Goal: Task Accomplishment & Management: Complete application form

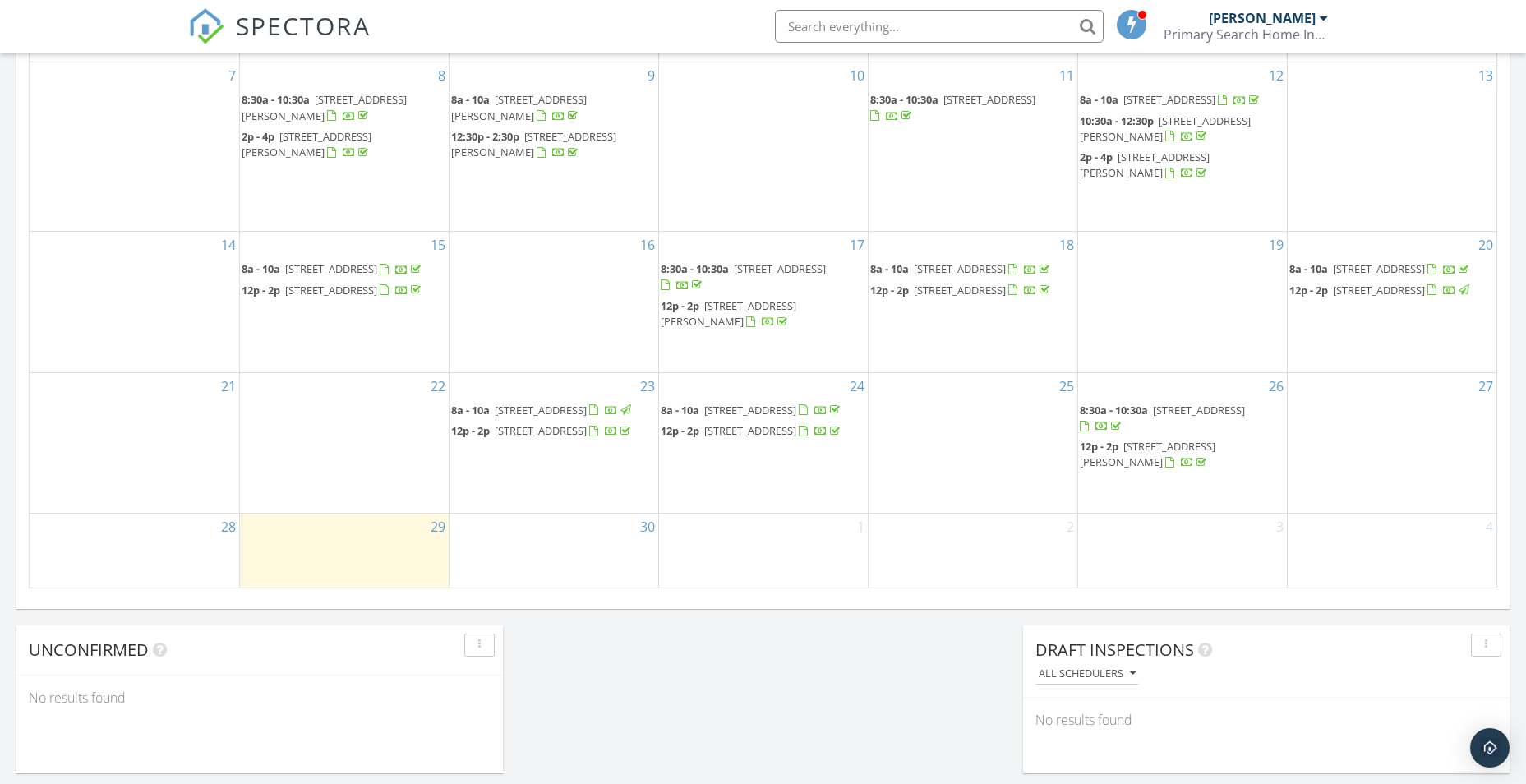
scroll to position [1068, 0]
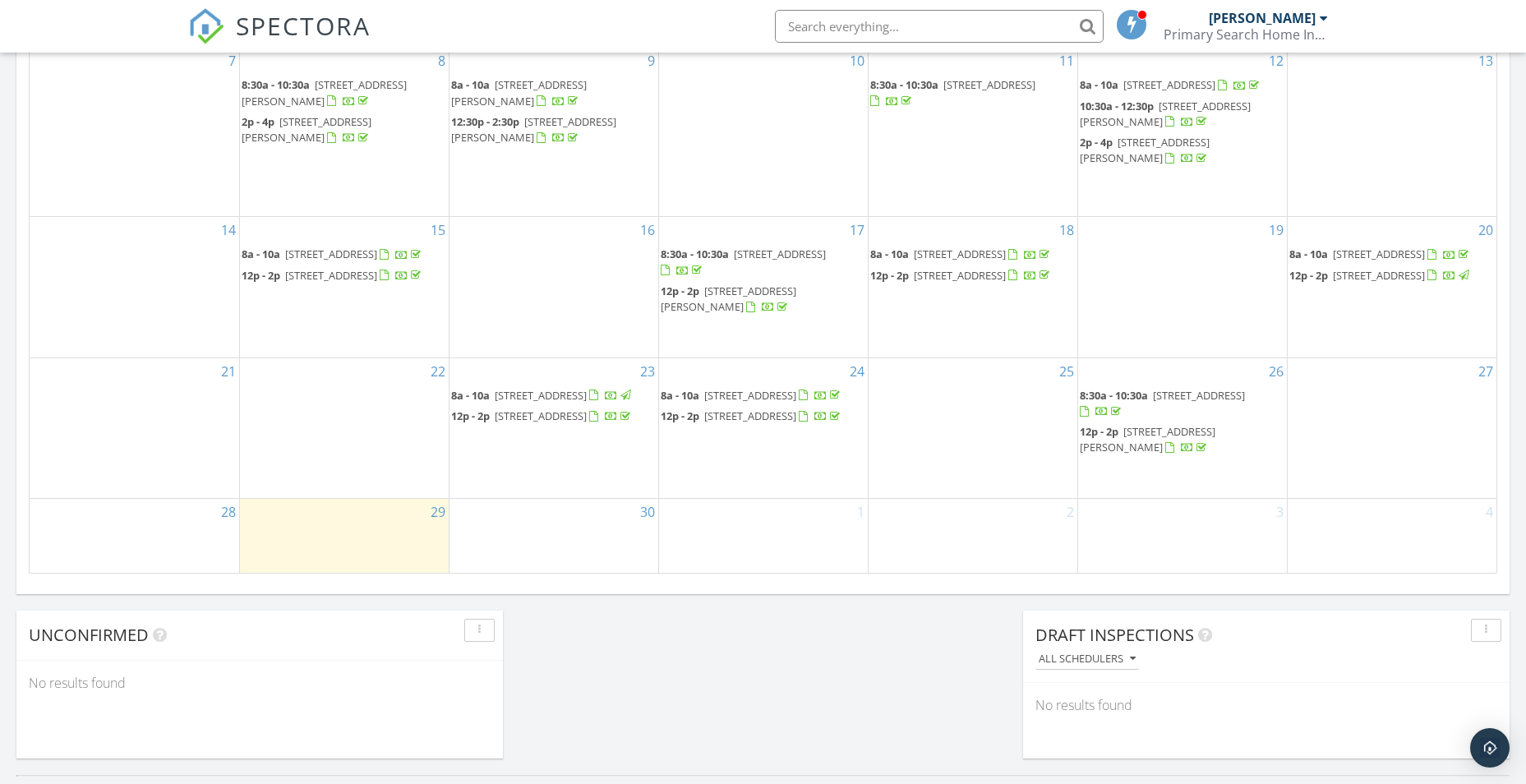
click at [542, 556] on div "30" at bounding box center [553, 536] width 209 height 74
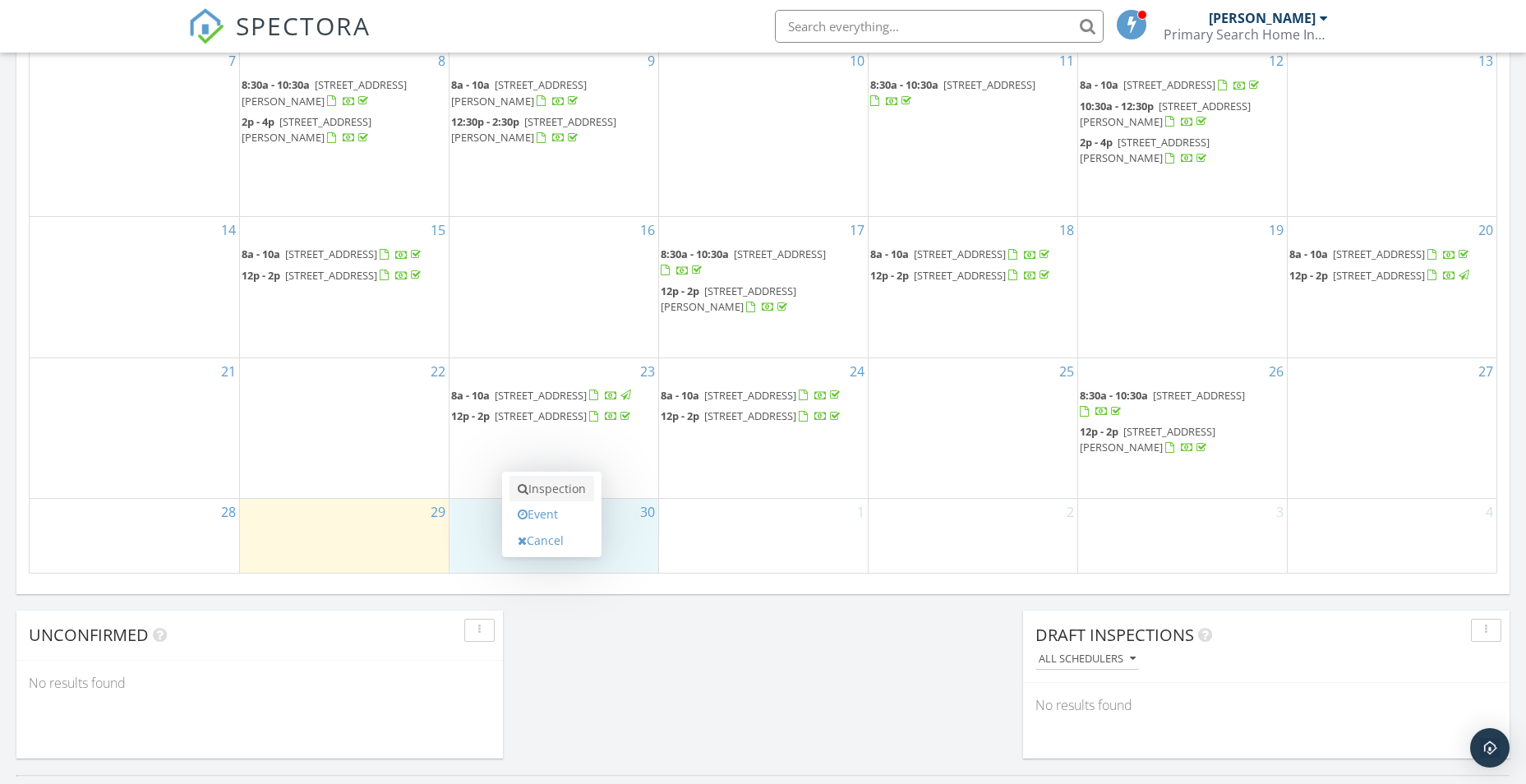
click at [580, 489] on link "Inspection" at bounding box center [552, 488] width 84 height 26
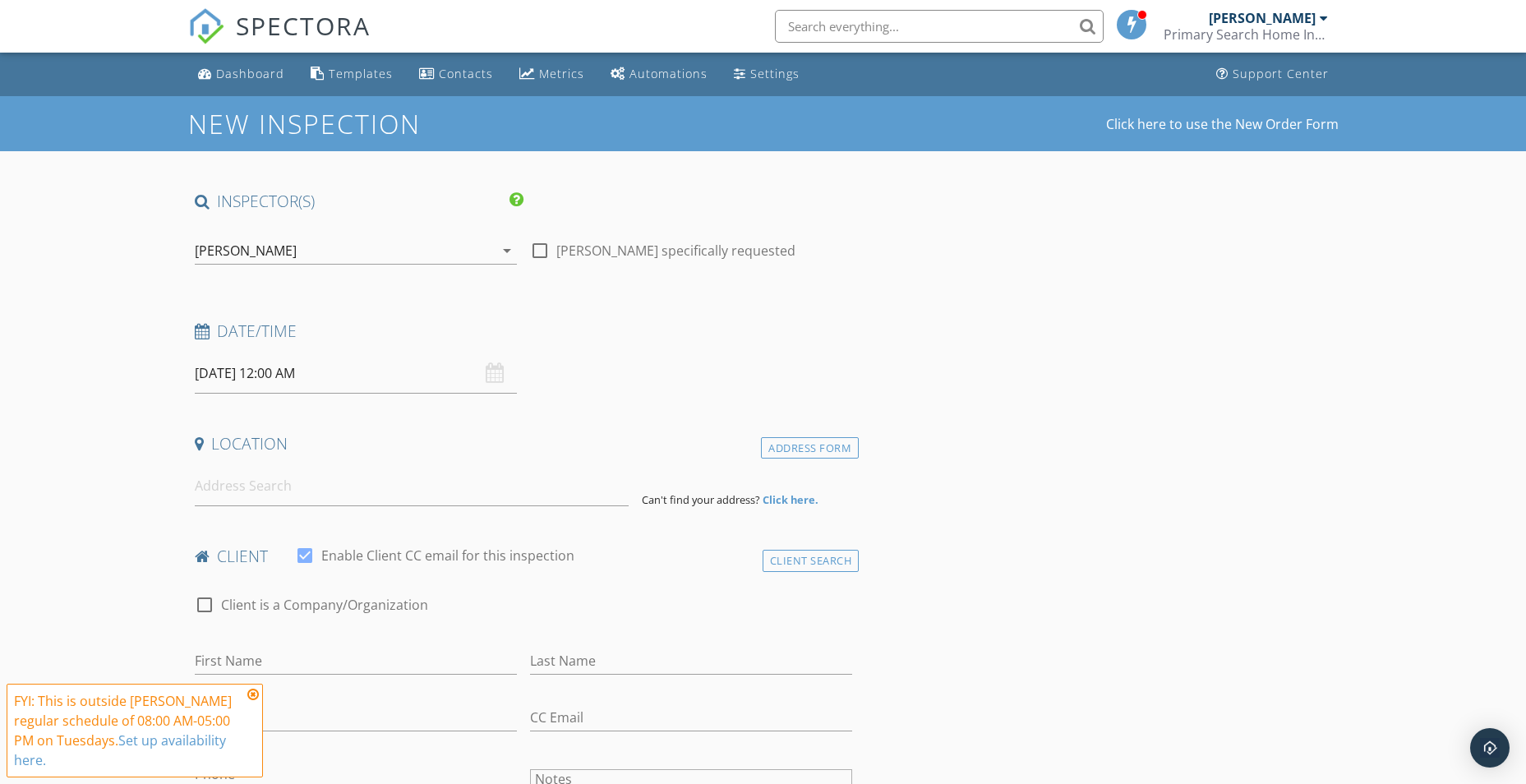
click at [338, 376] on input "09/30/2025 12:00 AM" at bounding box center [355, 373] width 322 height 41
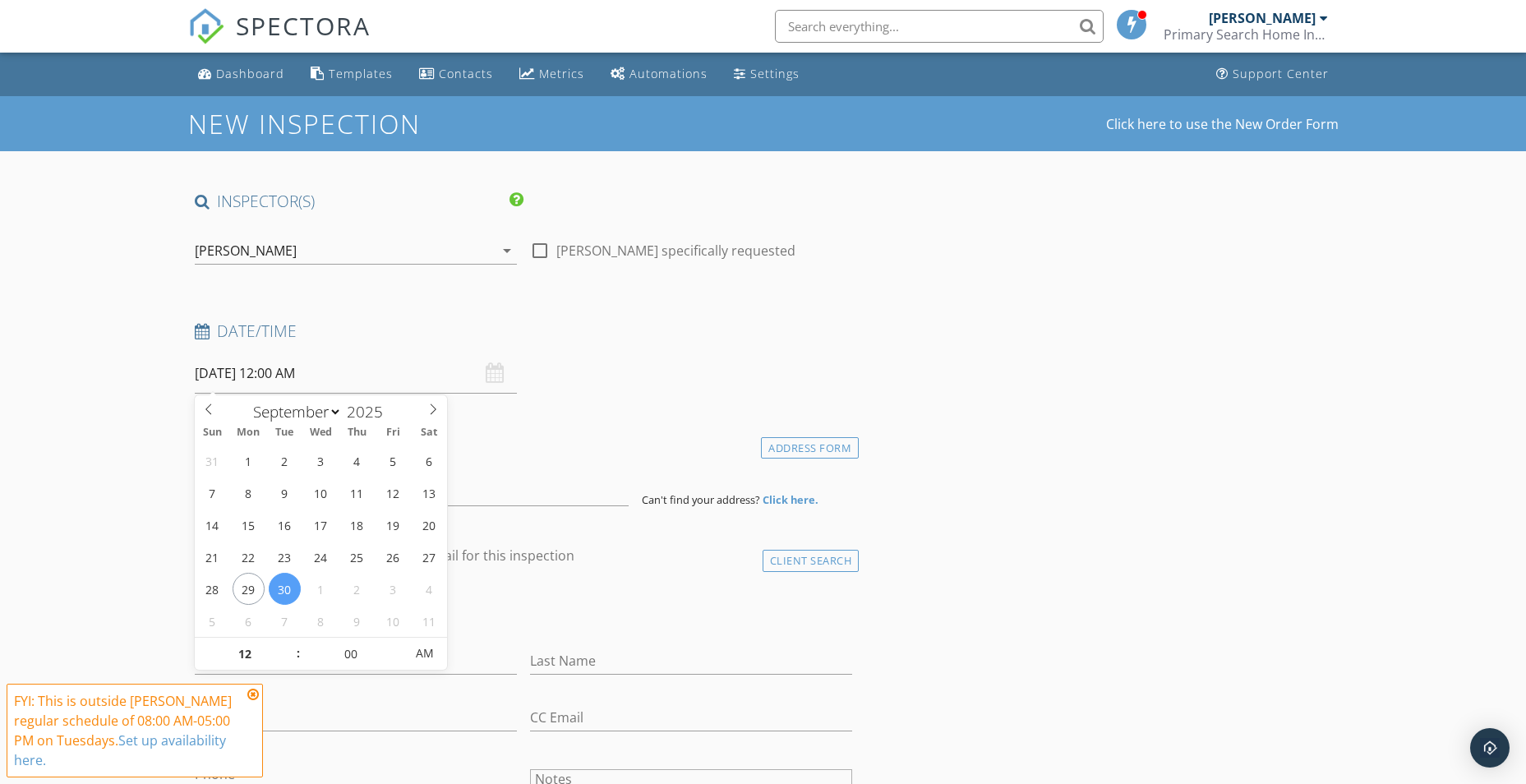
click at [298, 655] on span ":" at bounding box center [298, 653] width 5 height 33
type input "11"
type input "09/30/2025 11:00 PM"
click at [291, 654] on span at bounding box center [290, 662] width 12 height 16
type input "10"
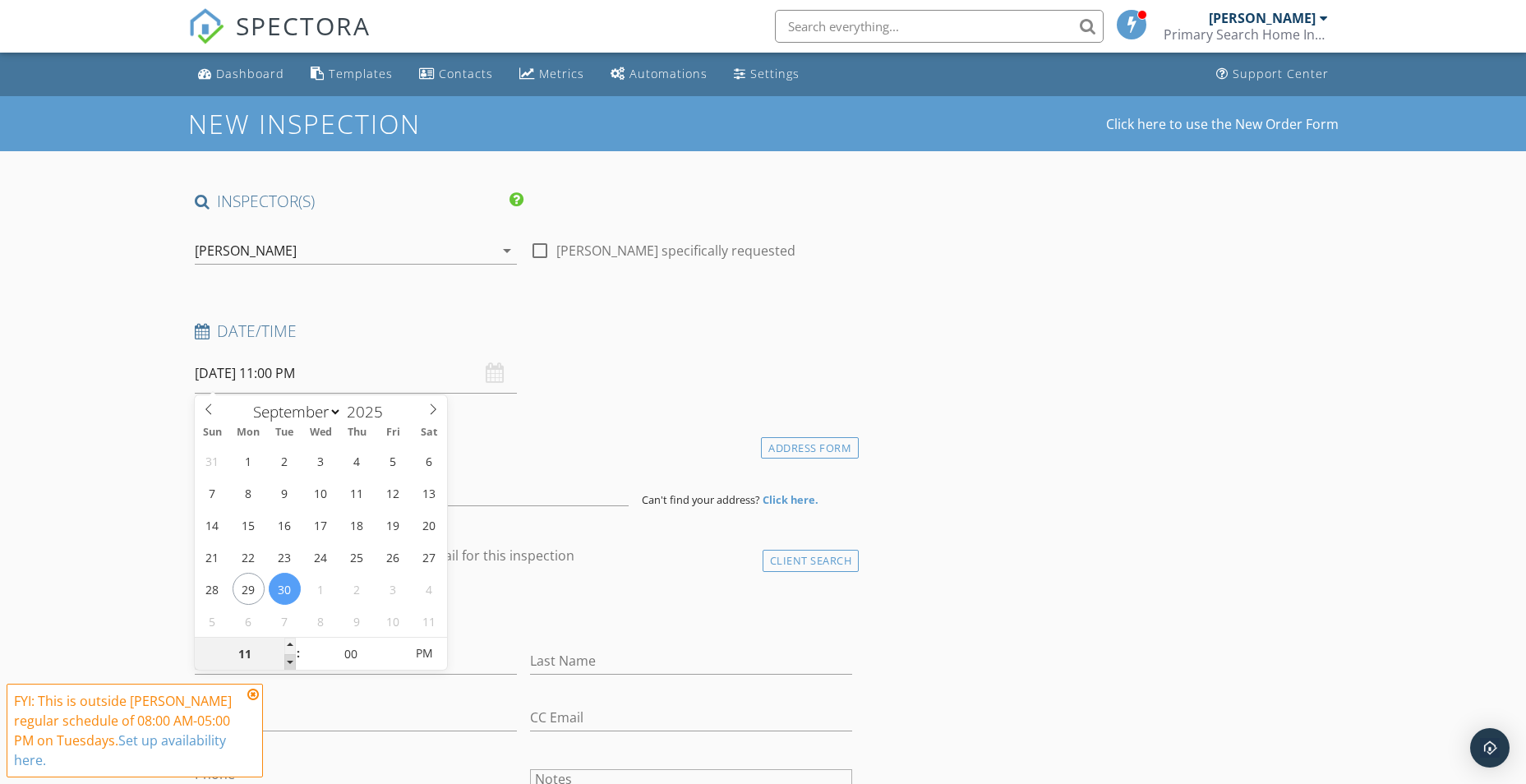
type input "09/30/2025 10:00 PM"
click at [291, 654] on span at bounding box center [290, 662] width 12 height 16
type input "09"
type input "09/30/2025 9:00 PM"
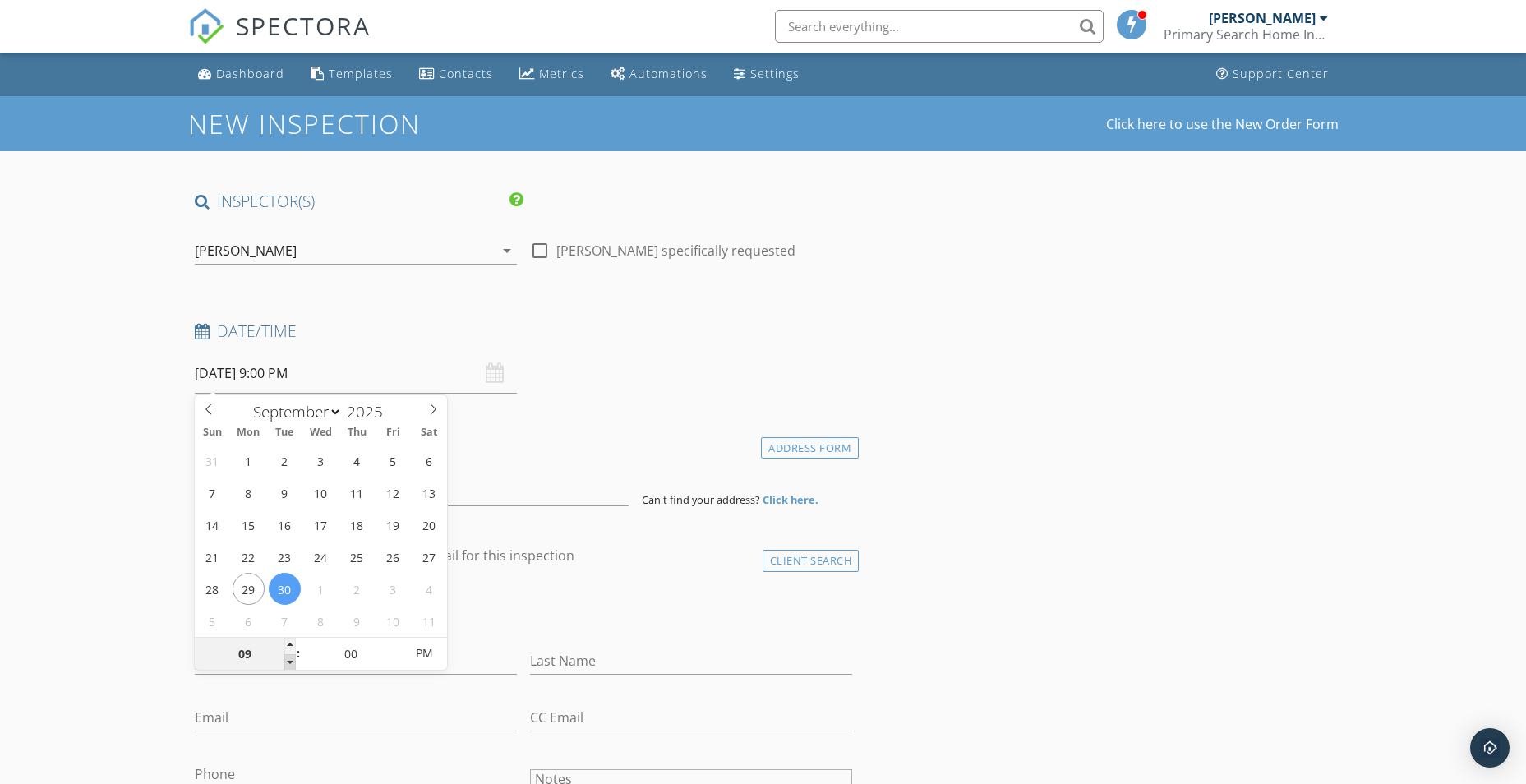
click at [291, 654] on span at bounding box center [290, 662] width 12 height 16
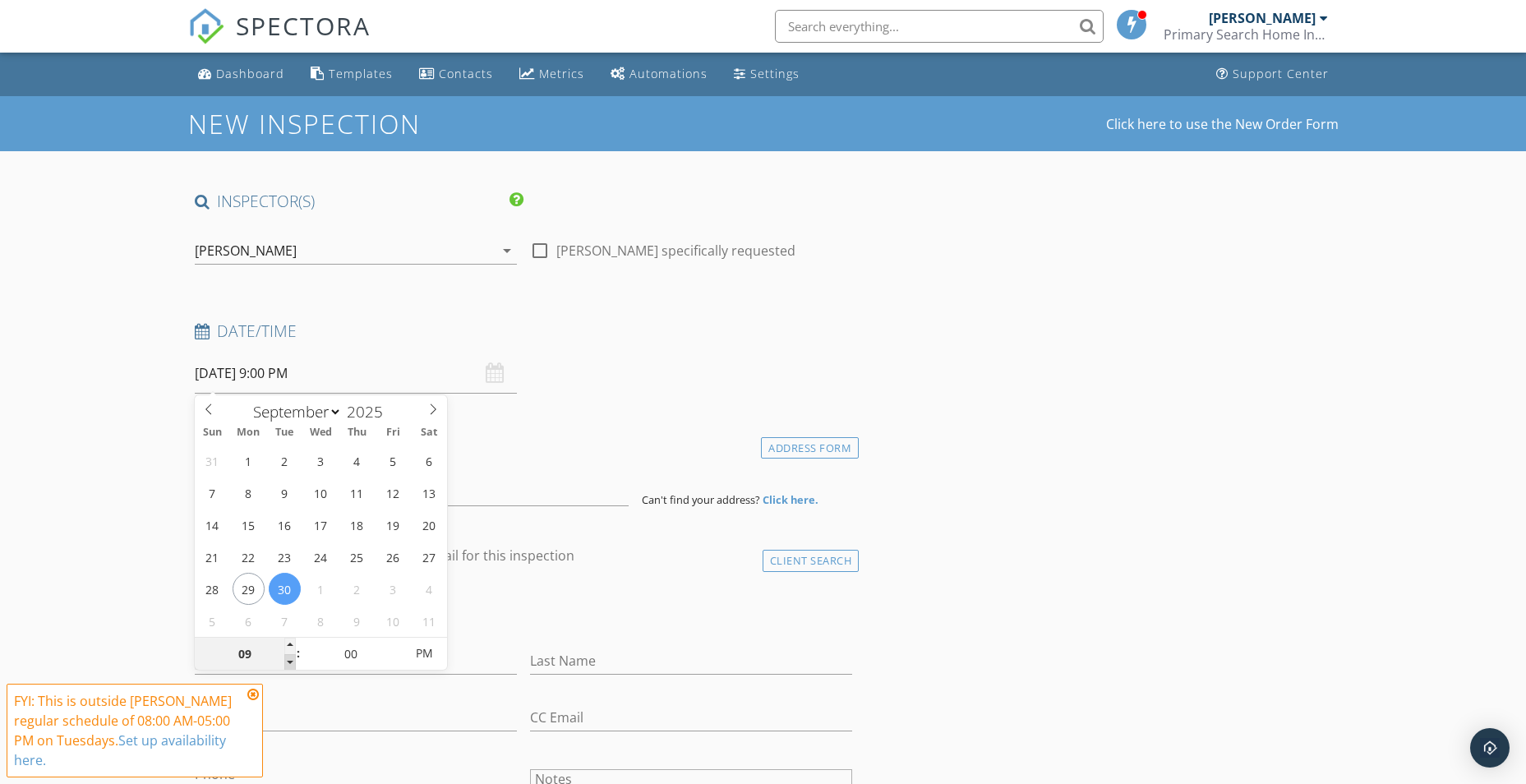
type input "08"
click at [291, 654] on span at bounding box center [290, 662] width 12 height 16
type input "09/30/2025 8:00 AM"
drag, startPoint x: 291, startPoint y: 653, endPoint x: 425, endPoint y: 651, distance: 134.0
click at [425, 651] on span "PM" at bounding box center [424, 653] width 45 height 33
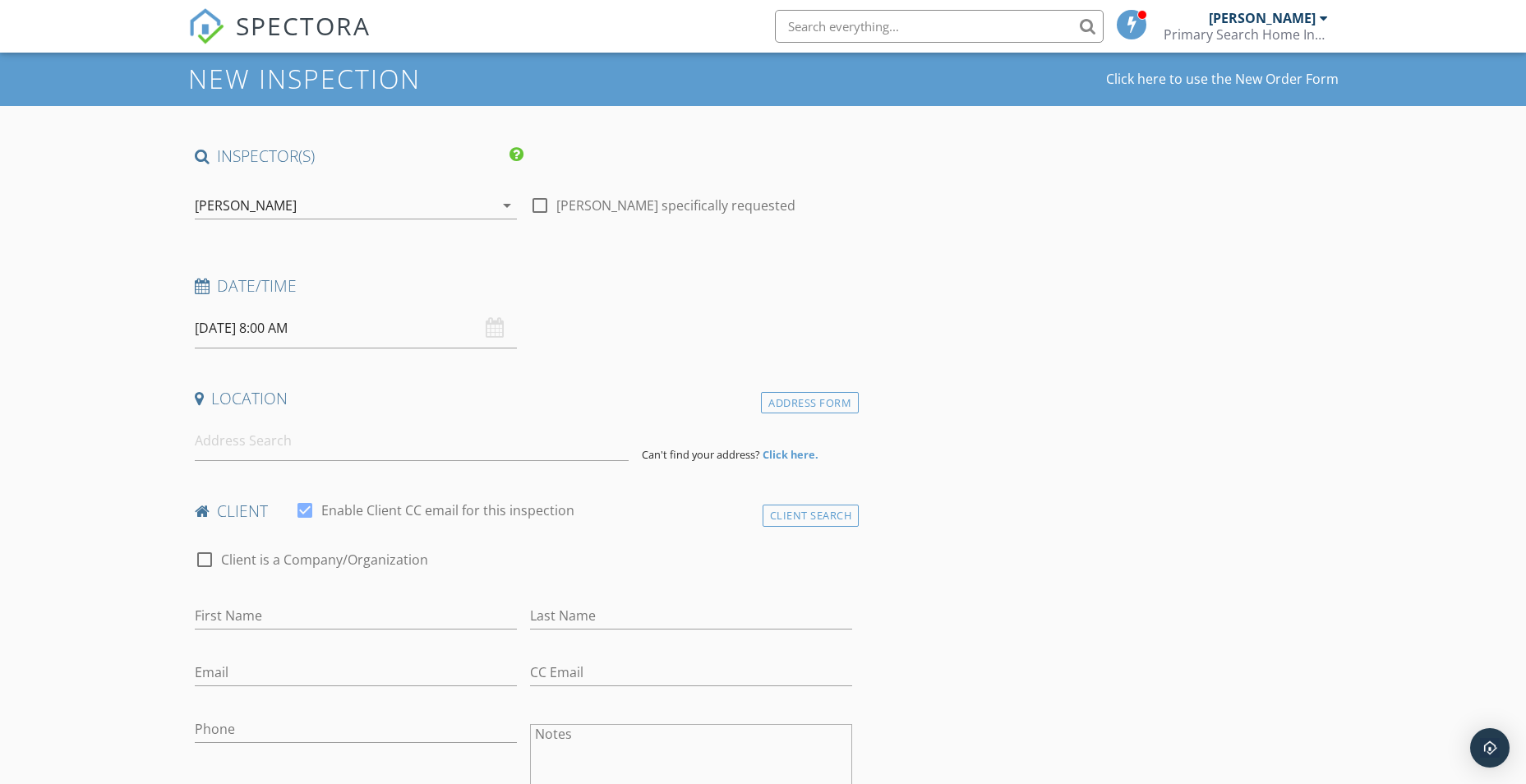
scroll to position [82, 0]
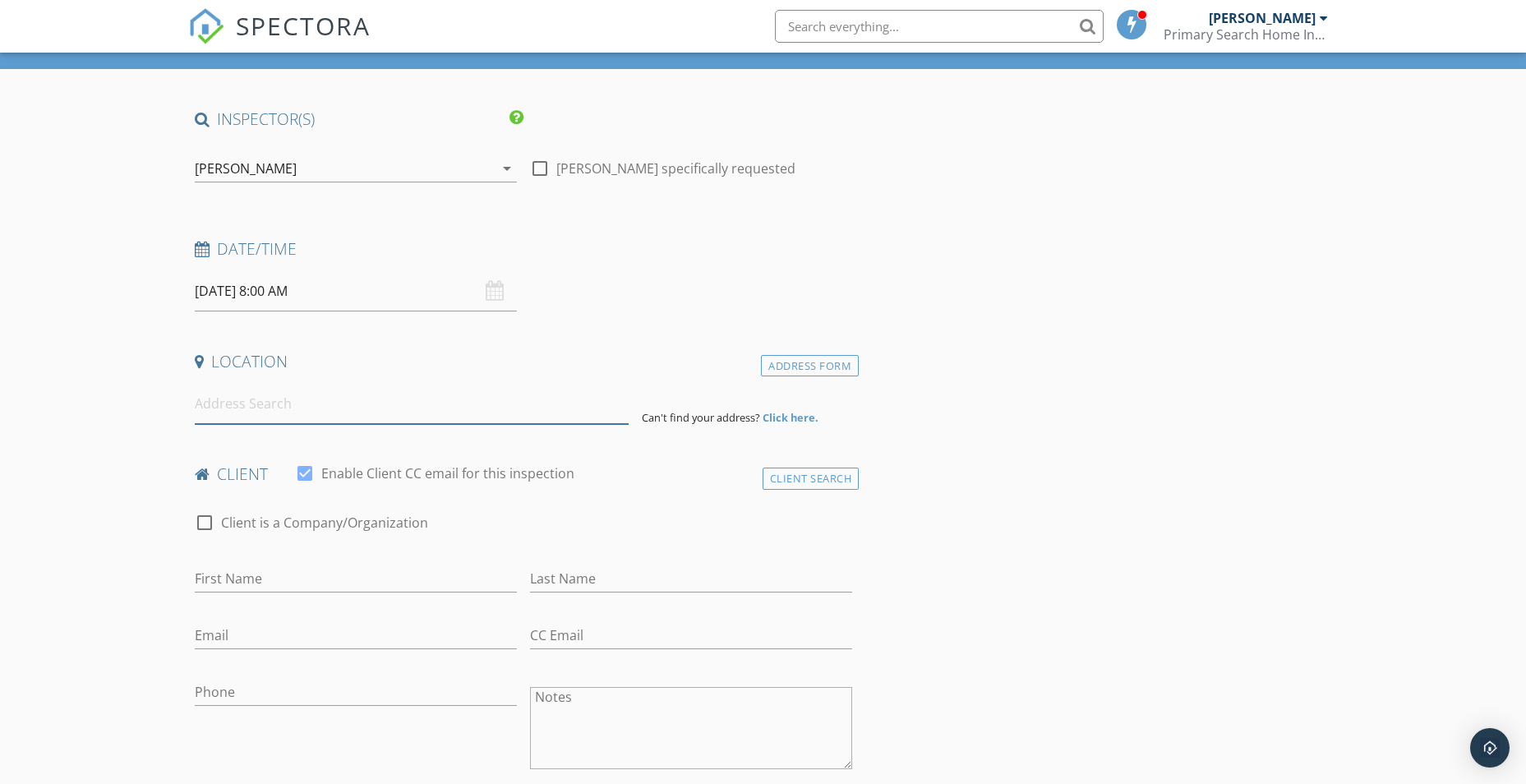
click at [318, 392] on input at bounding box center [411, 404] width 433 height 41
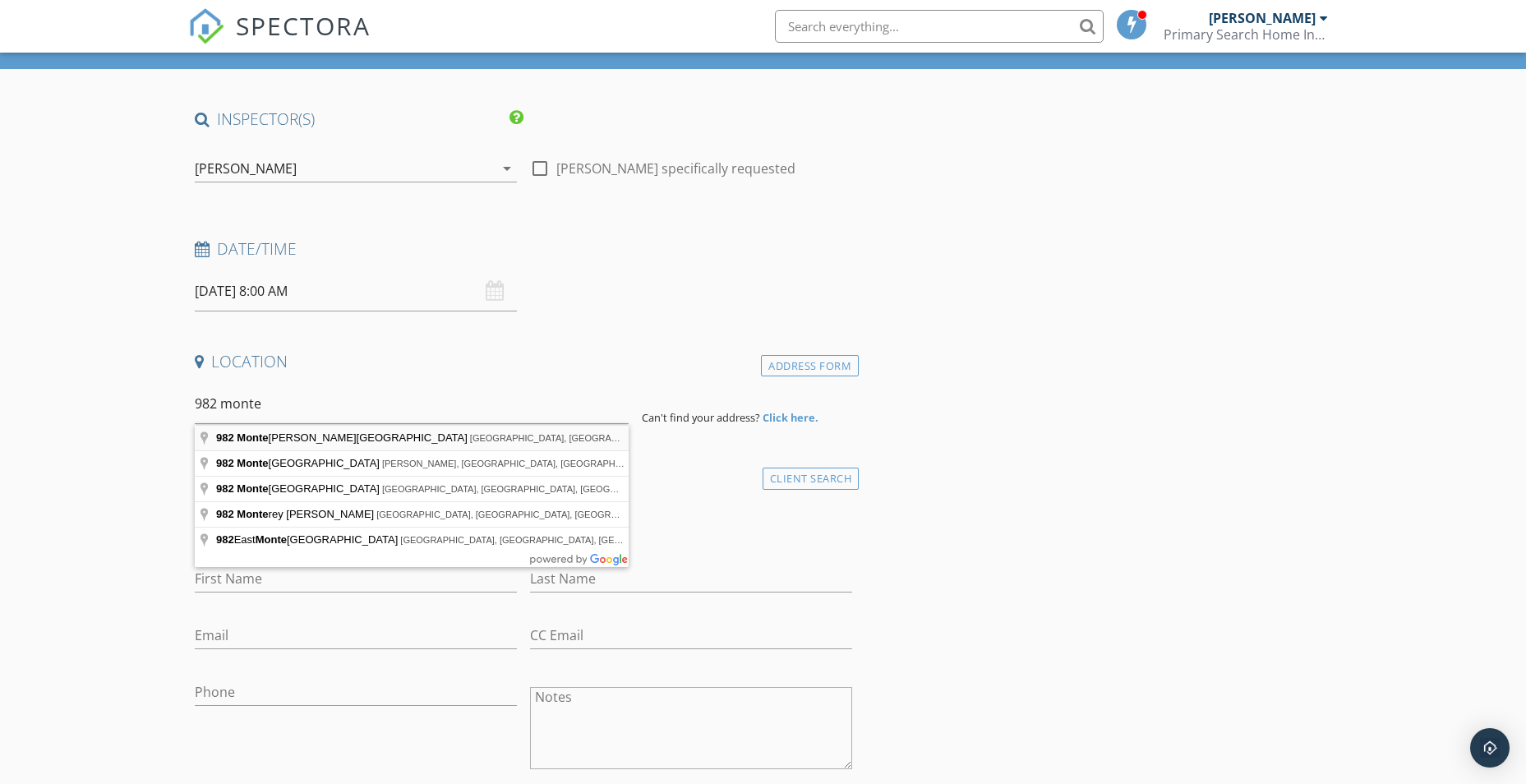
type input "982 Montevallo Road Southeast, Leeds, AL, USA"
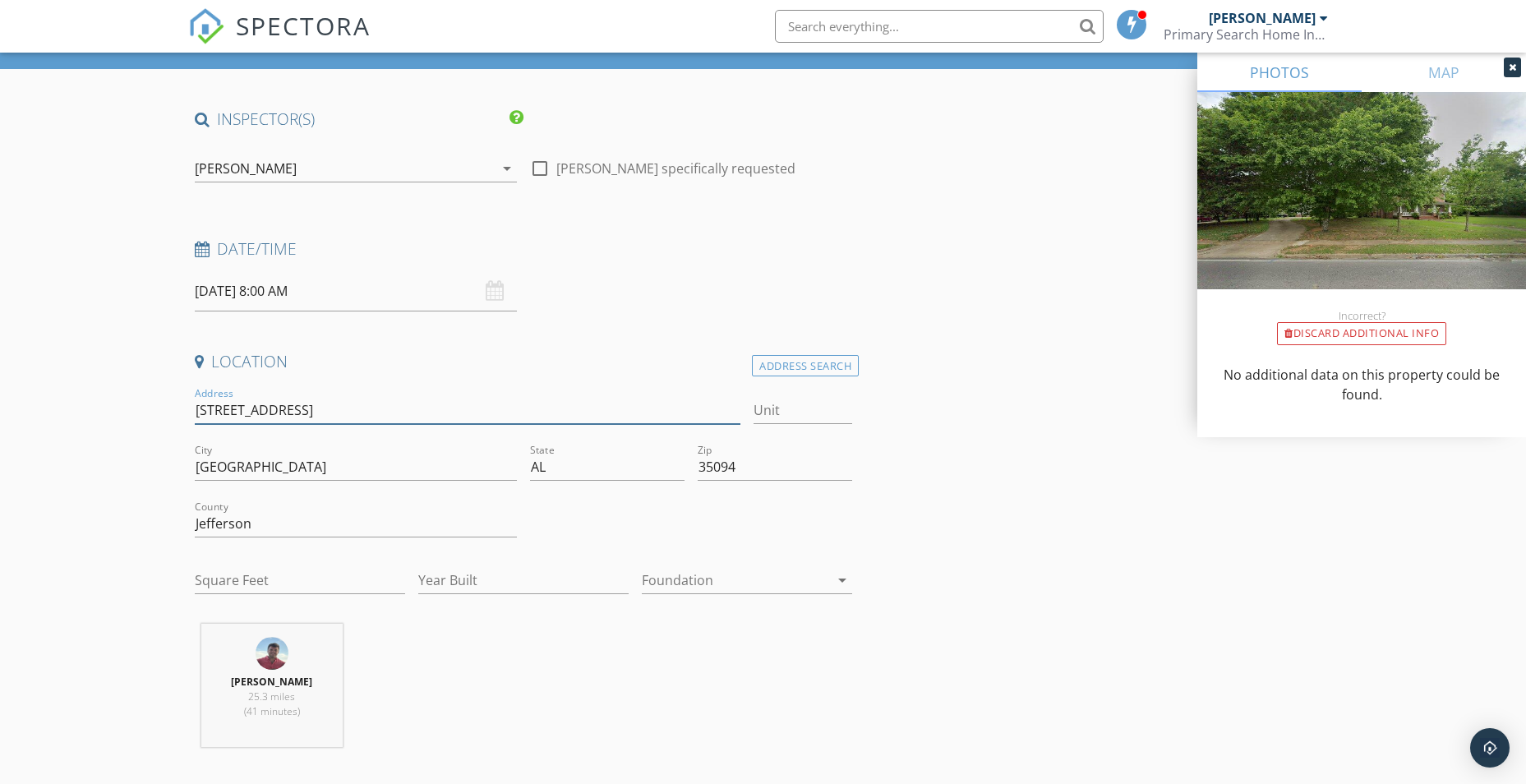
click at [373, 400] on input "982 Montevallo Rd SE" at bounding box center [467, 411] width 547 height 27
type input "982 Montevallo Rd"
click at [292, 570] on input "Square Feet" at bounding box center [299, 580] width 210 height 27
type input "2016"
click at [515, 587] on input "Year Built" at bounding box center [523, 580] width 210 height 27
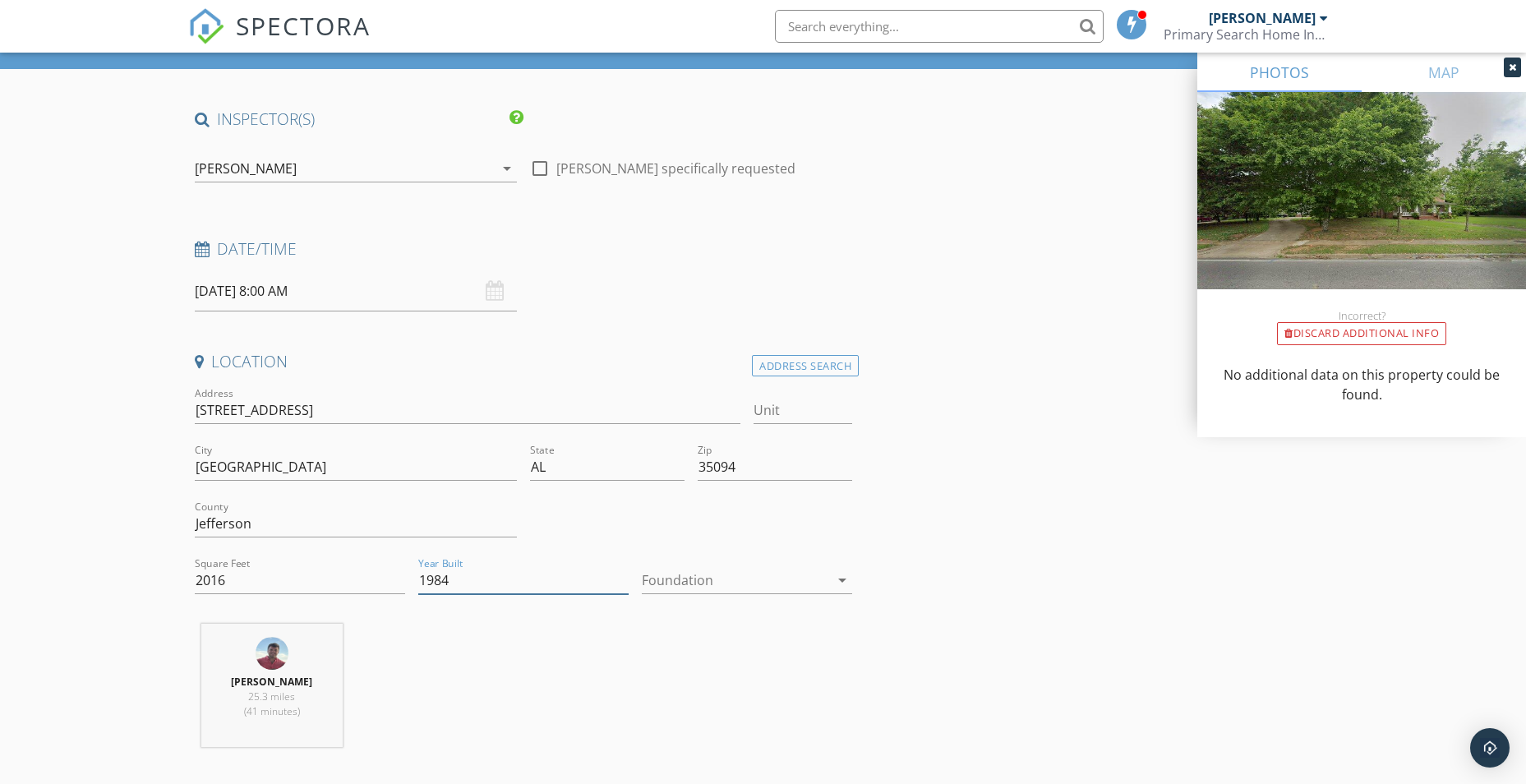
type input "1984"
click at [684, 569] on div at bounding box center [736, 580] width 188 height 26
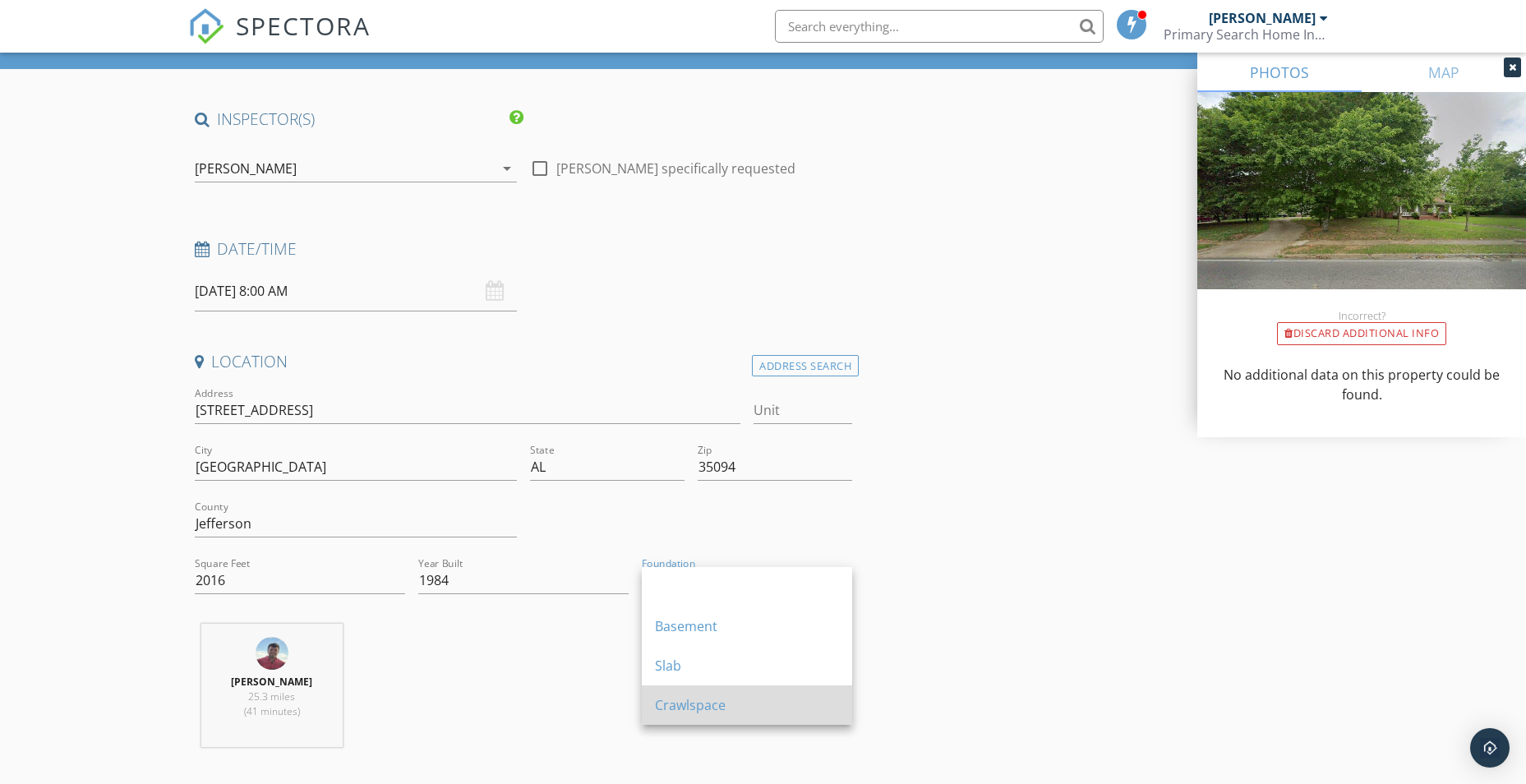
click at [696, 702] on div "Crawlspace" at bounding box center [747, 705] width 184 height 19
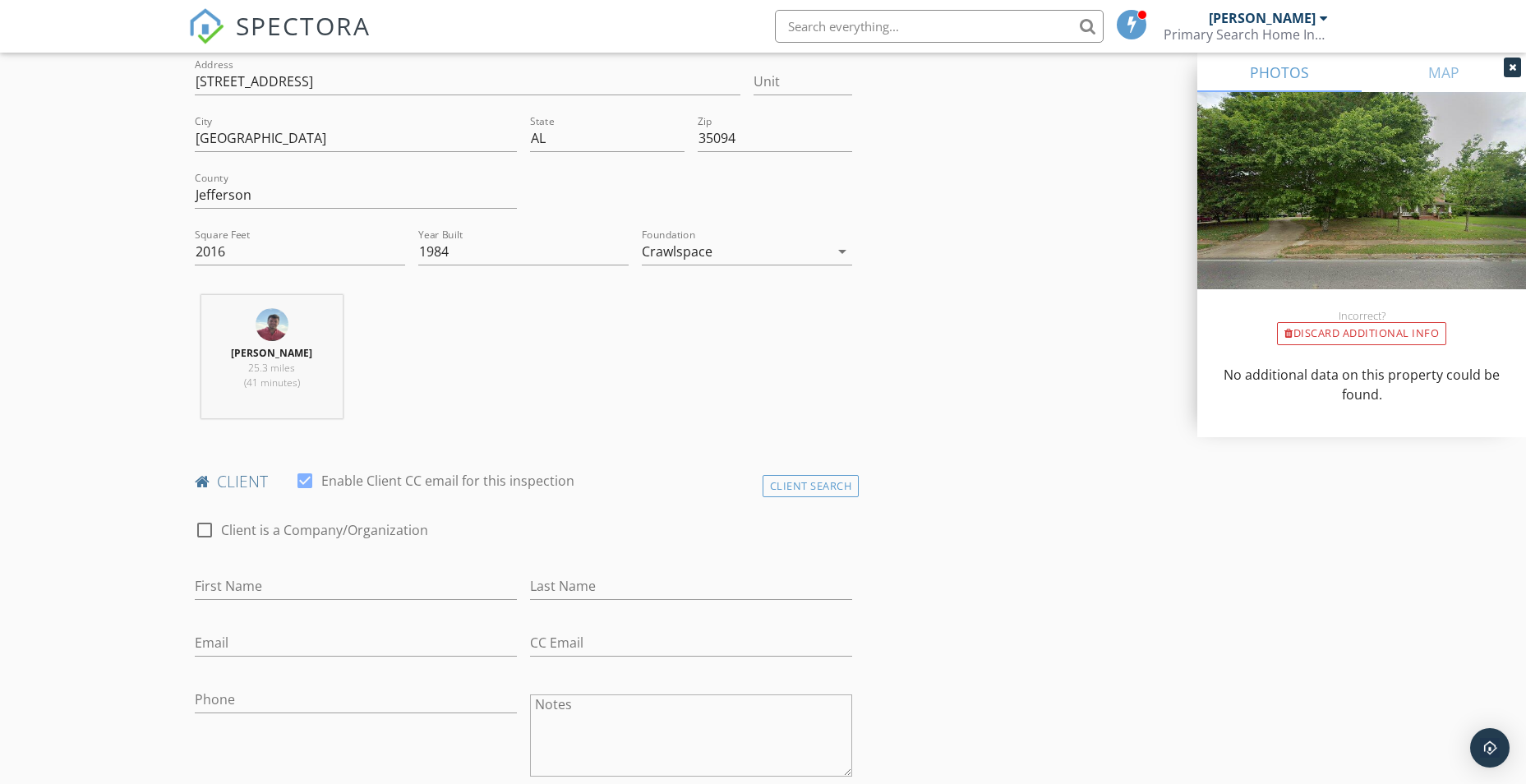
scroll to position [493, 0]
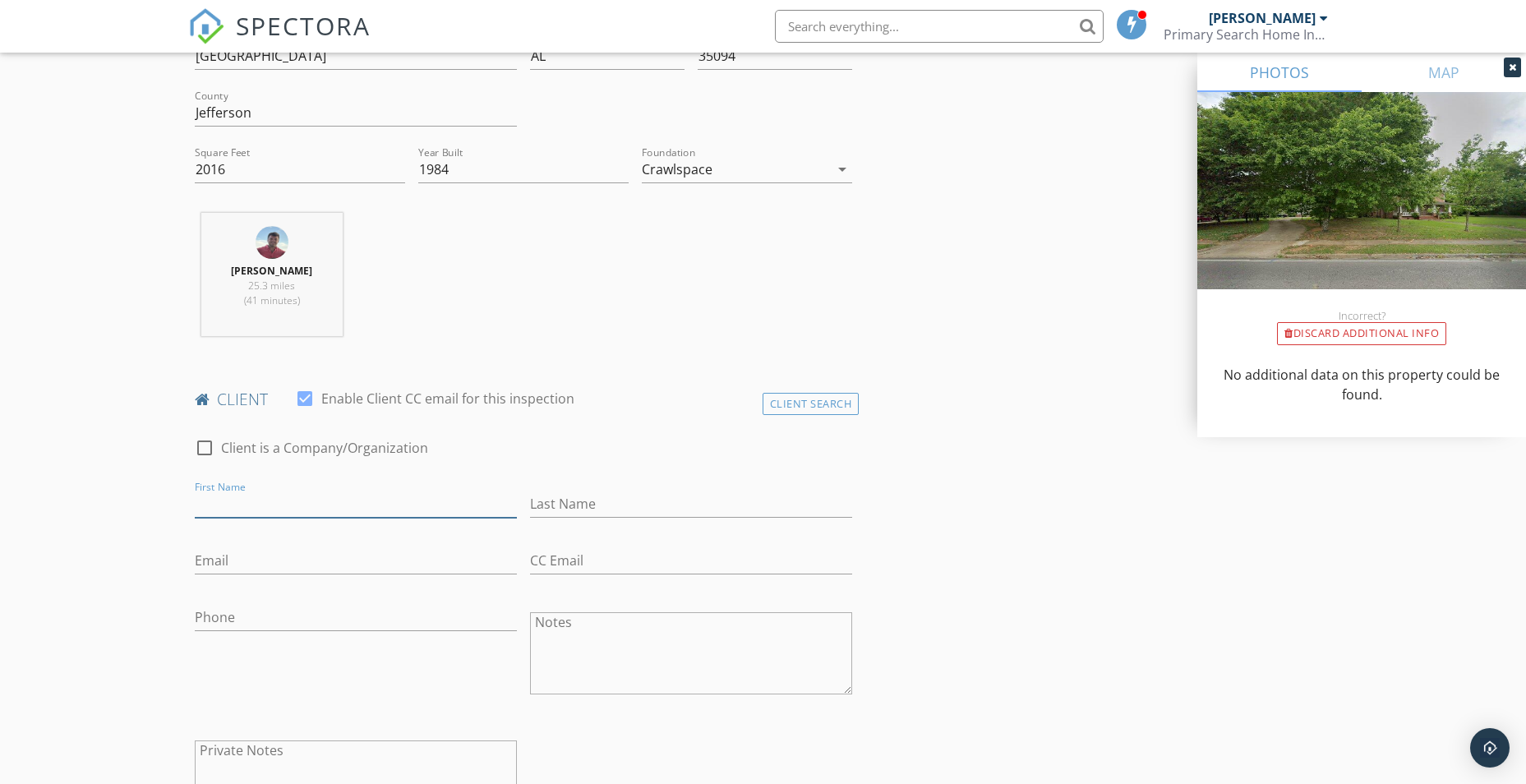
click at [219, 511] on input "First Name" at bounding box center [355, 504] width 322 height 27
type input "[PERSON_NAME]"
type input "Held"
type input "[EMAIL_ADDRESS][DOMAIN_NAME]"
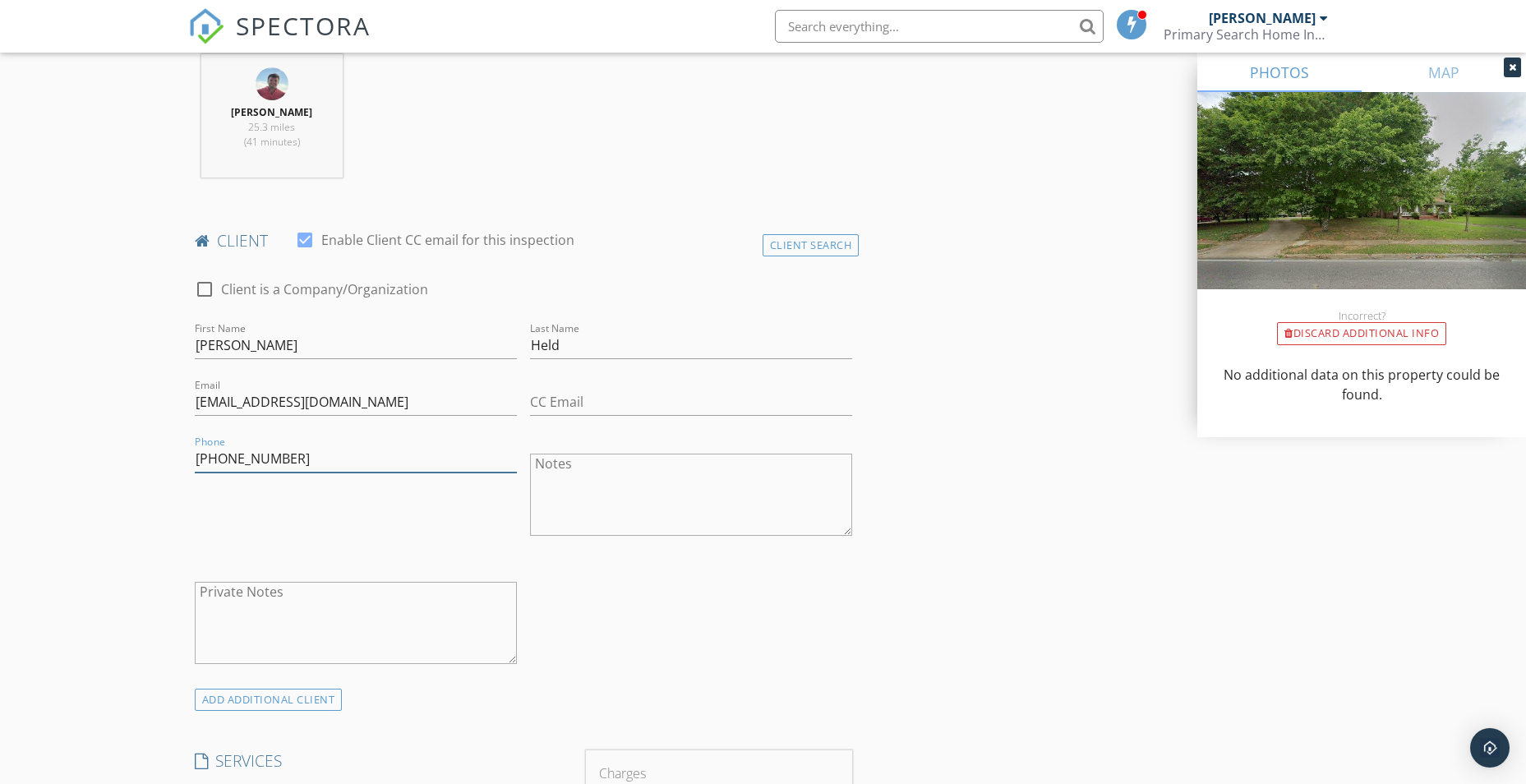
scroll to position [986, 0]
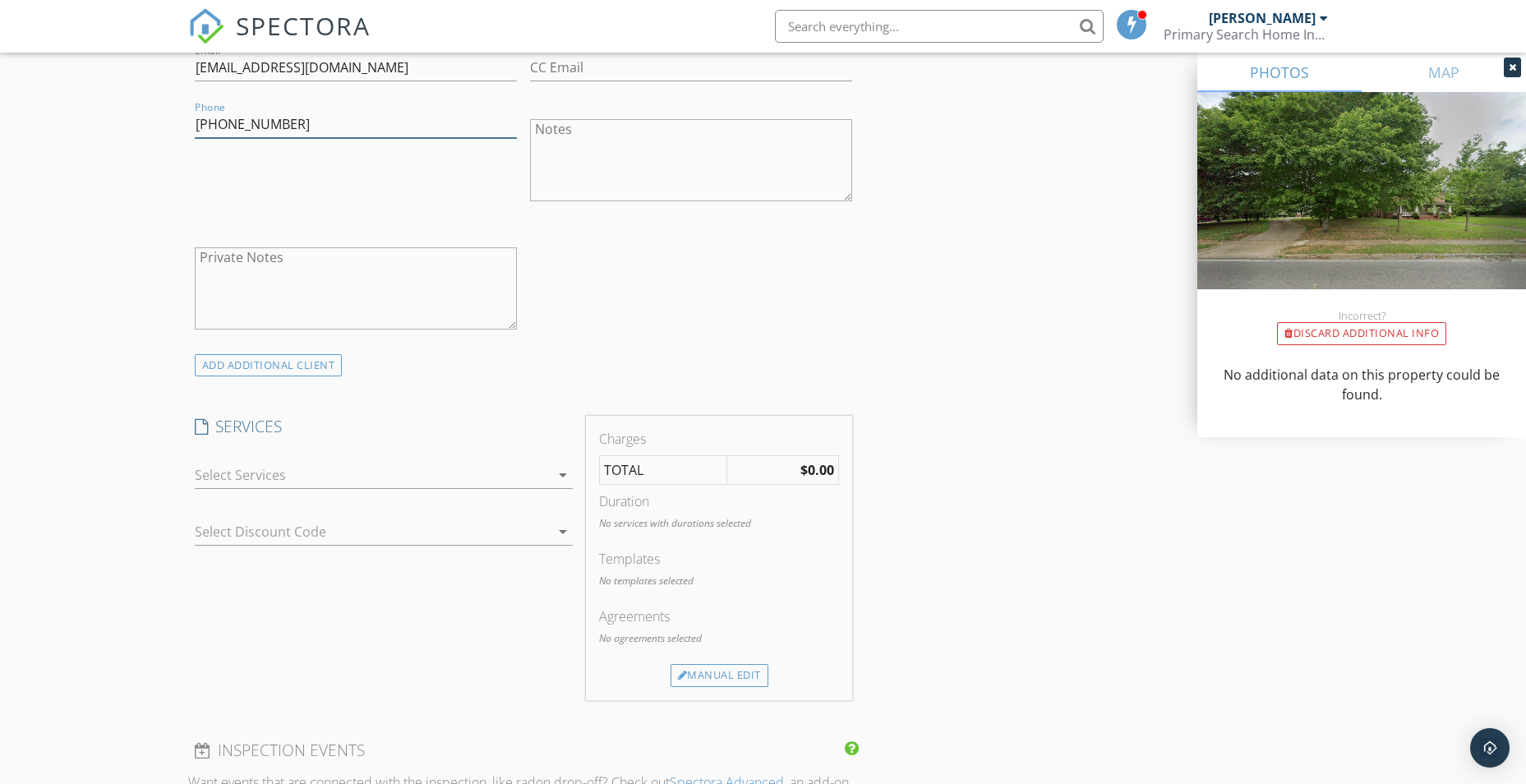
type input "[PHONE_NUMBER]"
click at [325, 459] on div "arrow_drop_down" at bounding box center [383, 478] width 378 height 53
click at [306, 470] on div at bounding box center [372, 475] width 355 height 26
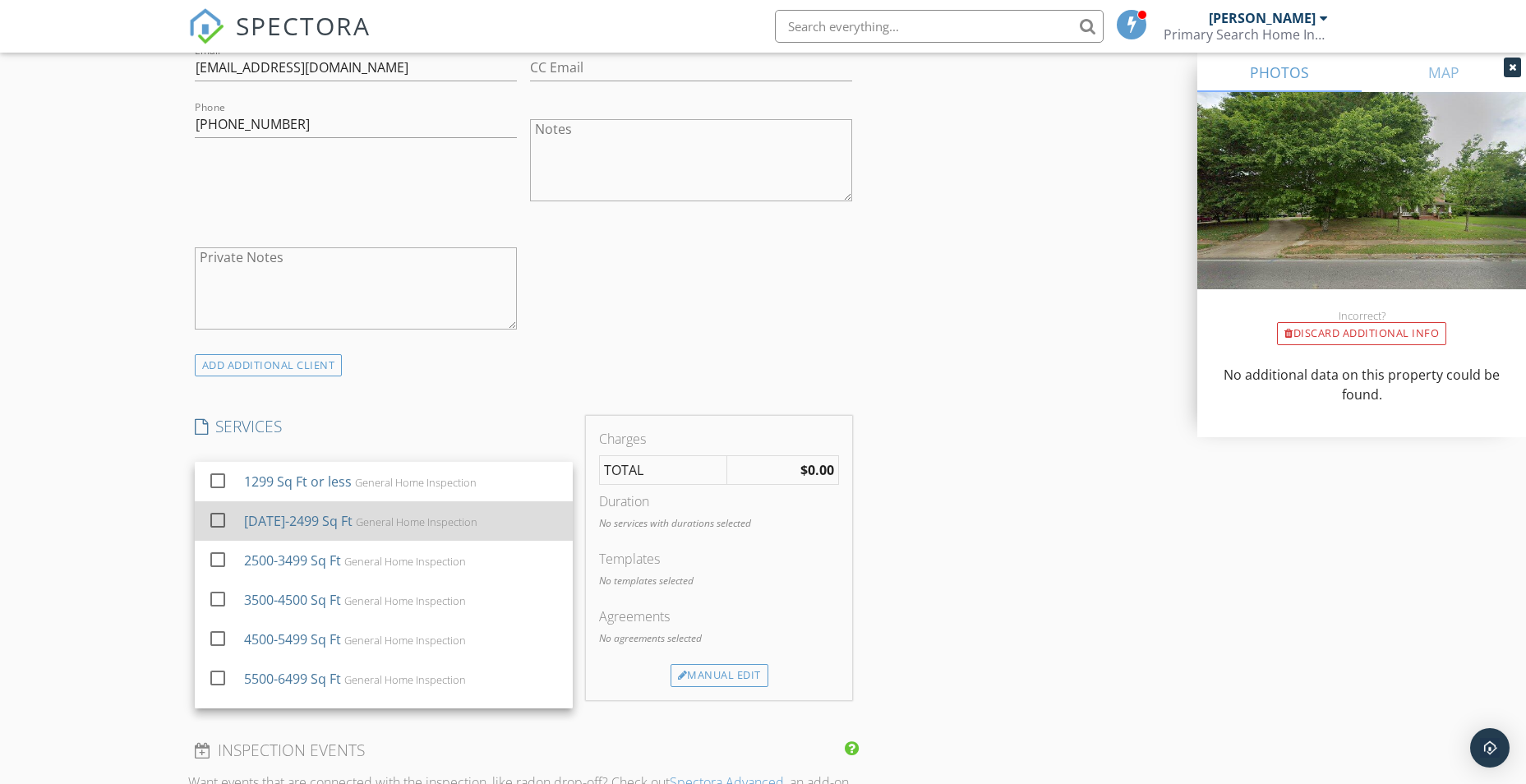
click at [304, 519] on div "[DATE]-2499 Sq Ft" at bounding box center [297, 520] width 108 height 19
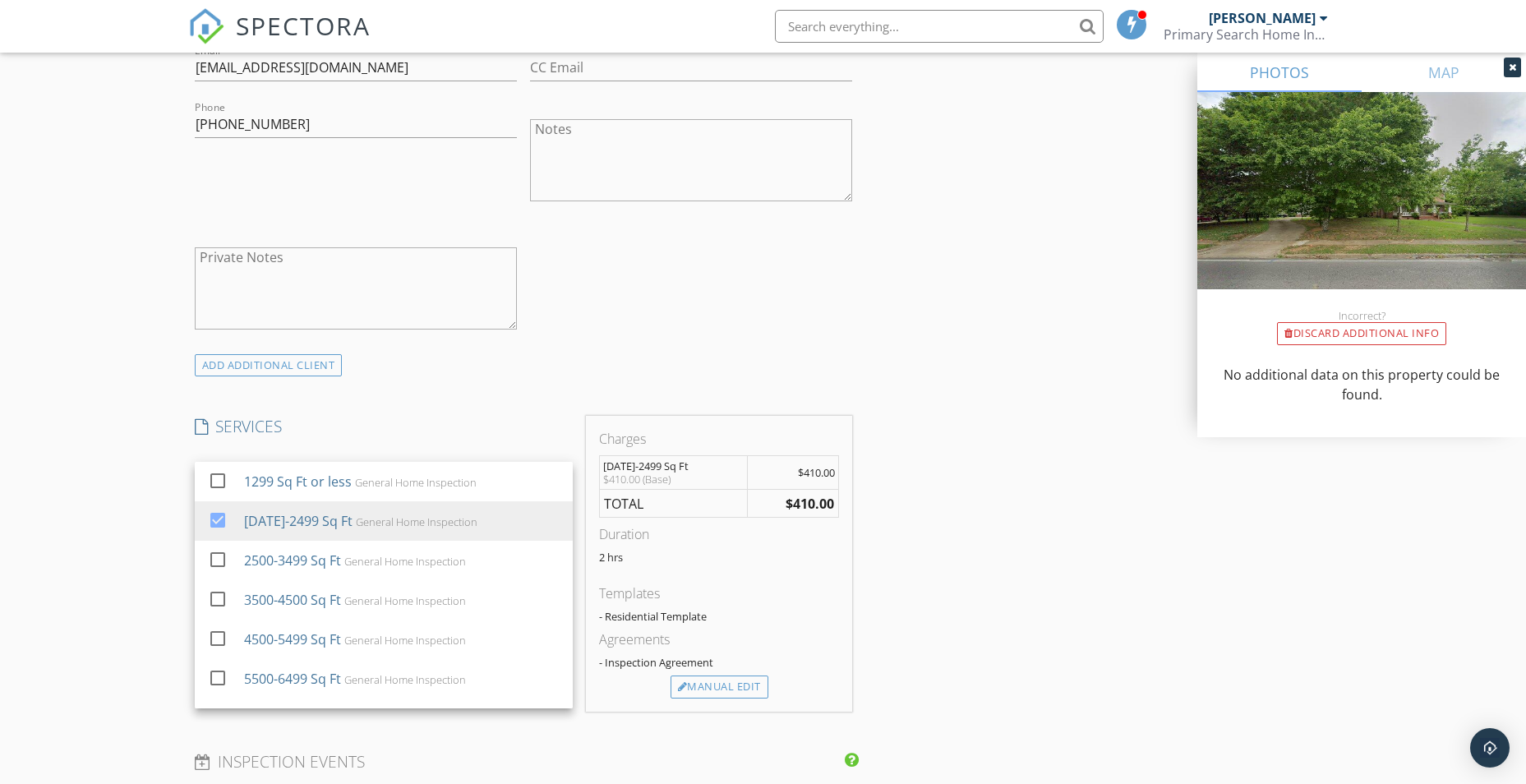
click at [68, 573] on div "New Inspection Click here to use the New Order Form INSPECTOR(S) check_box Cory…" at bounding box center [763, 530] width 1526 height 2839
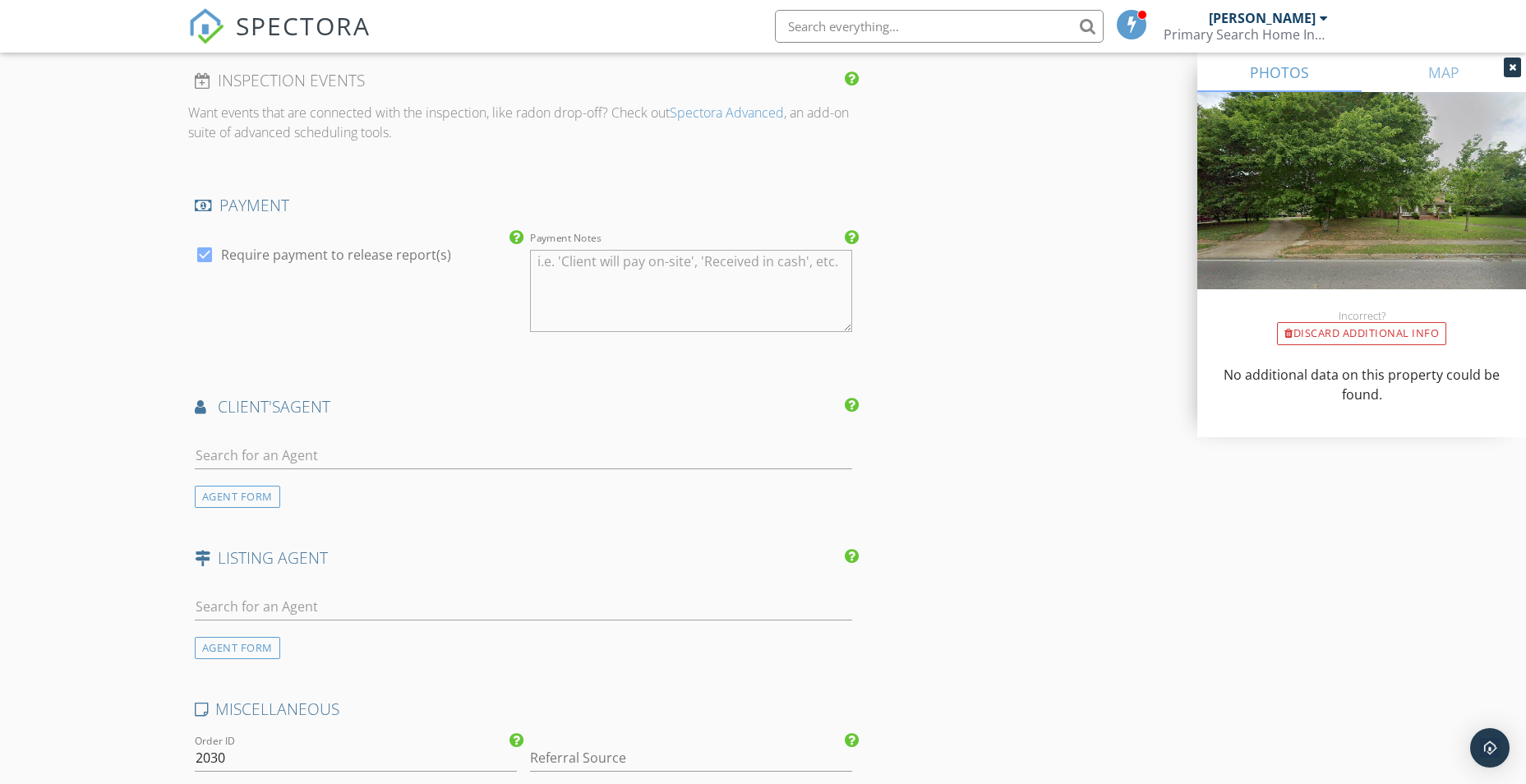
scroll to position [1725, 0]
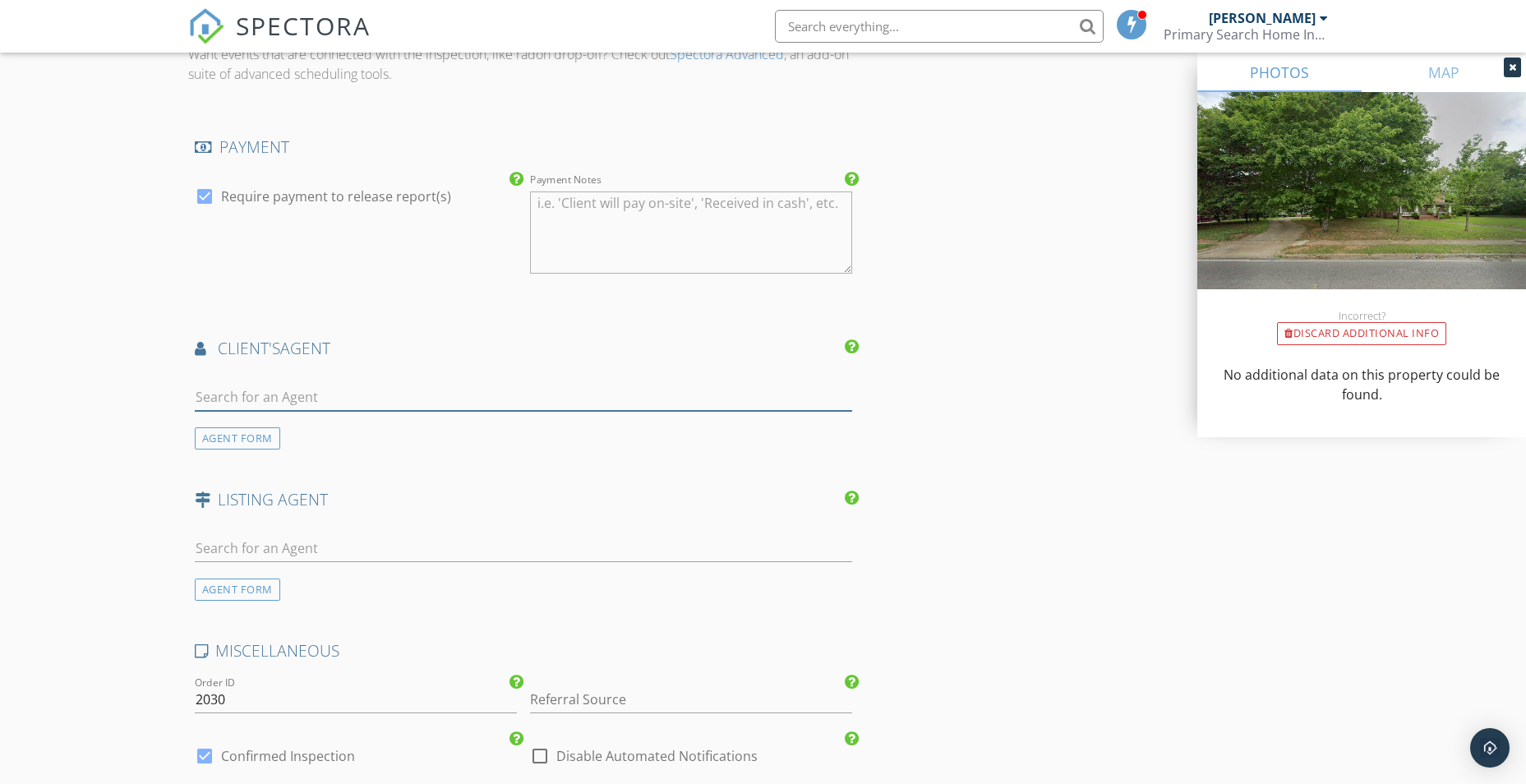
click at [286, 405] on input "text" at bounding box center [523, 397] width 658 height 27
type input "don"
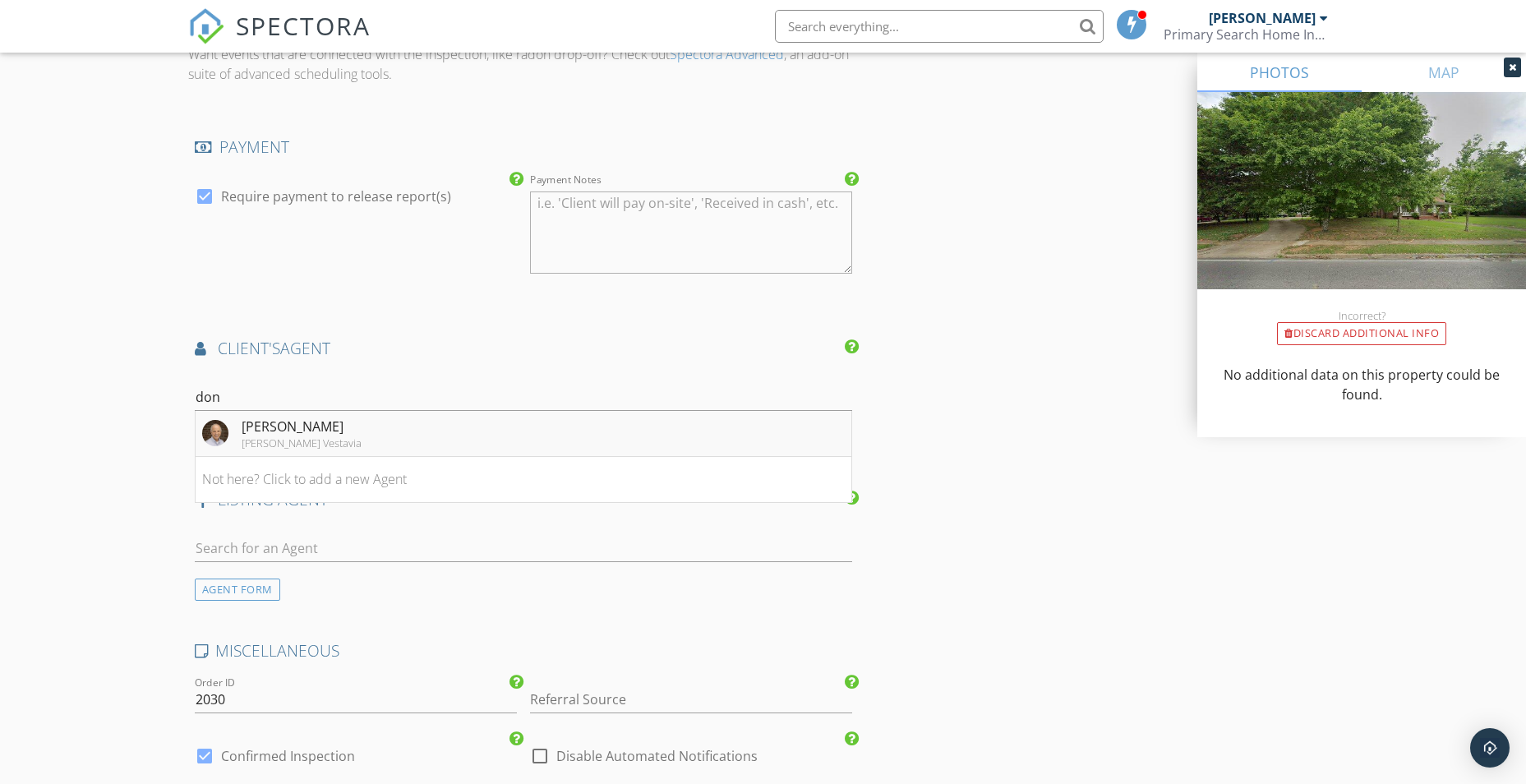
click at [275, 421] on div "[PERSON_NAME]" at bounding box center [302, 426] width 120 height 19
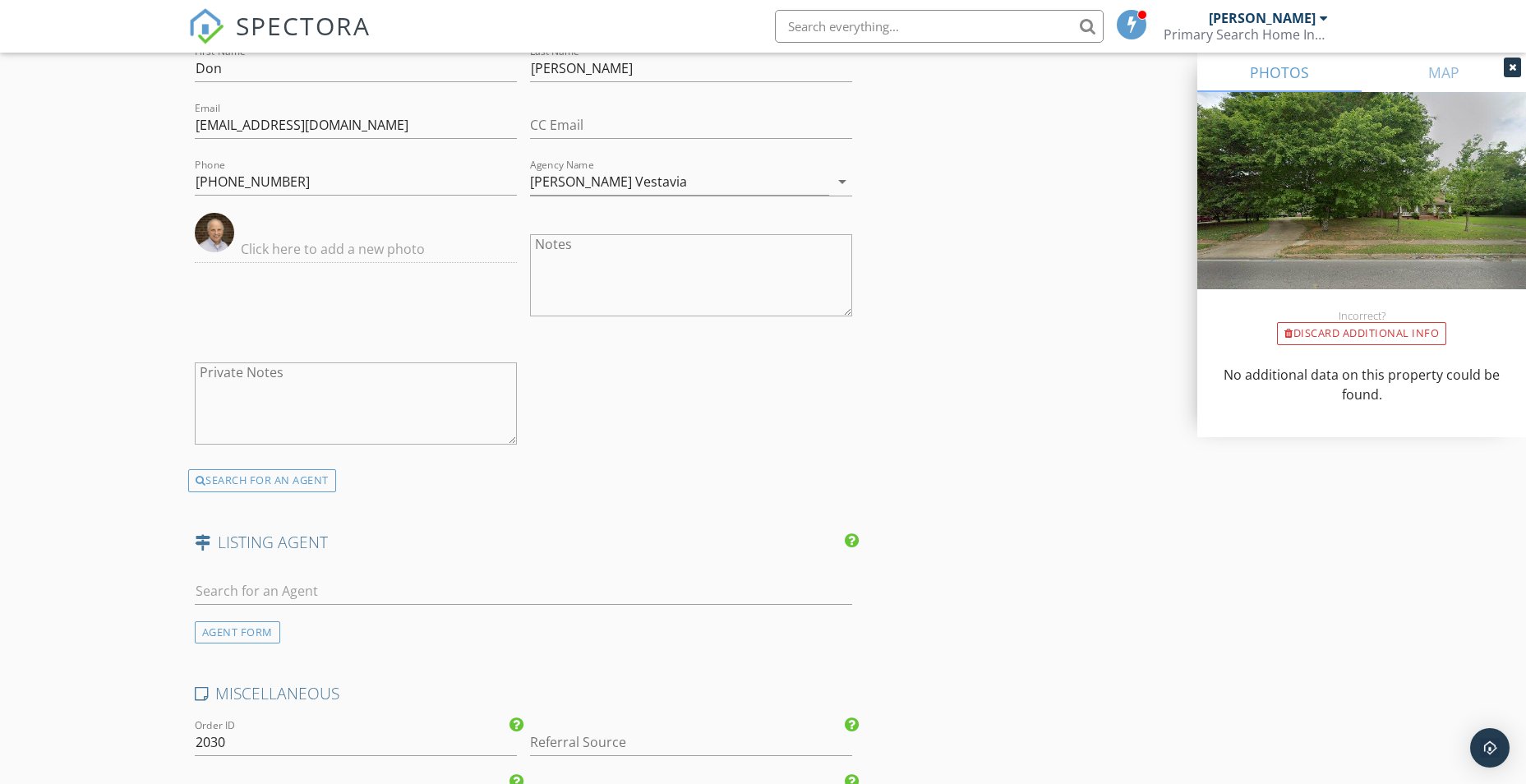
scroll to position [2137, 0]
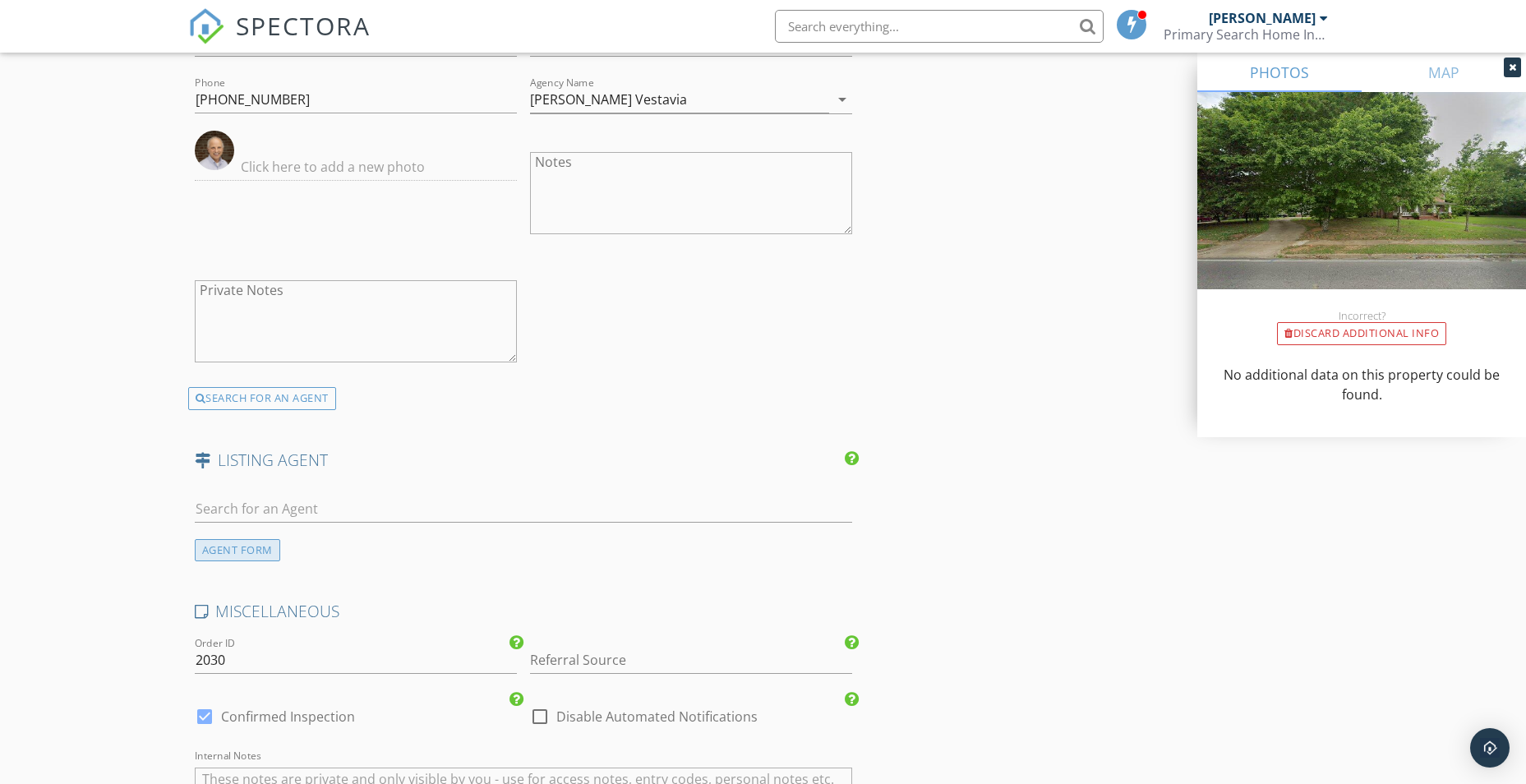
click at [237, 553] on div "AGENT FORM" at bounding box center [237, 550] width 85 height 22
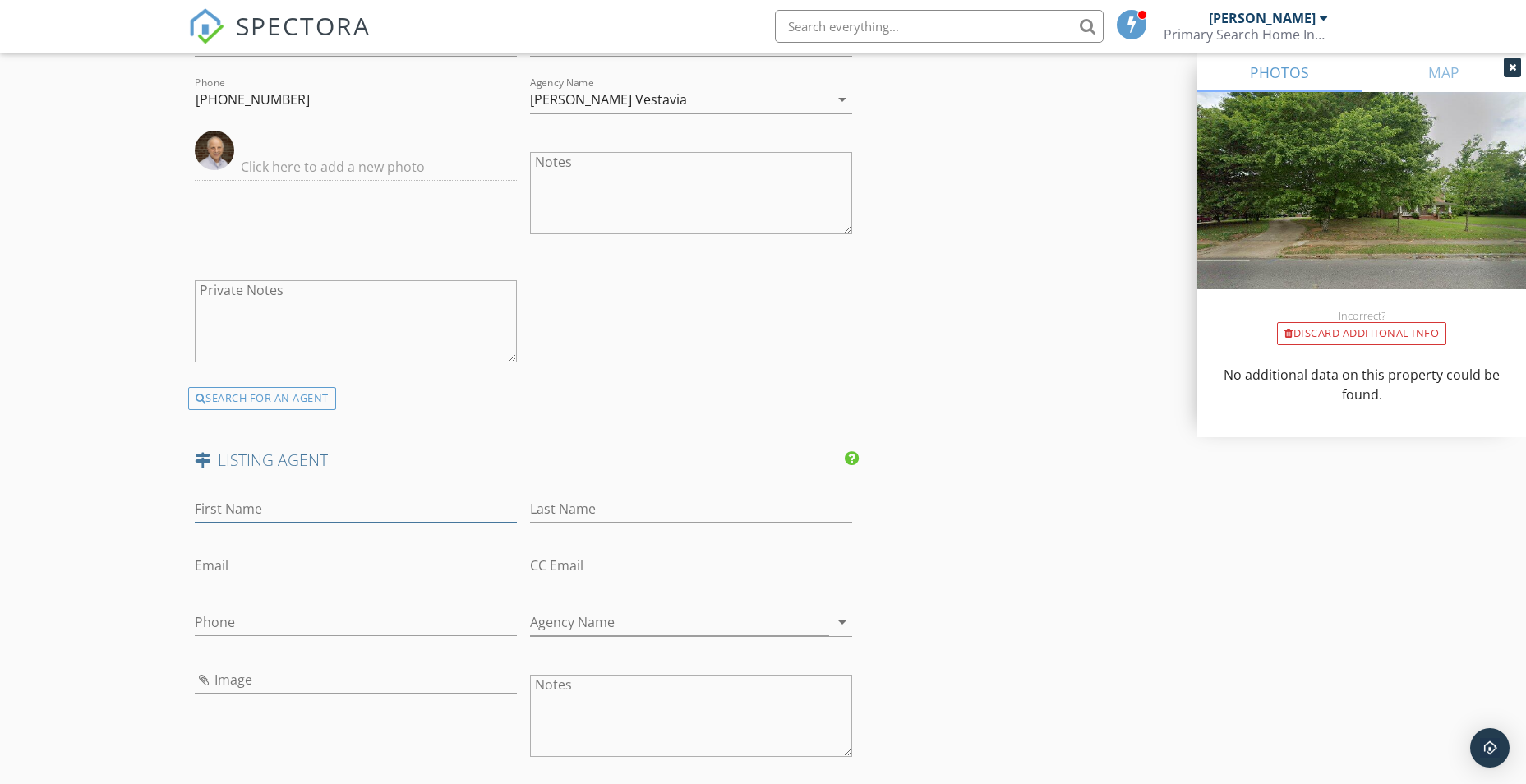
click at [281, 511] on input "First Name" at bounding box center [355, 509] width 322 height 27
type input "[PERSON_NAME]"
paste input "[PERSON_NAME][EMAIL_ADDRESS][DOMAIN_NAME]"
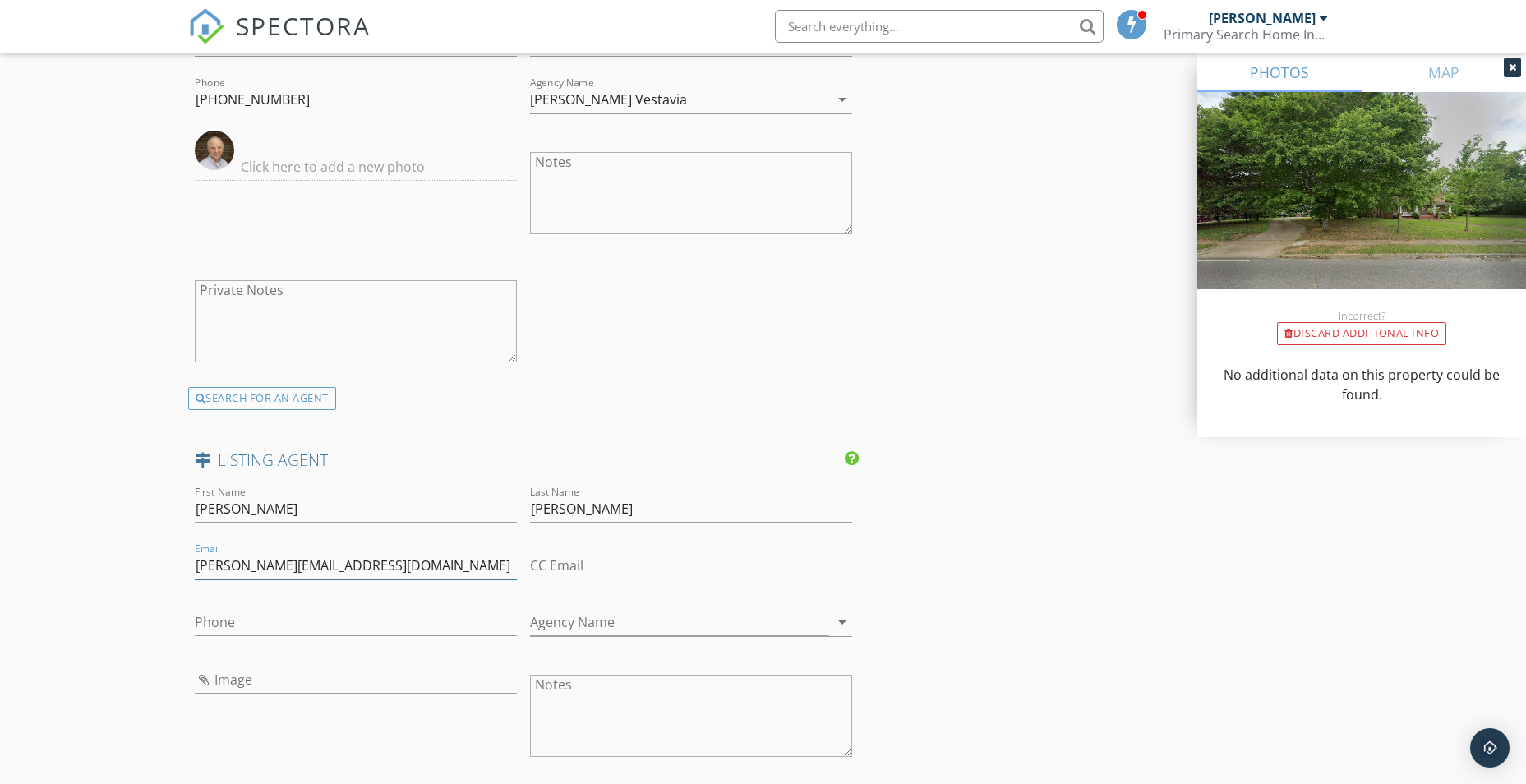
type input "[PERSON_NAME][EMAIL_ADDRESS][DOMAIN_NAME]"
click at [370, 626] on input "Phone" at bounding box center [355, 623] width 322 height 27
click at [233, 623] on input "Phone" at bounding box center [355, 623] width 322 height 27
paste input "[PHONE_NUMBER]"
type input "[PHONE_NUMBER]"
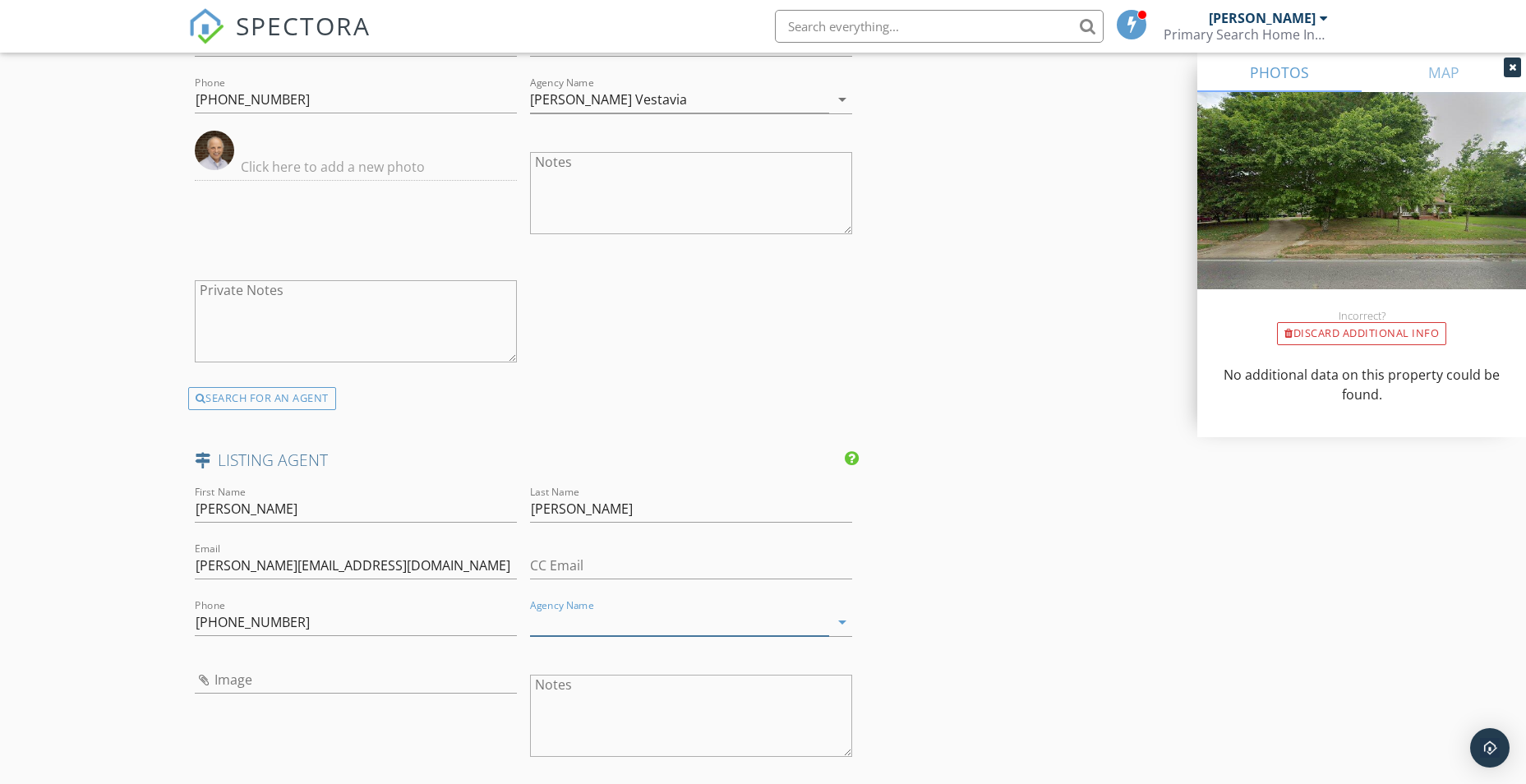
click at [584, 622] on input "Agency Name" at bounding box center [679, 623] width 299 height 27
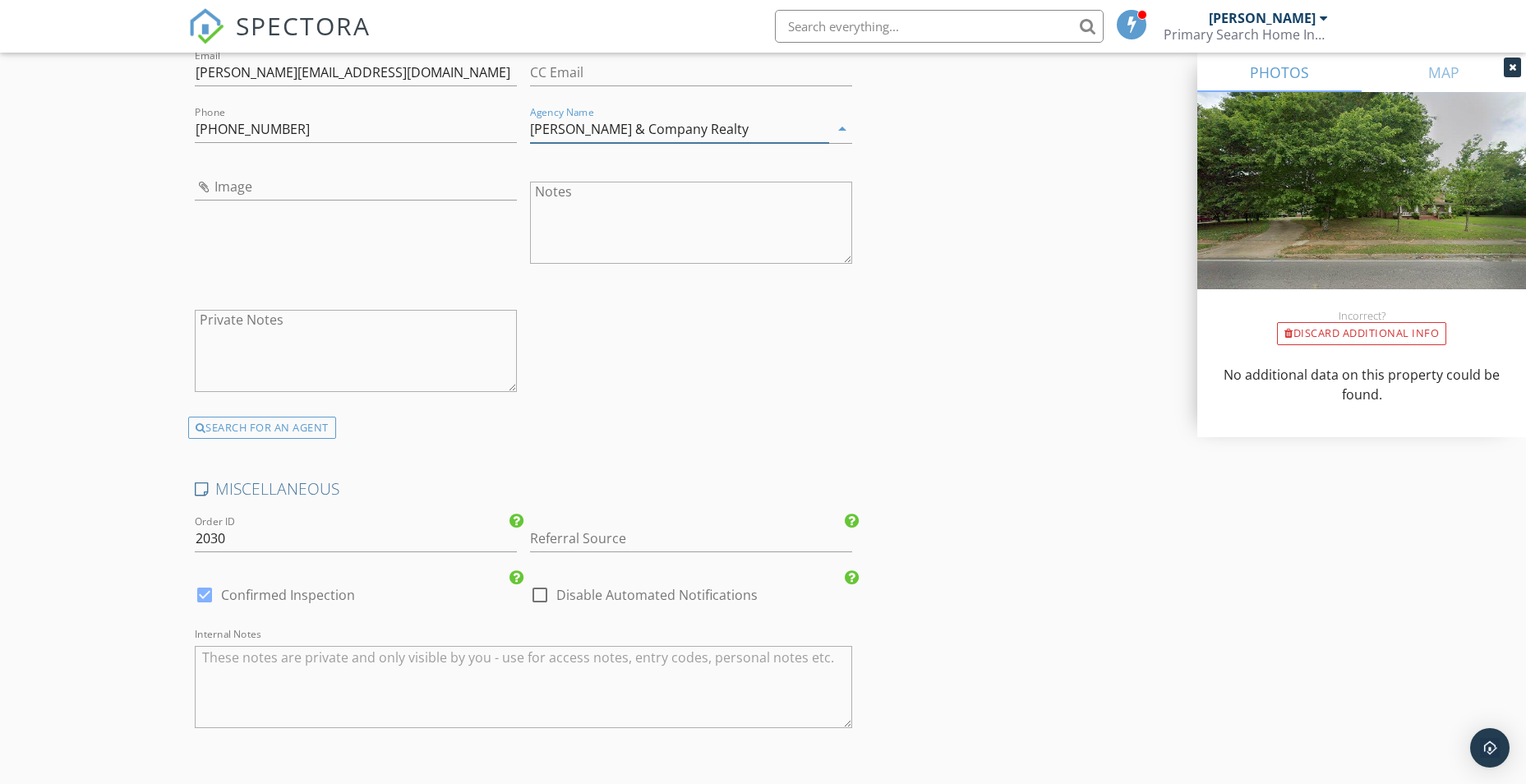
scroll to position [2711, 0]
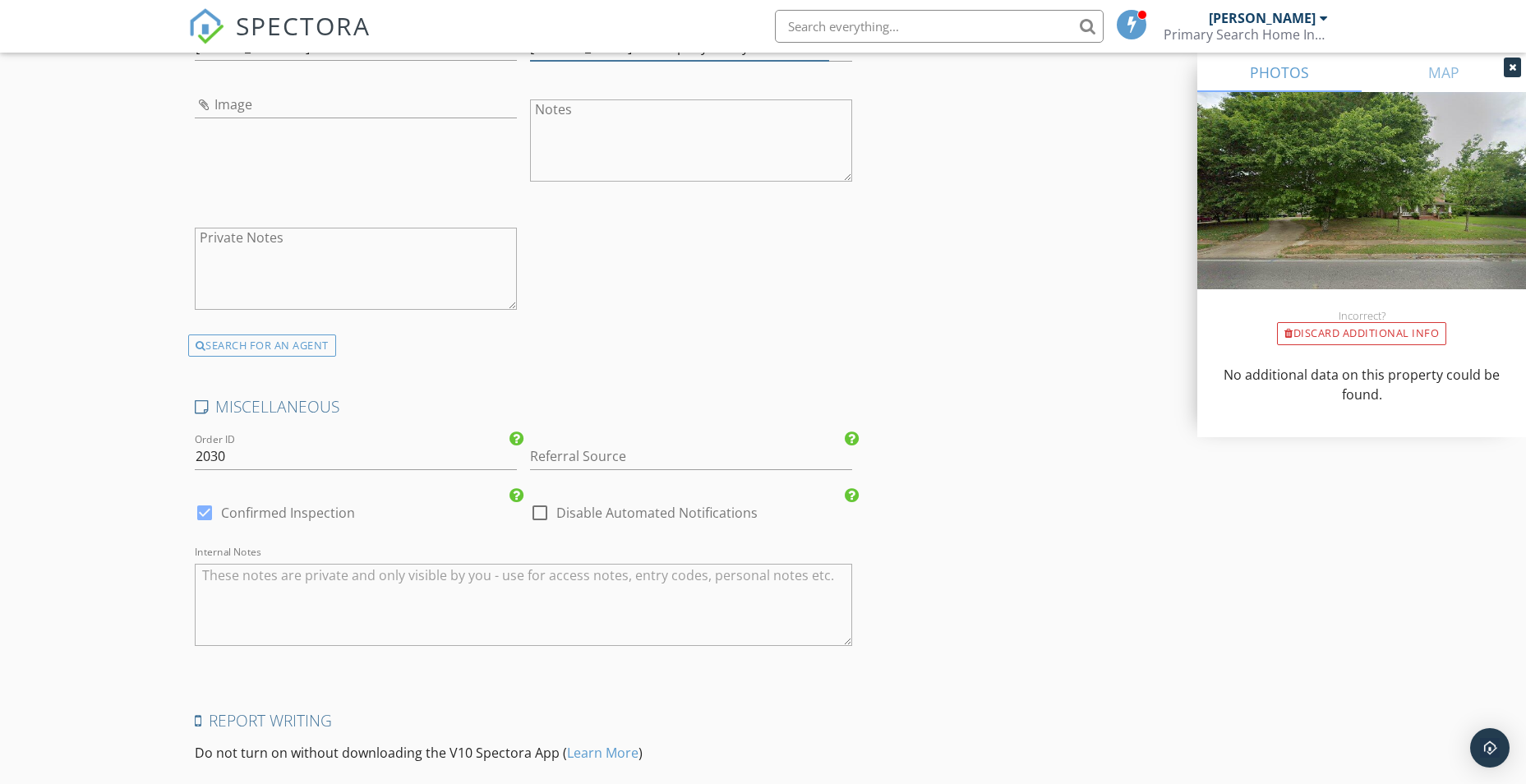
type input "Webb & Company Realty"
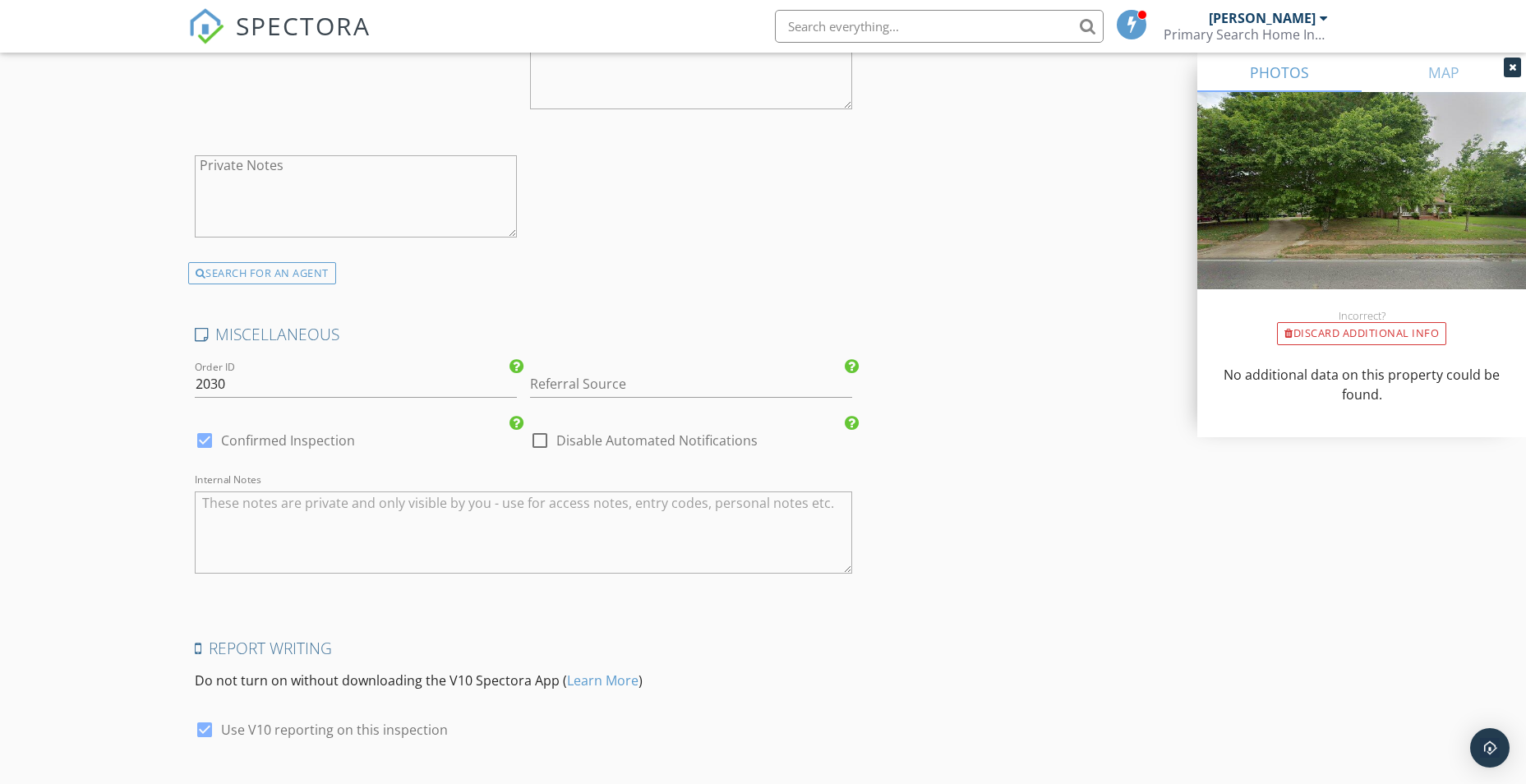
scroll to position [2876, 0]
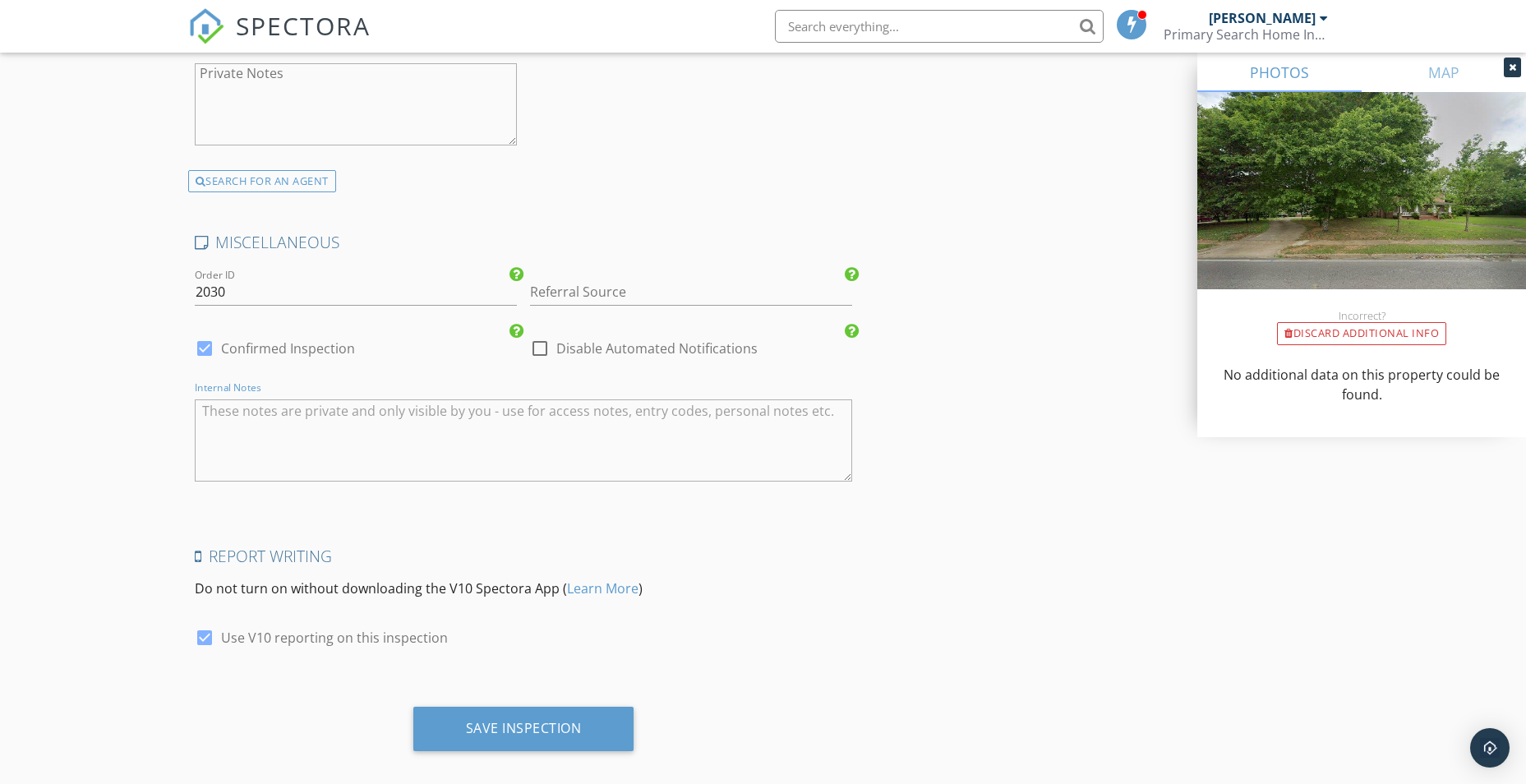
click at [332, 427] on textarea "Internal Notes" at bounding box center [523, 440] width 658 height 82
type textarea "V"
type textarea "Crawlspace, Vacant, Attending"
click at [295, 292] on input "2030" at bounding box center [355, 292] width 322 height 27
type input "2025-0030"
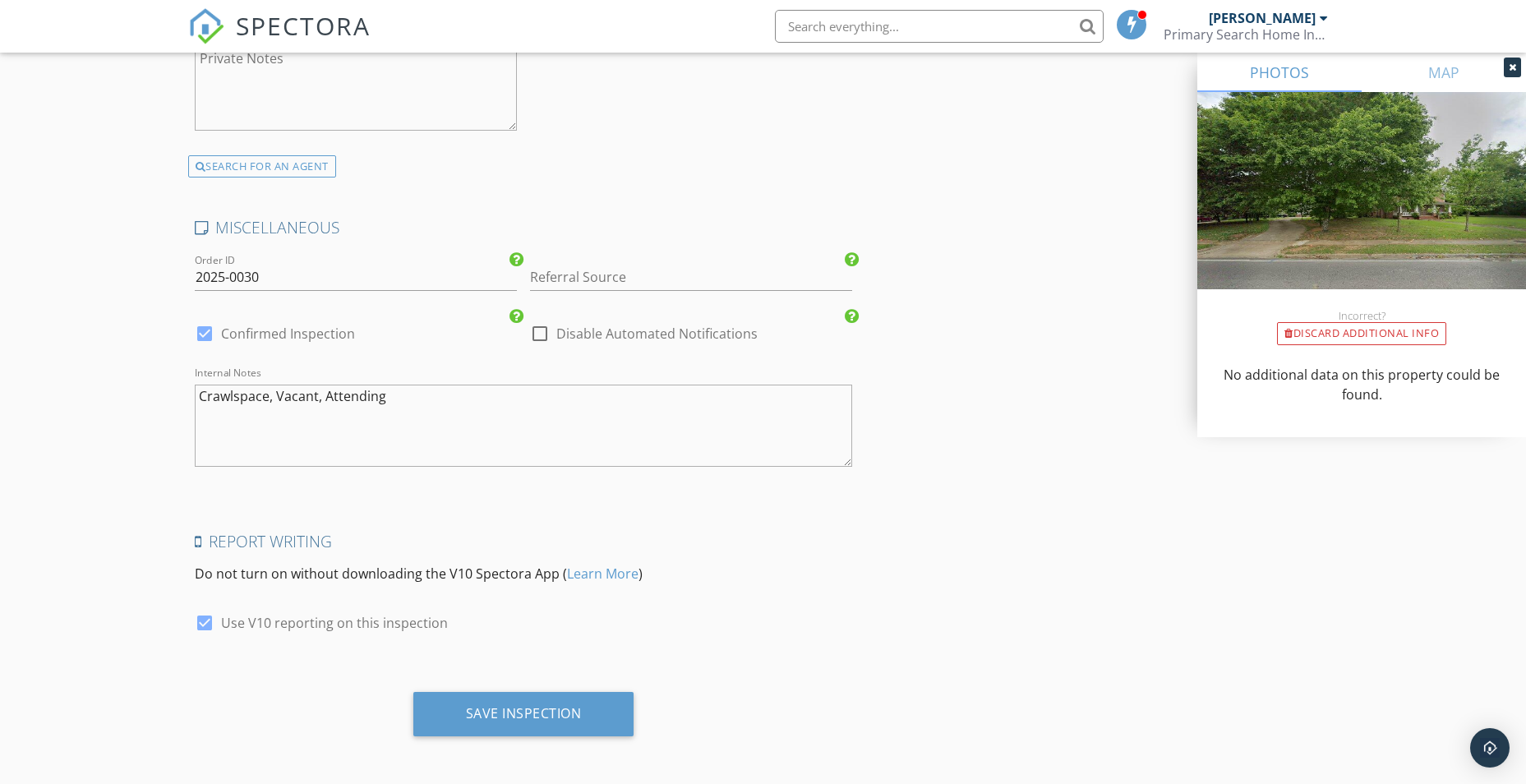
scroll to position [2894, 0]
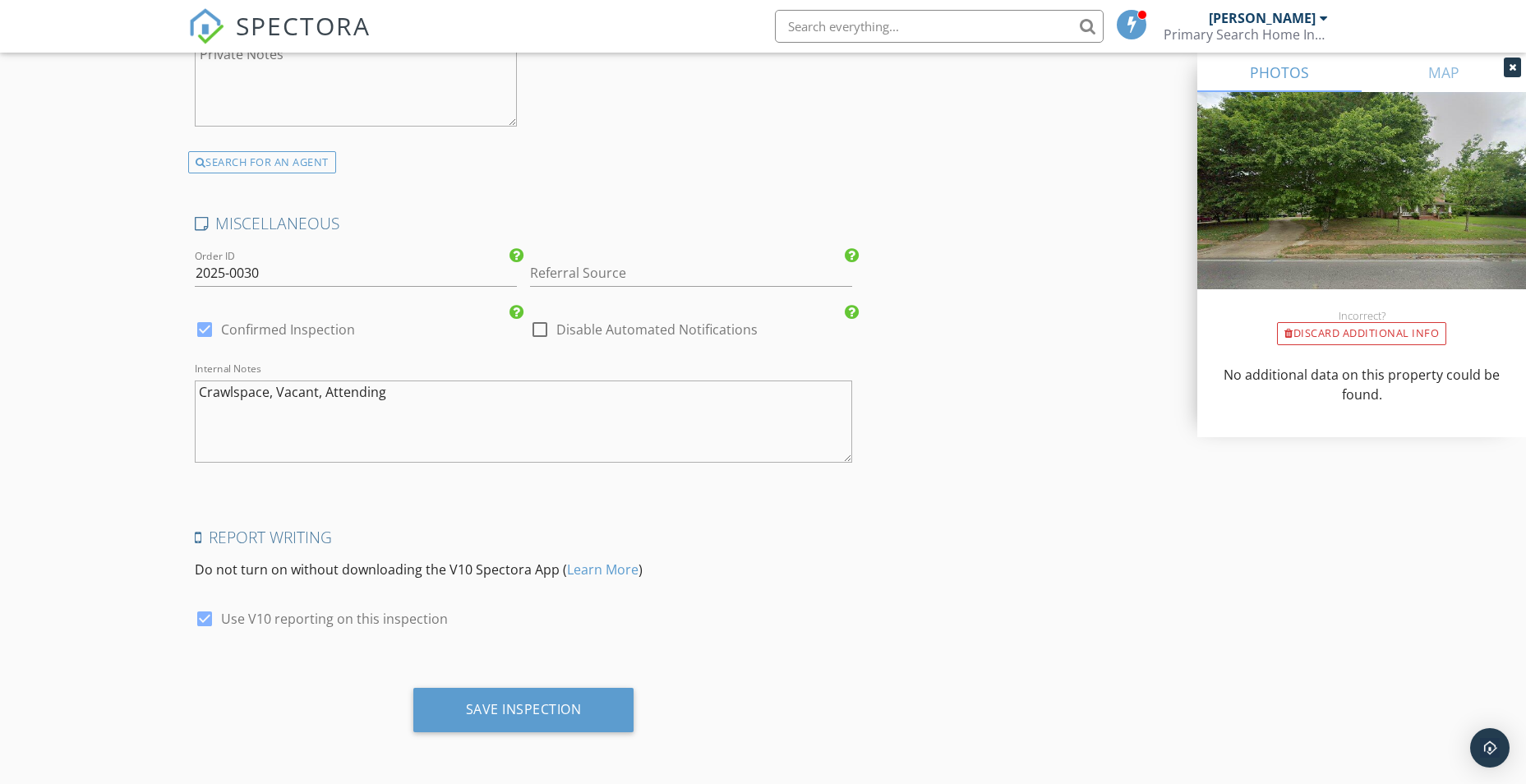
drag, startPoint x: 1146, startPoint y: 528, endPoint x: 1111, endPoint y: 578, distance: 61.0
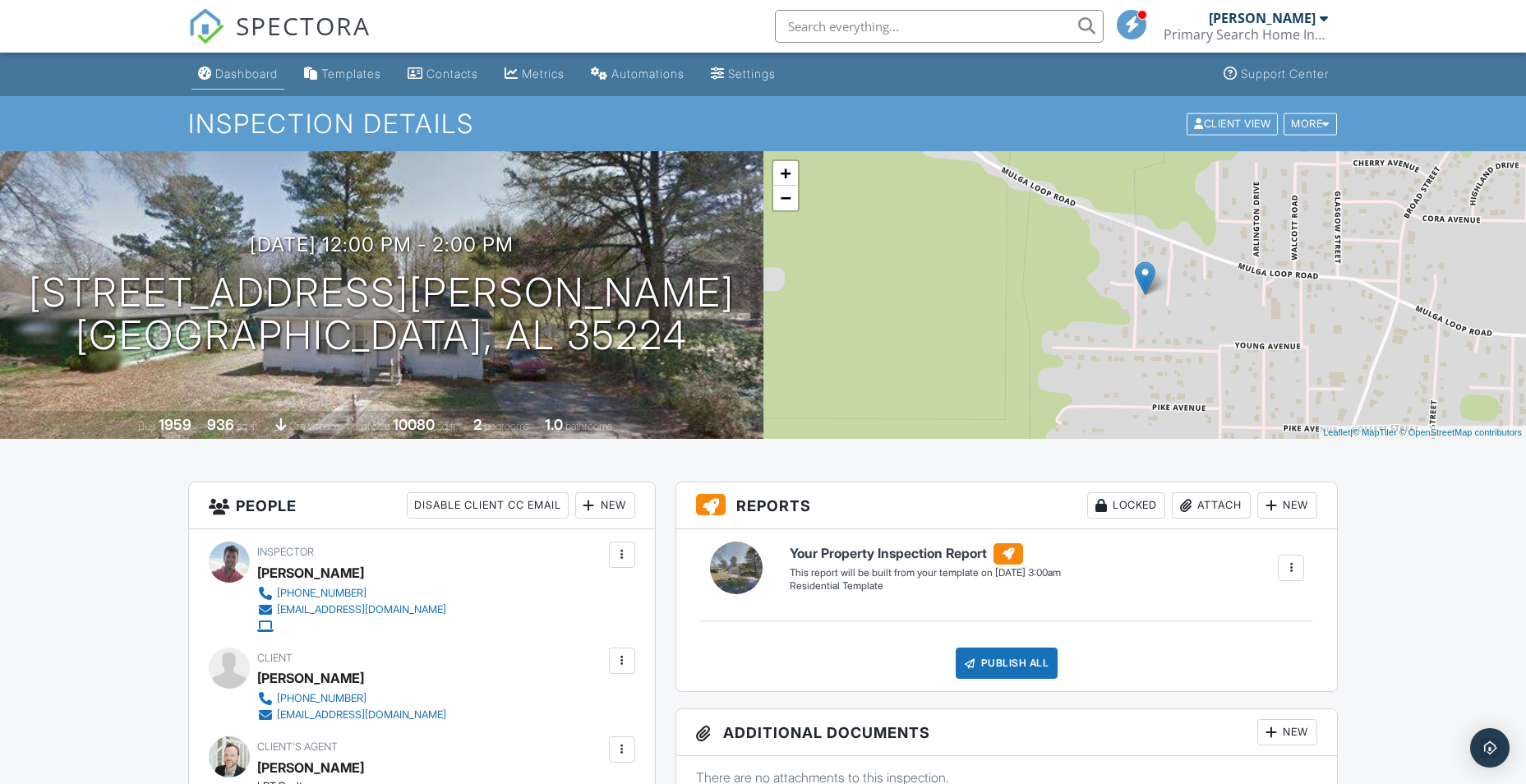
click at [243, 75] on div "Dashboard" at bounding box center [247, 74] width 63 height 14
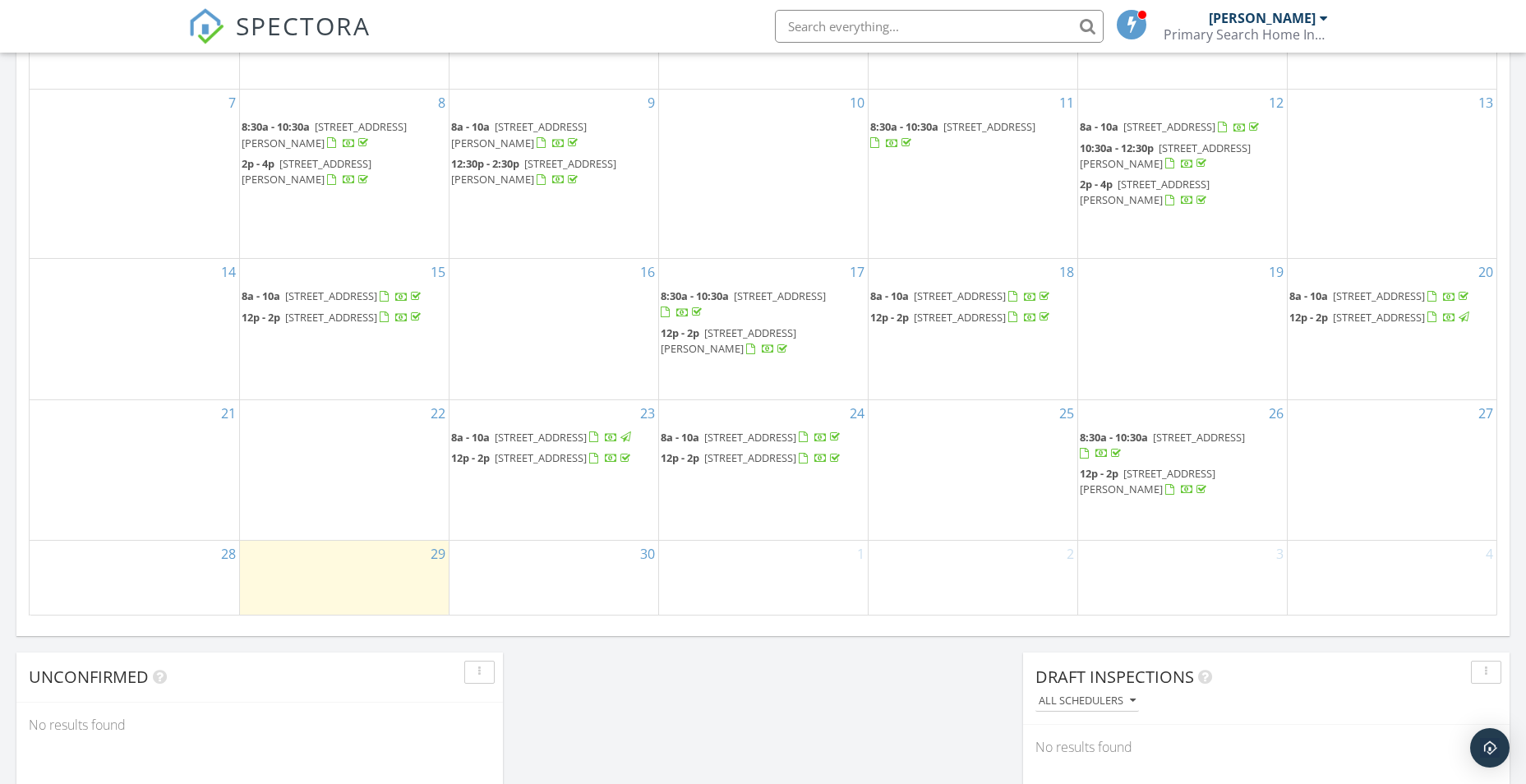
scroll to position [1026, 0]
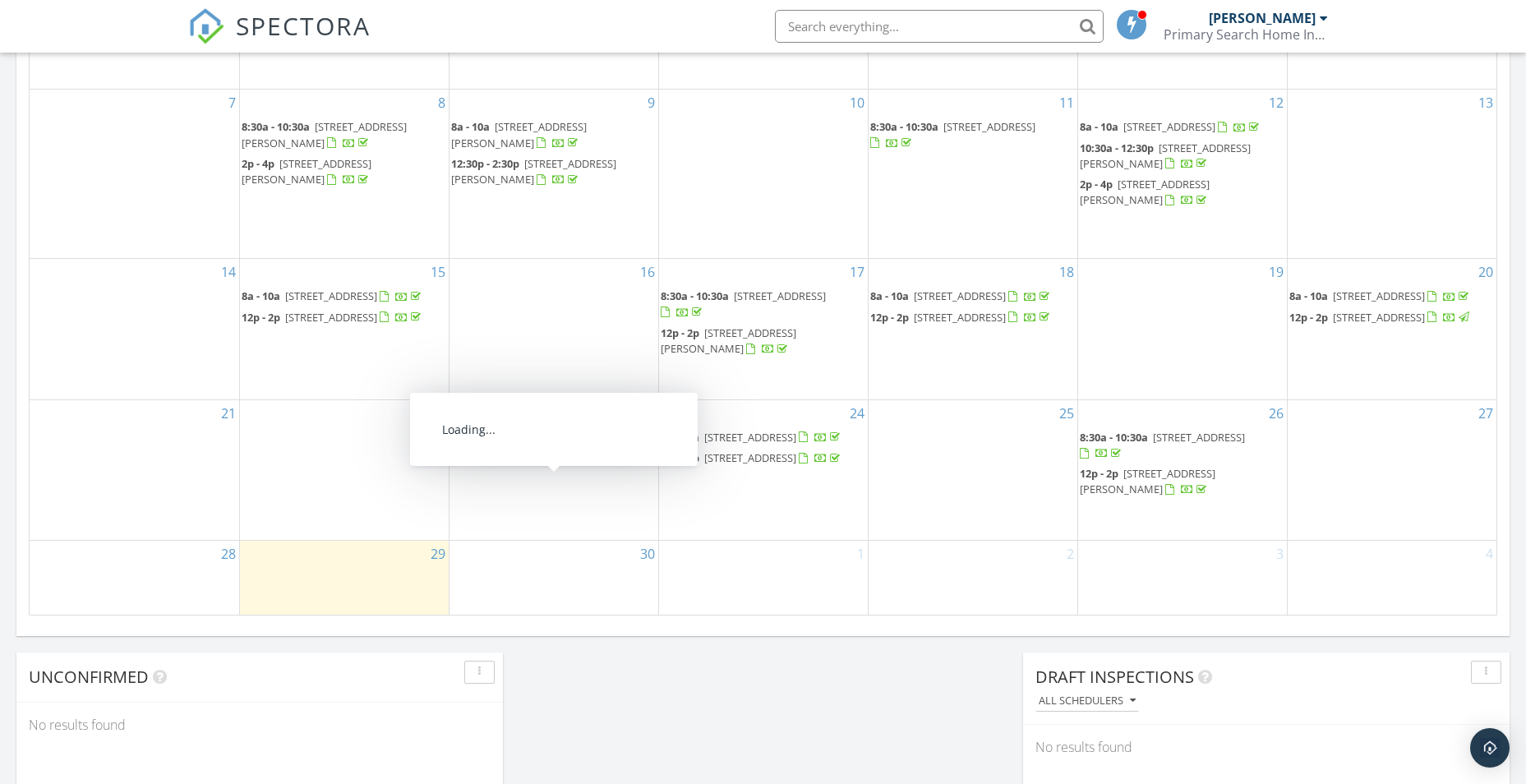
click at [728, 583] on div "1" at bounding box center [763, 578] width 209 height 74
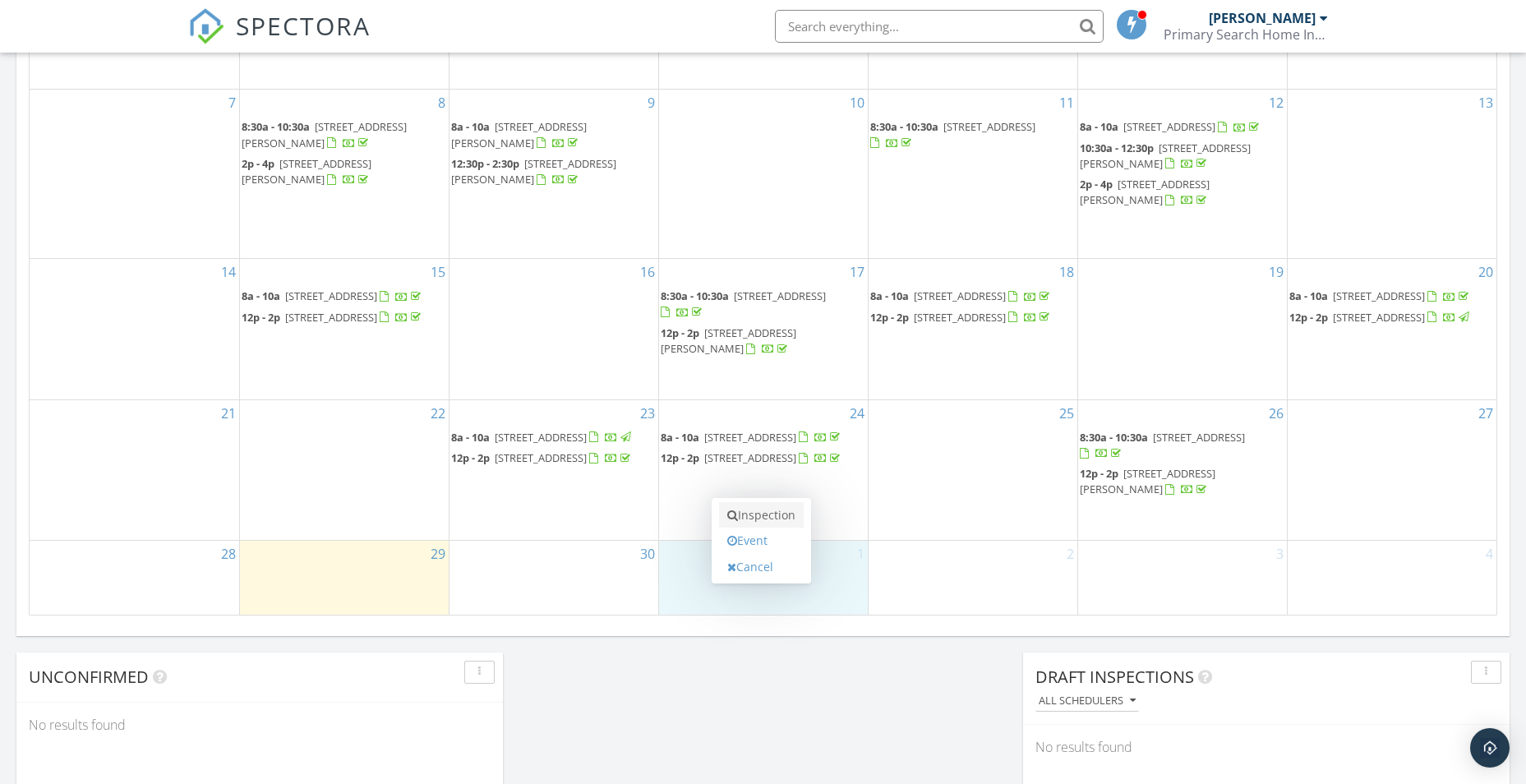
click at [741, 519] on link "Inspection" at bounding box center [761, 514] width 84 height 26
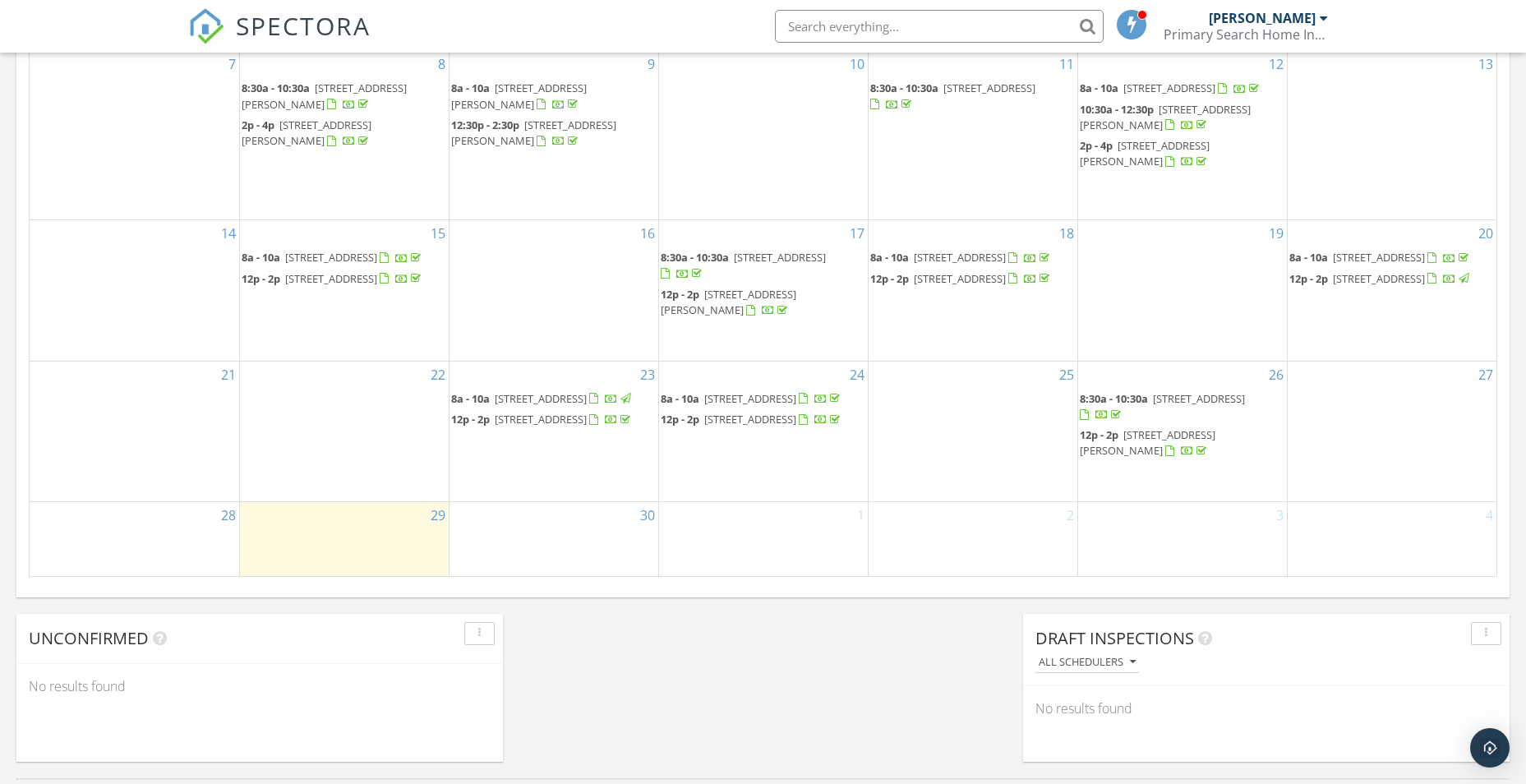
scroll to position [1066, 0]
click at [346, 538] on div "29" at bounding box center [344, 537] width 209 height 74
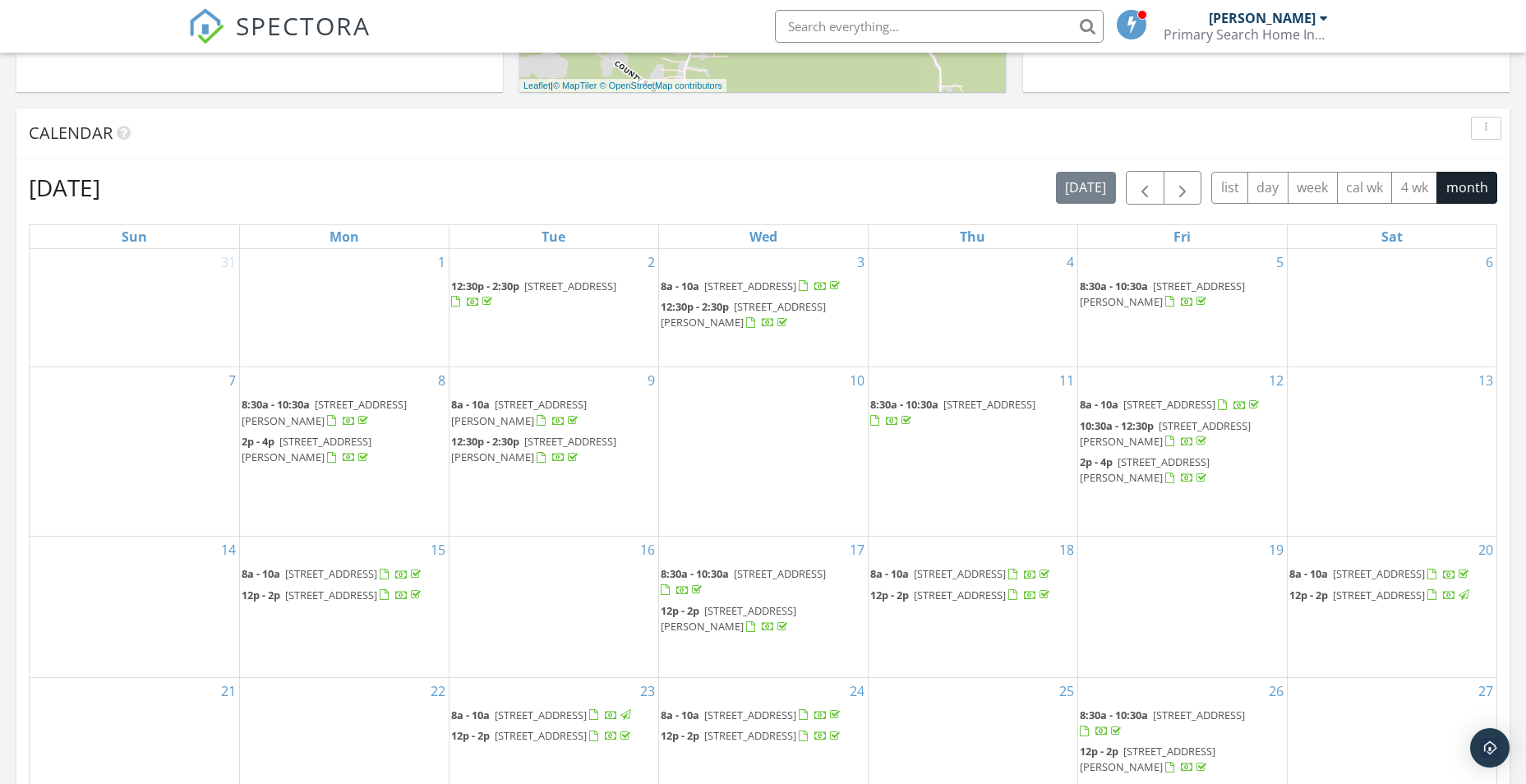
scroll to position [1151, 0]
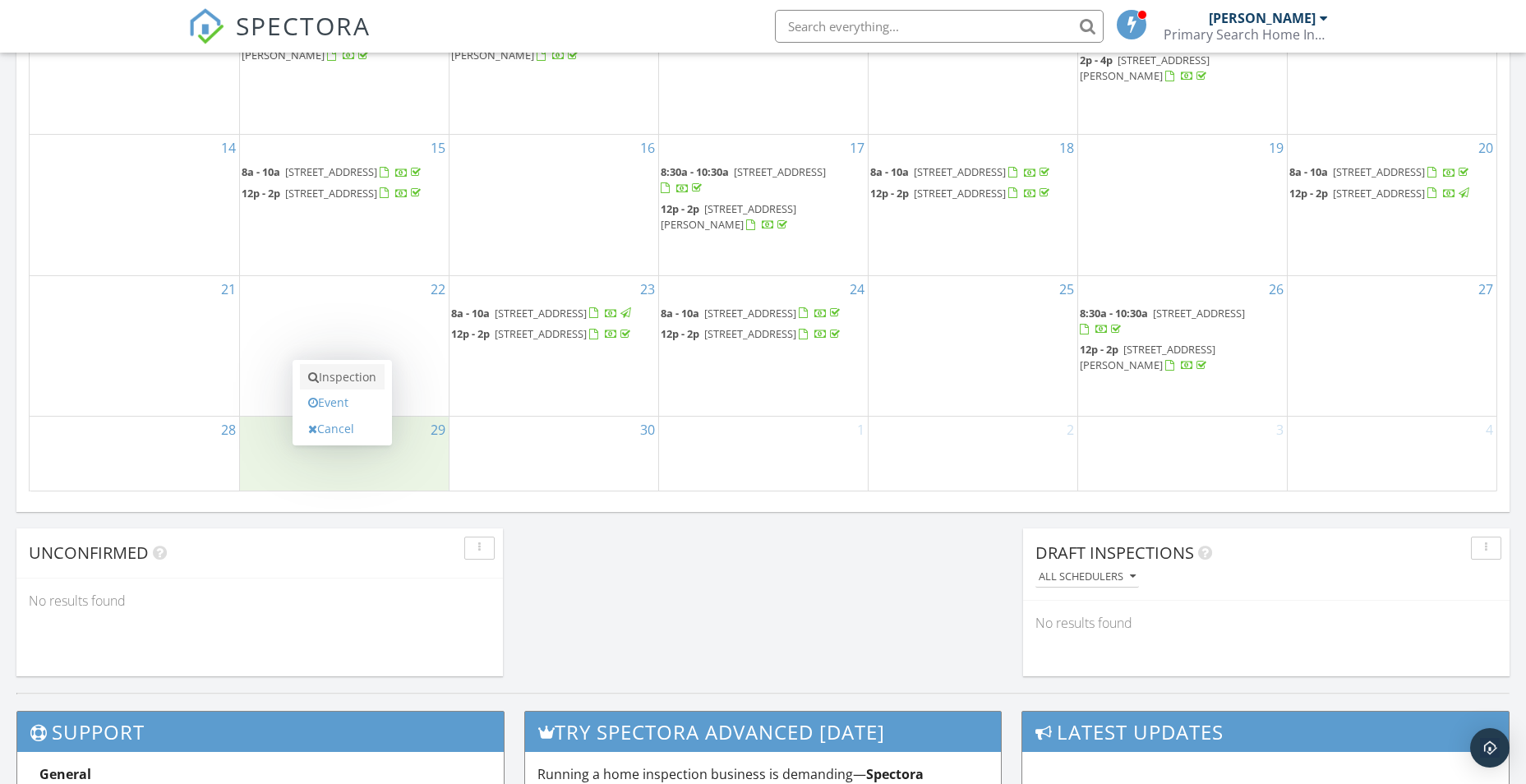
click at [327, 385] on link "Inspection" at bounding box center [342, 377] width 84 height 26
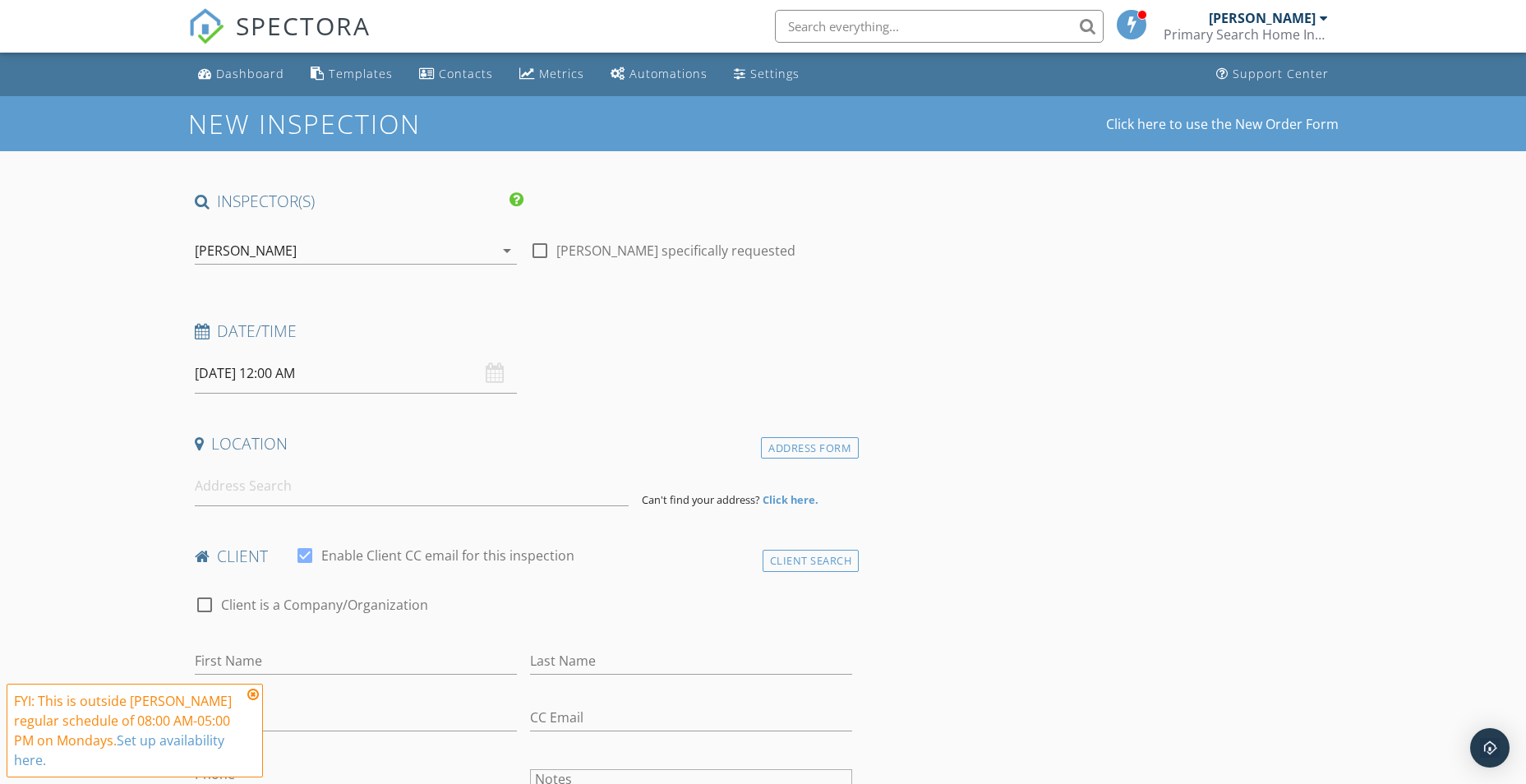
click at [343, 374] on input "[DATE] 12:00 AM" at bounding box center [355, 373] width 322 height 41
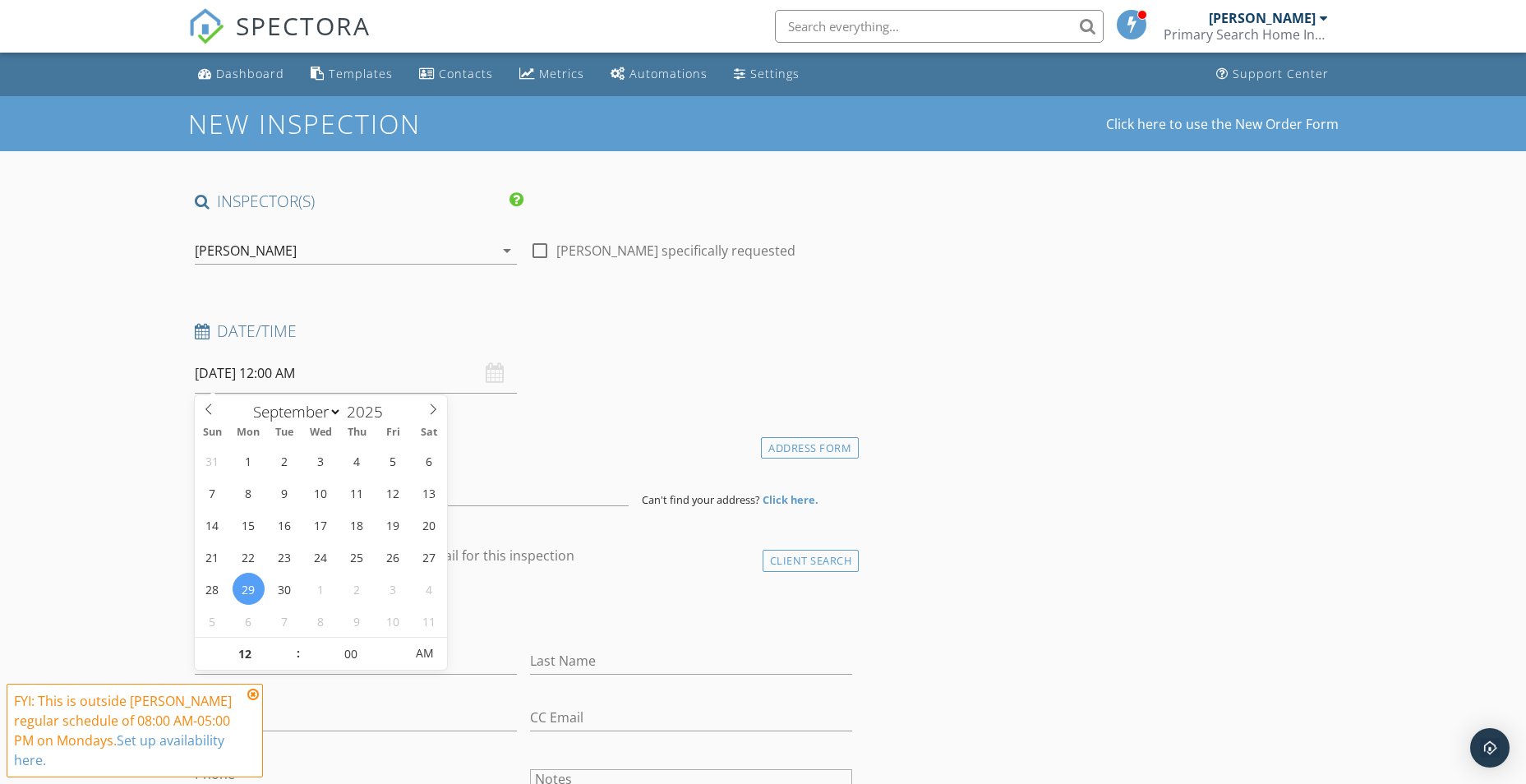
click at [296, 657] on span ":" at bounding box center [298, 653] width 5 height 33
type input "11"
type input "[DATE] 11:00 PM"
click at [293, 657] on span at bounding box center [290, 662] width 12 height 16
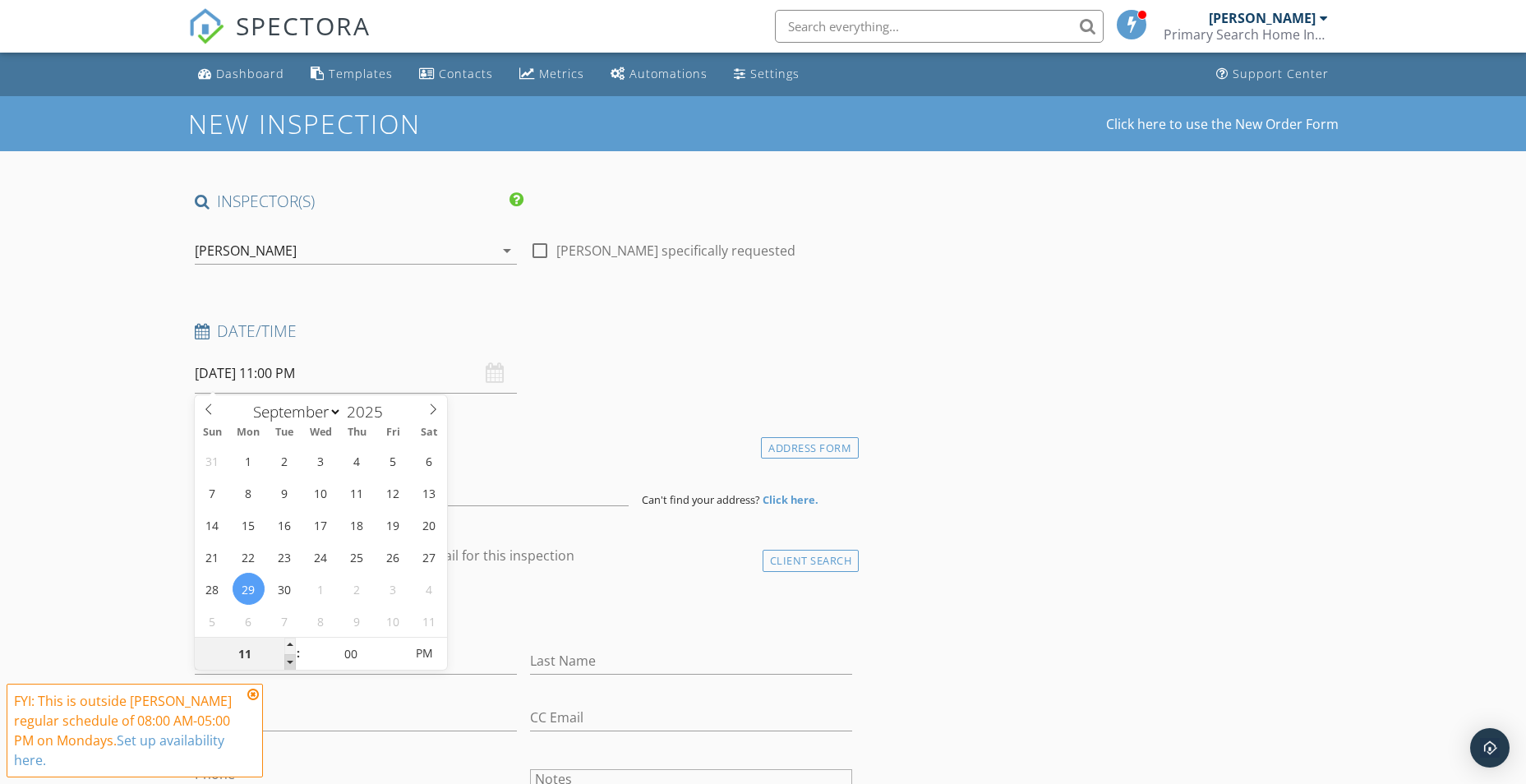
type input "10"
type input "[DATE] 10:00 PM"
click at [293, 657] on span at bounding box center [290, 662] width 12 height 16
type input "09"
type input "[DATE] 9:00 PM"
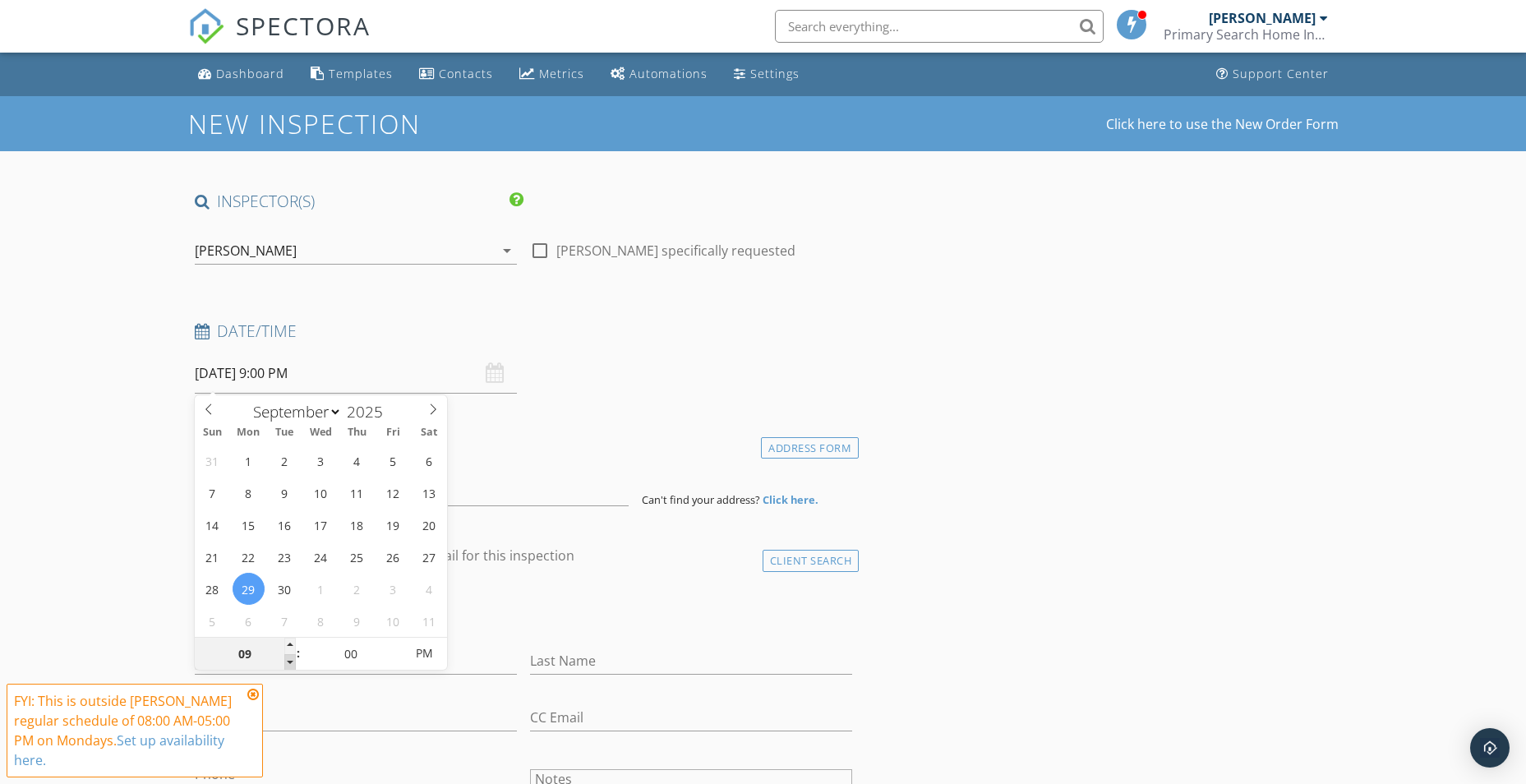
click at [293, 657] on span at bounding box center [290, 662] width 12 height 16
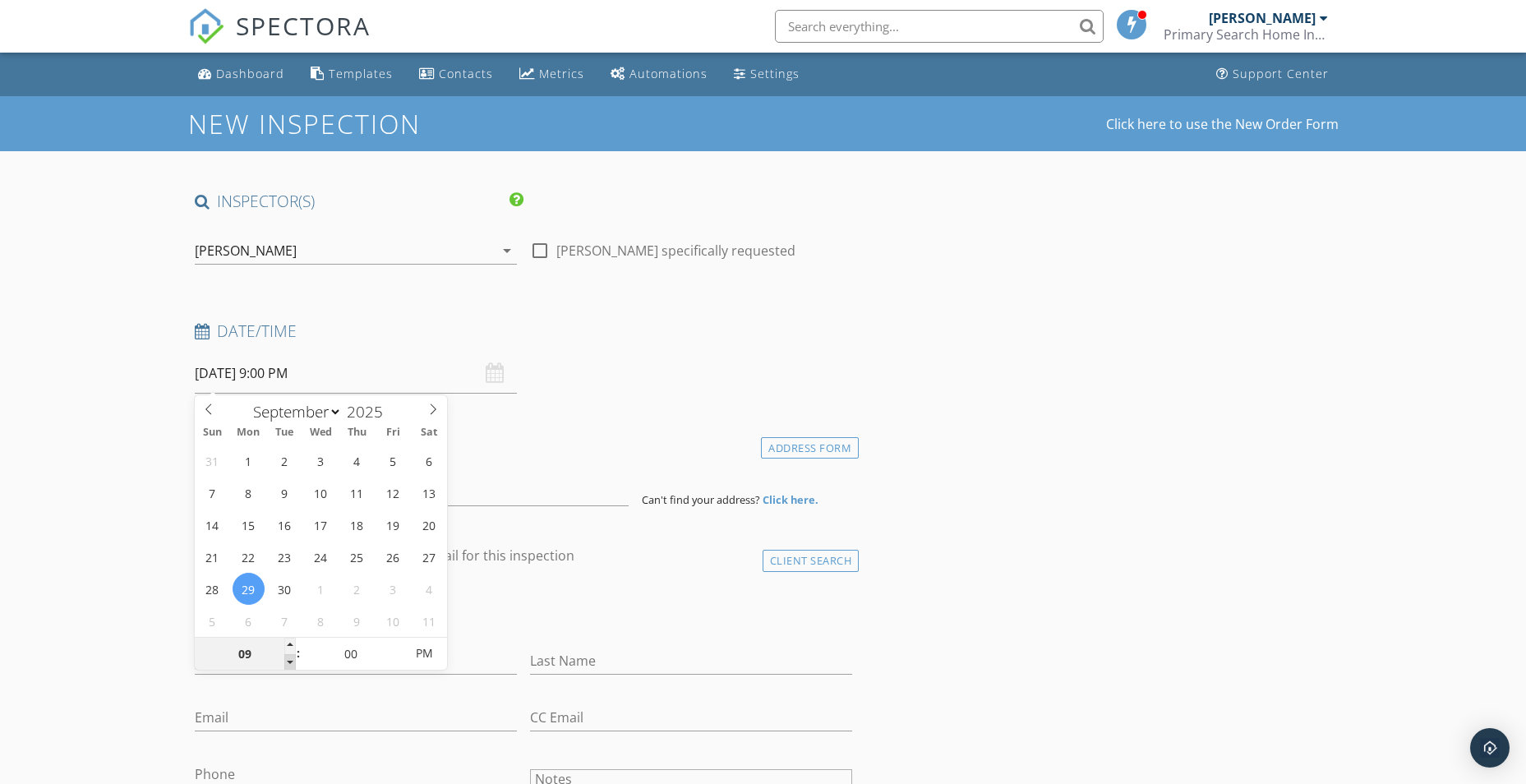
type input "08"
click at [293, 657] on span at bounding box center [290, 662] width 12 height 16
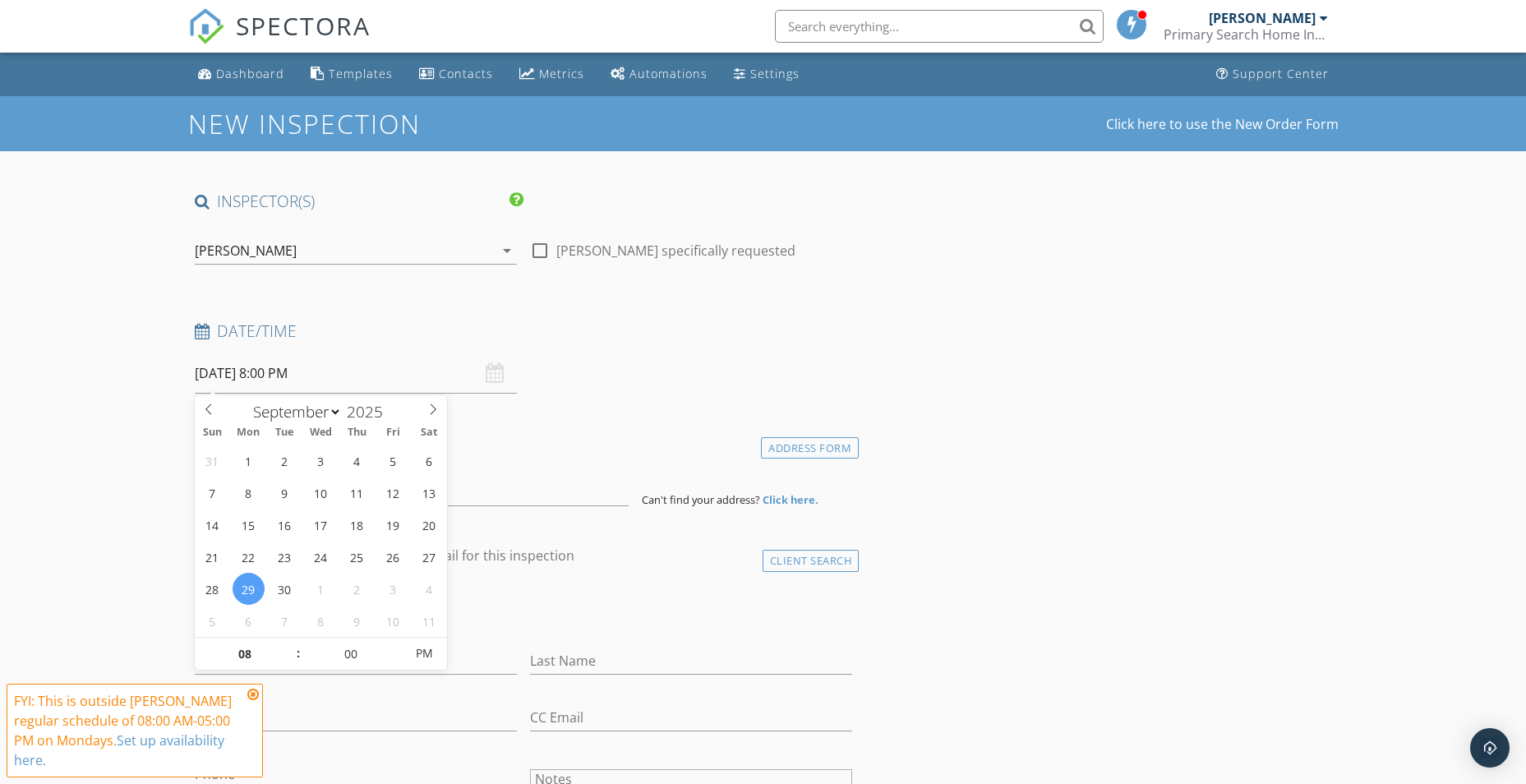
click at [311, 385] on input "[DATE] 8:00 PM" at bounding box center [355, 373] width 322 height 41
type input "[DATE] 8:00 AM"
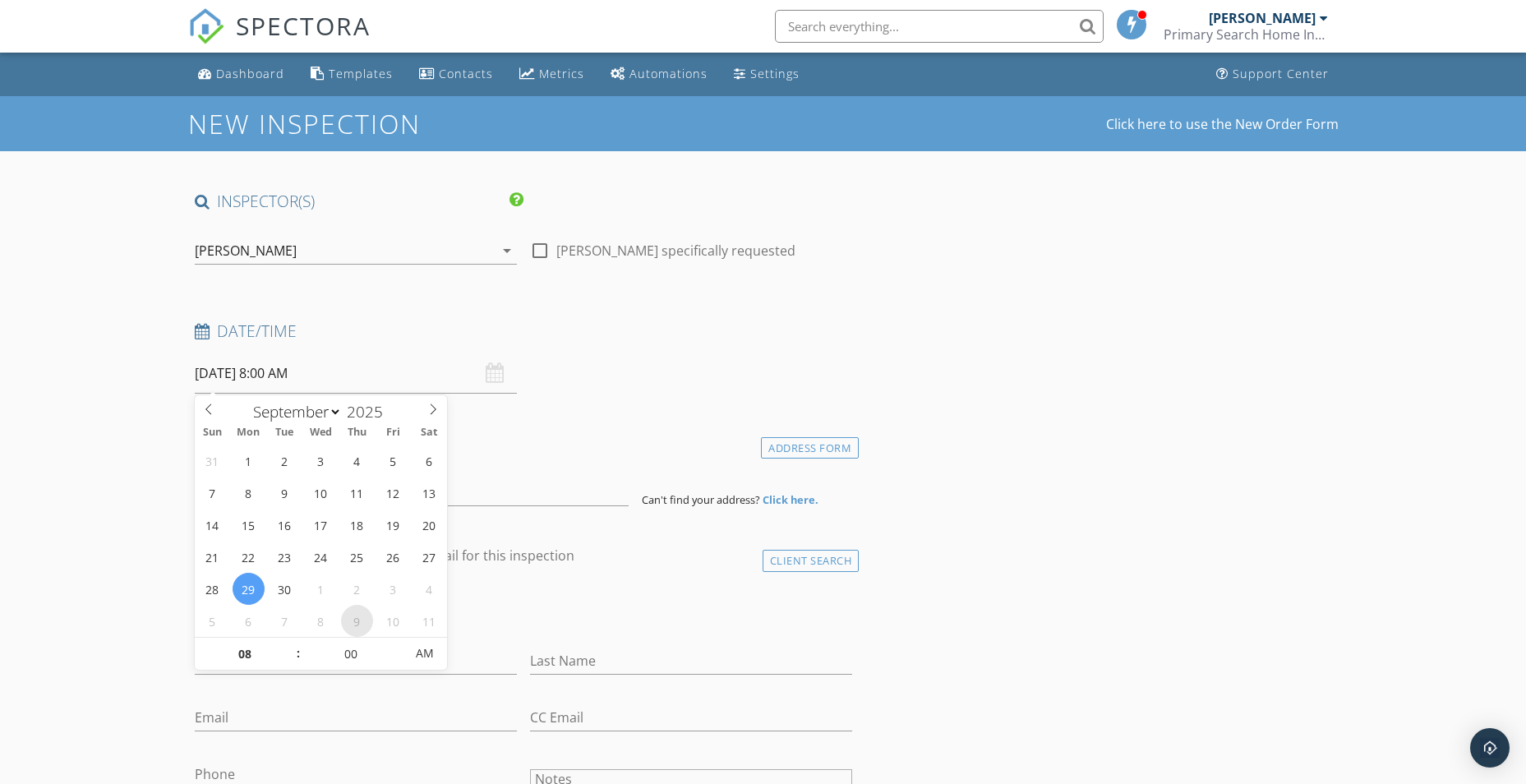
drag, startPoint x: 428, startPoint y: 651, endPoint x: 342, endPoint y: 623, distance: 90.4
click at [427, 651] on span "AM" at bounding box center [424, 653] width 45 height 33
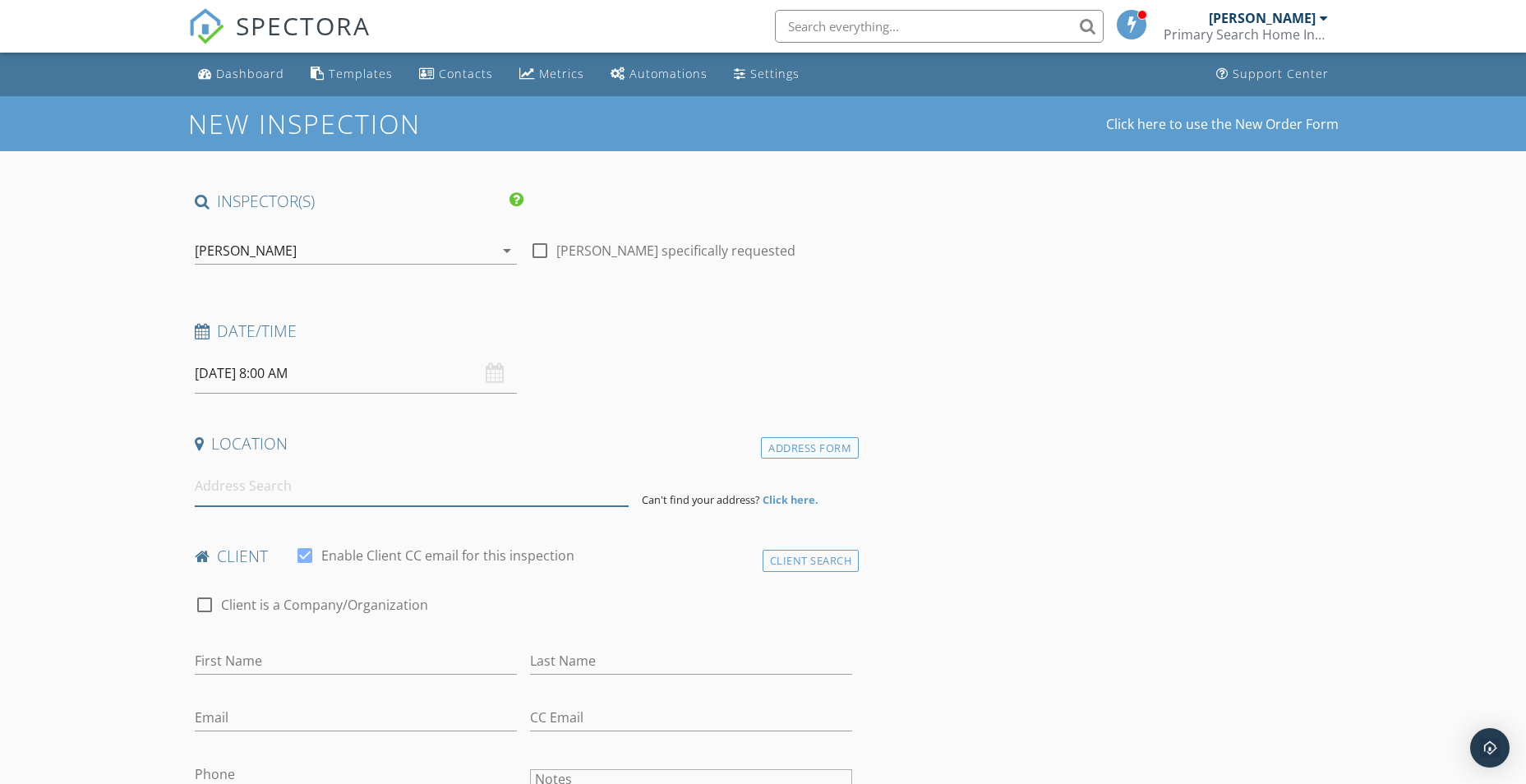
click at [238, 483] on input at bounding box center [411, 486] width 433 height 41
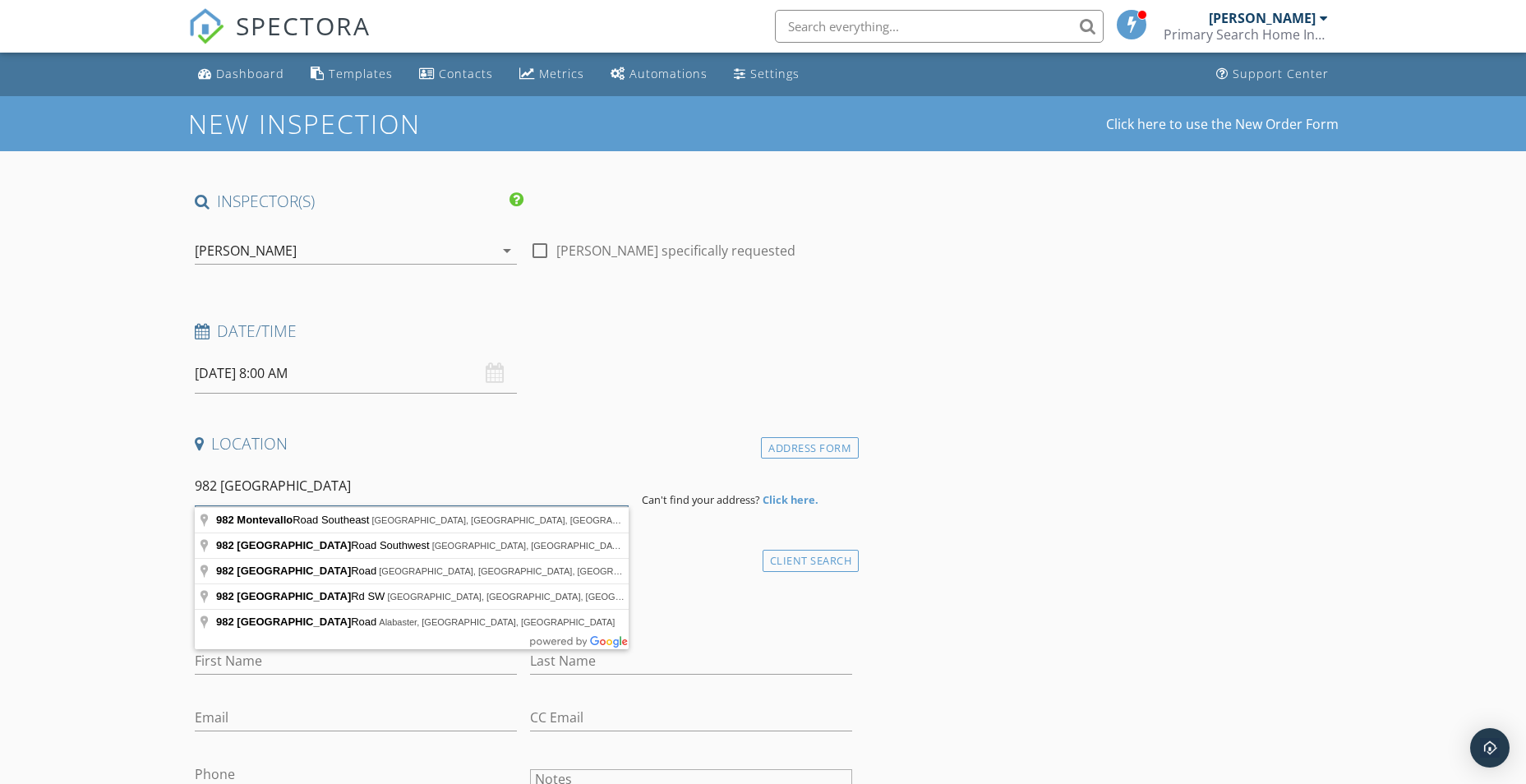
click at [348, 495] on input "982 [GEOGRAPHIC_DATA]" at bounding box center [411, 486] width 433 height 41
type input "[STREET_ADDRESS]"
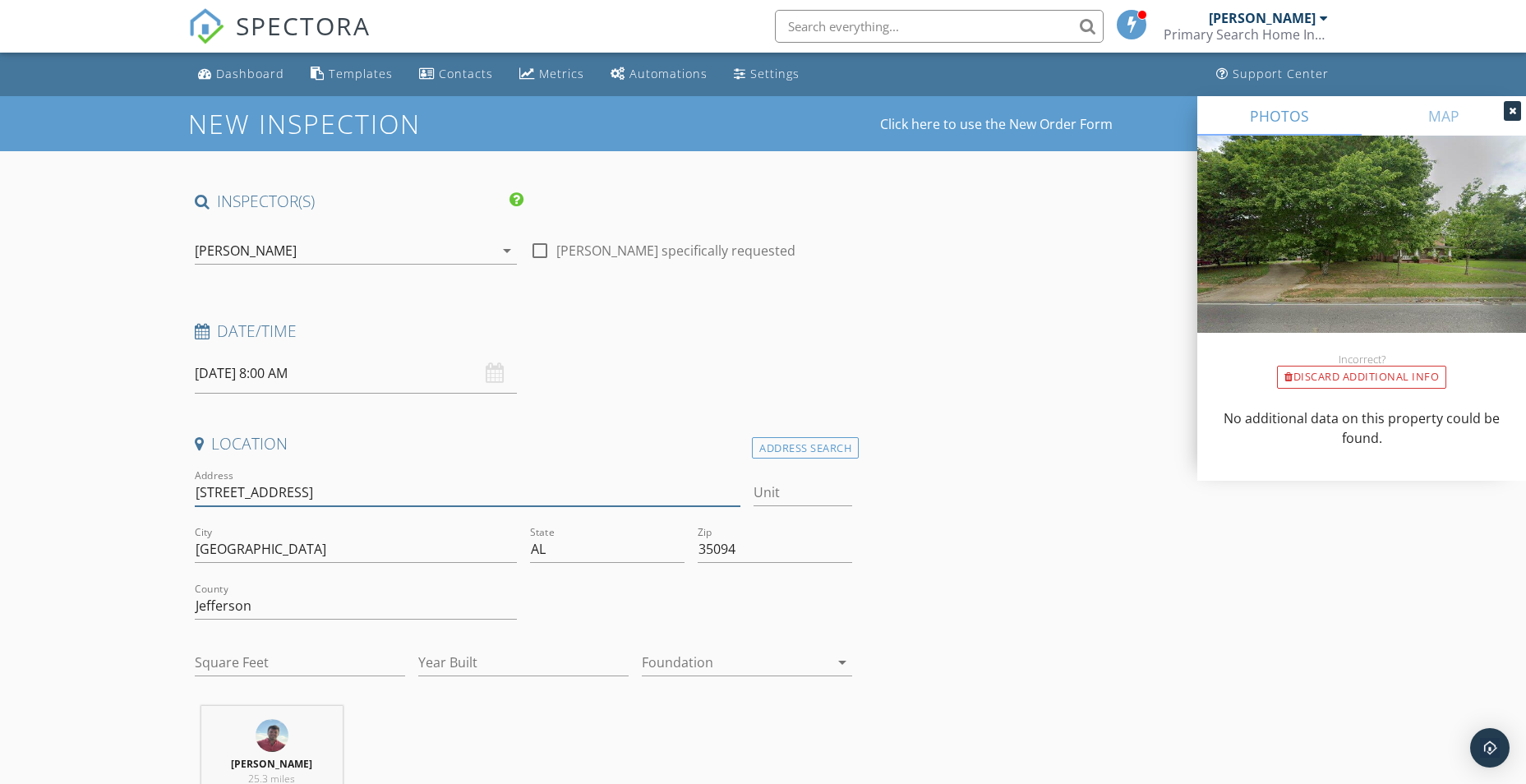
click at [335, 495] on input "[STREET_ADDRESS]" at bounding box center [467, 493] width 547 height 27
click at [302, 649] on input "Square Feet" at bounding box center [299, 662] width 210 height 27
type input "2016"
click at [515, 670] on input "Year Built" at bounding box center [523, 662] width 210 height 27
type input "1984"
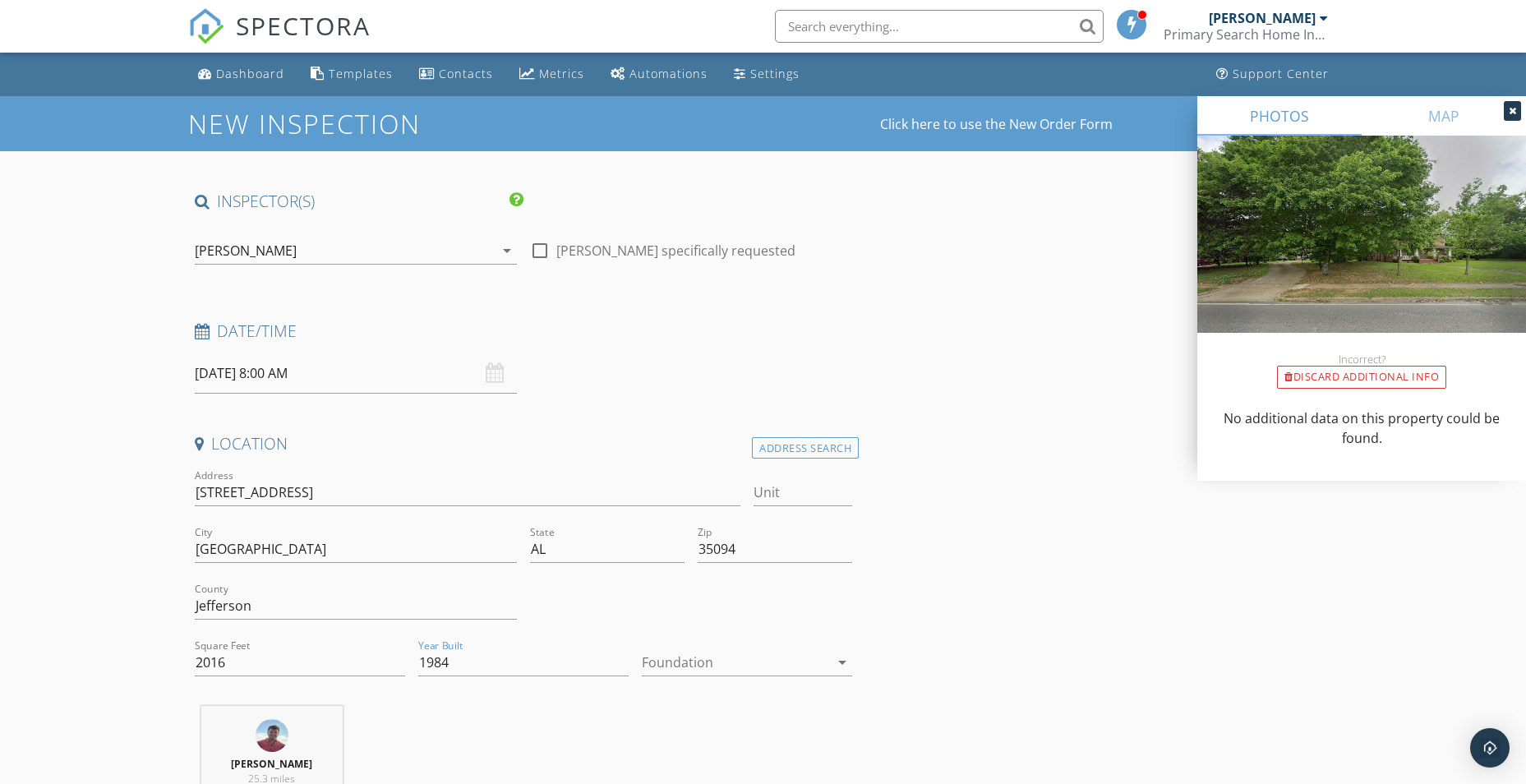
click at [767, 655] on div at bounding box center [736, 662] width 188 height 26
click at [695, 750] on div "Crawlspace" at bounding box center [747, 754] width 184 height 19
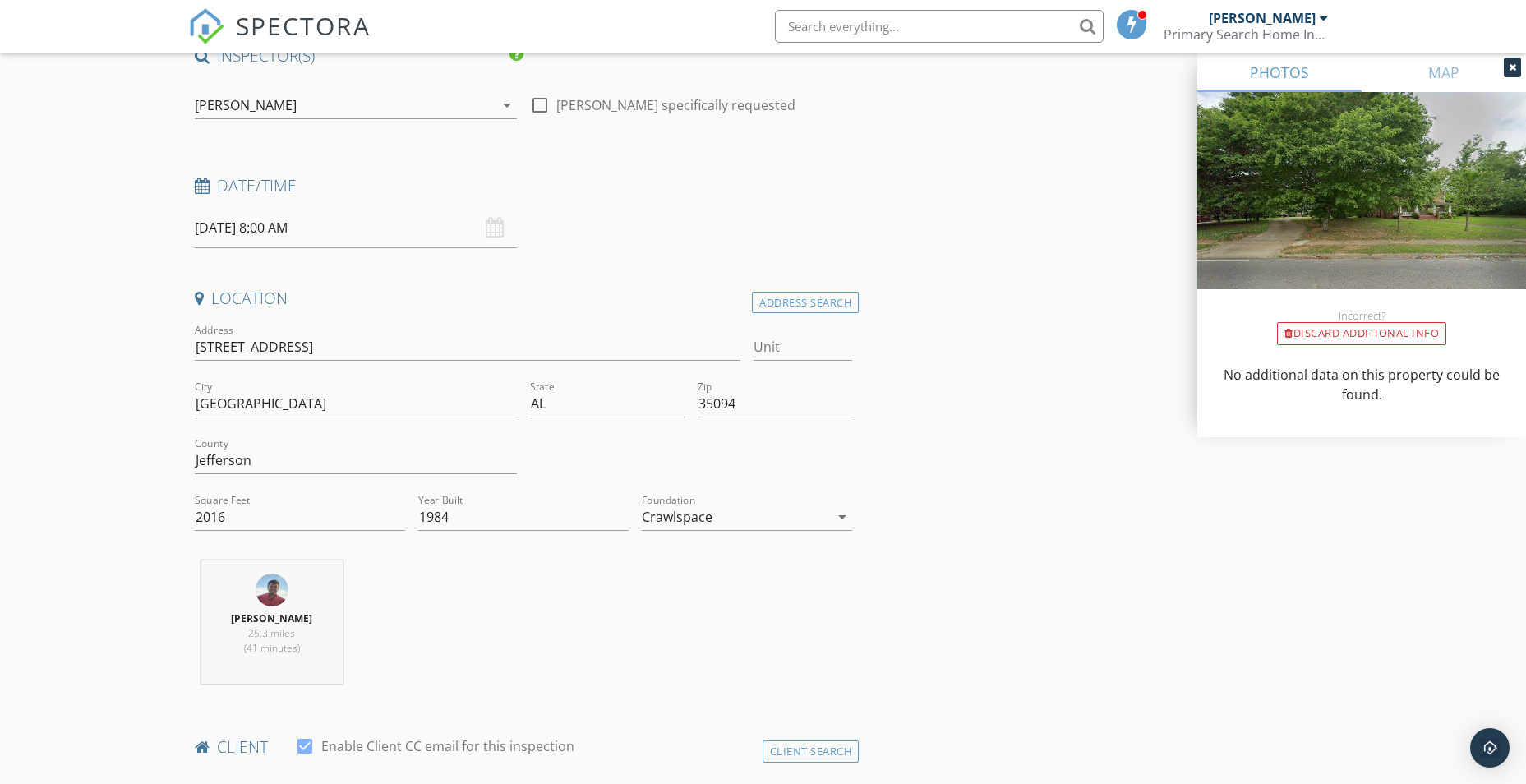
scroll to position [411, 0]
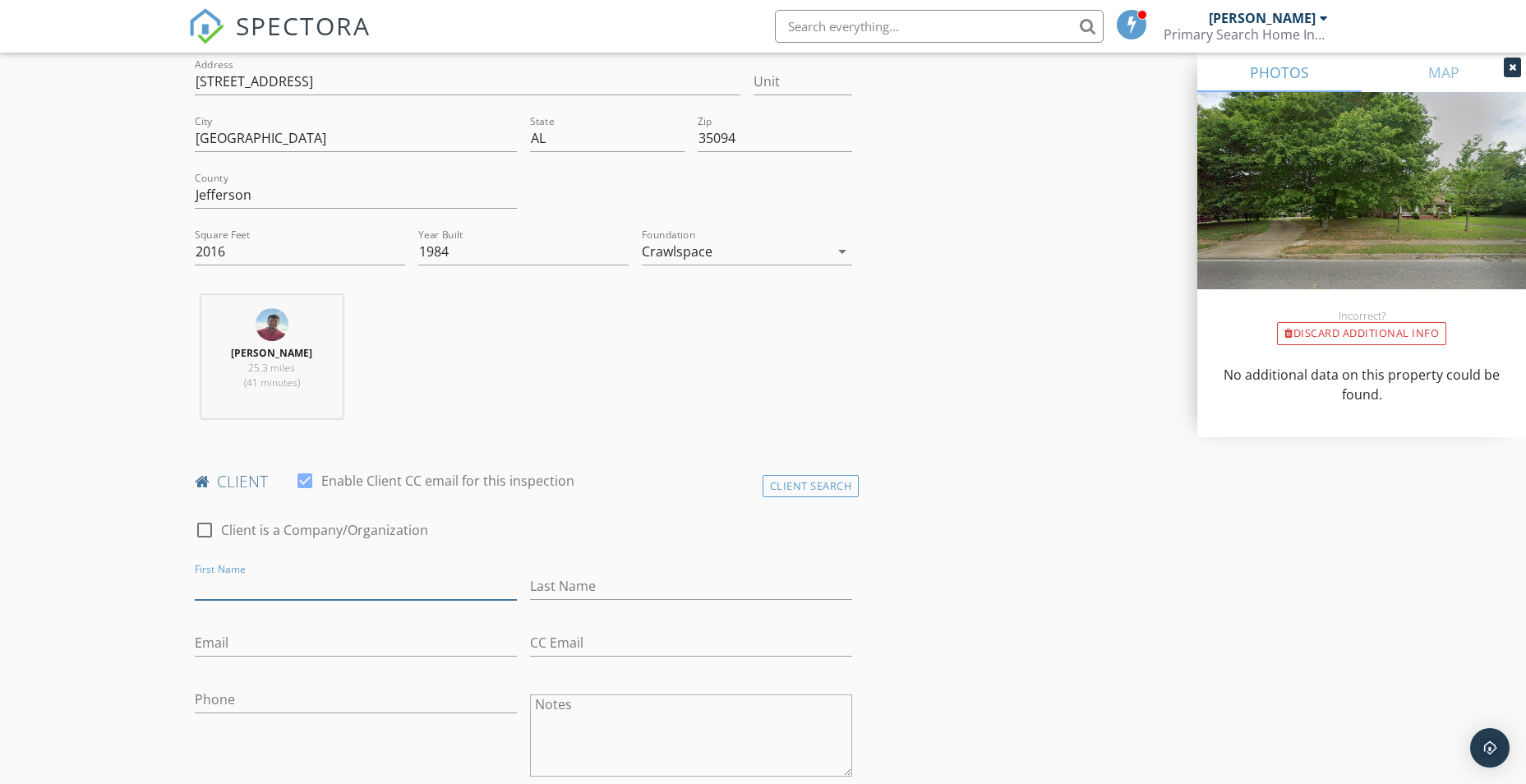
click at [227, 594] on input "First Name" at bounding box center [355, 586] width 322 height 27
type input "[PERSON_NAME]"
type input "Held"
type input "[EMAIL_ADDRESS][DOMAIN_NAME]"
type input "[PHONE_NUMBER]"
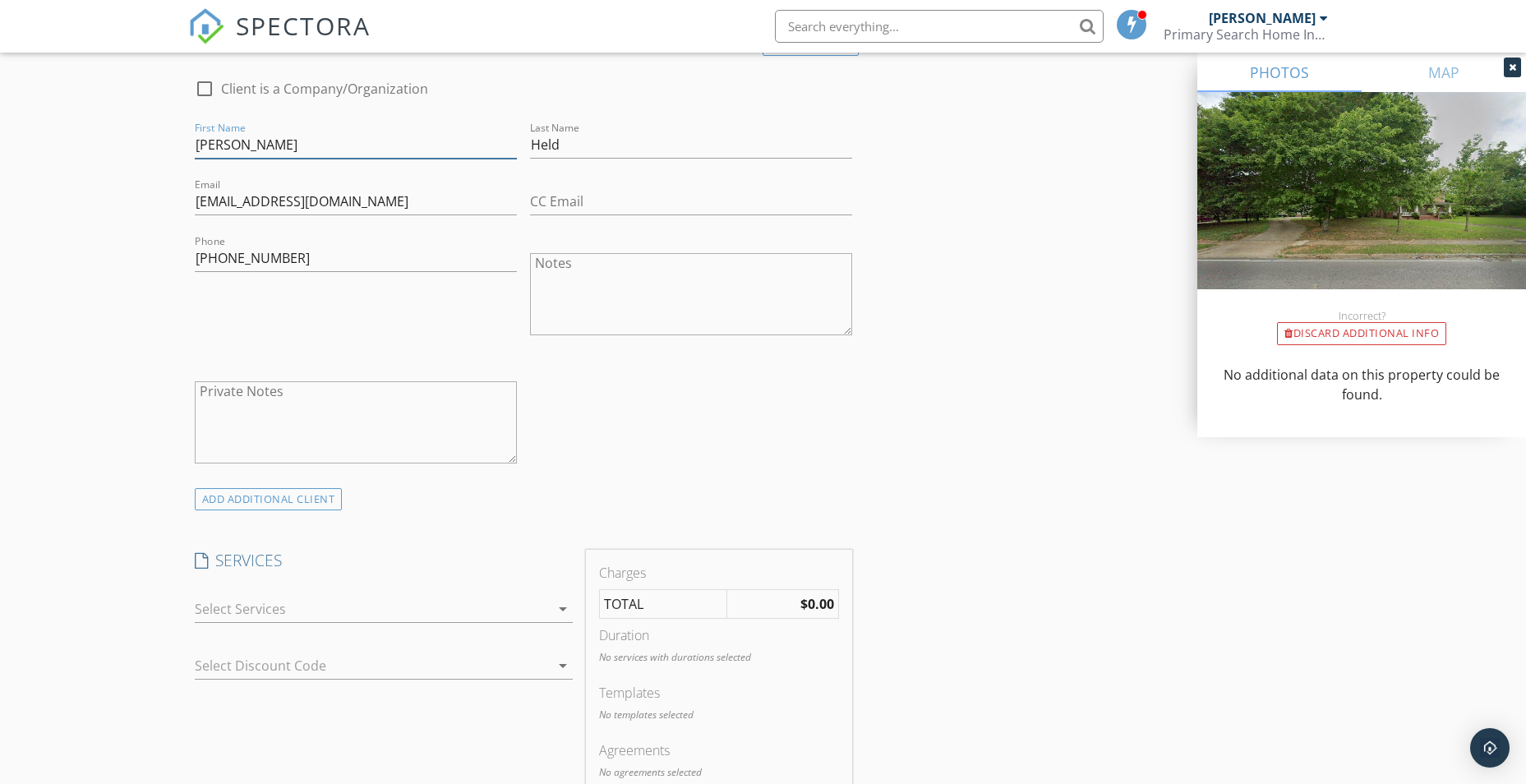
scroll to position [1016, 0]
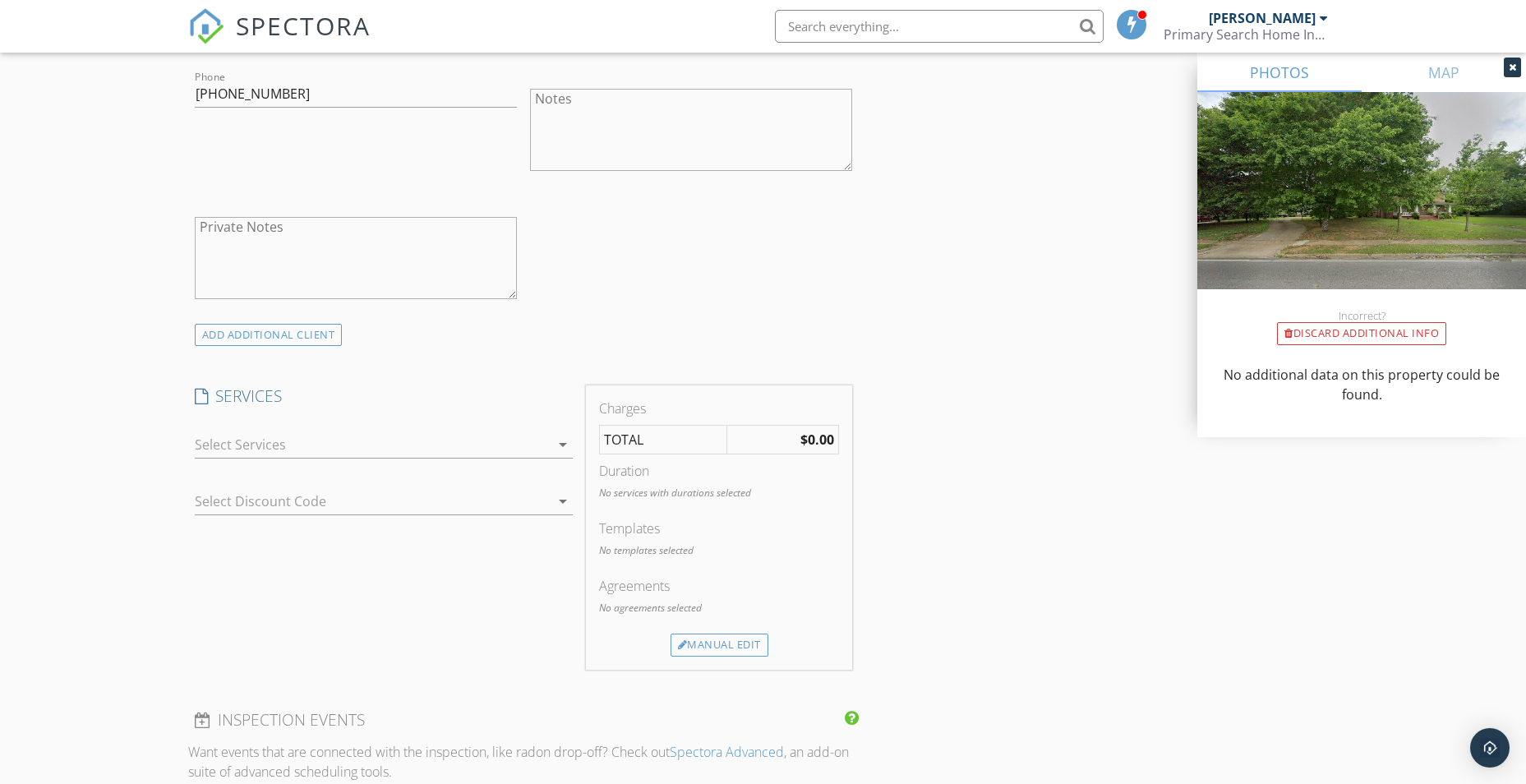
click at [285, 443] on div at bounding box center [372, 444] width 355 height 26
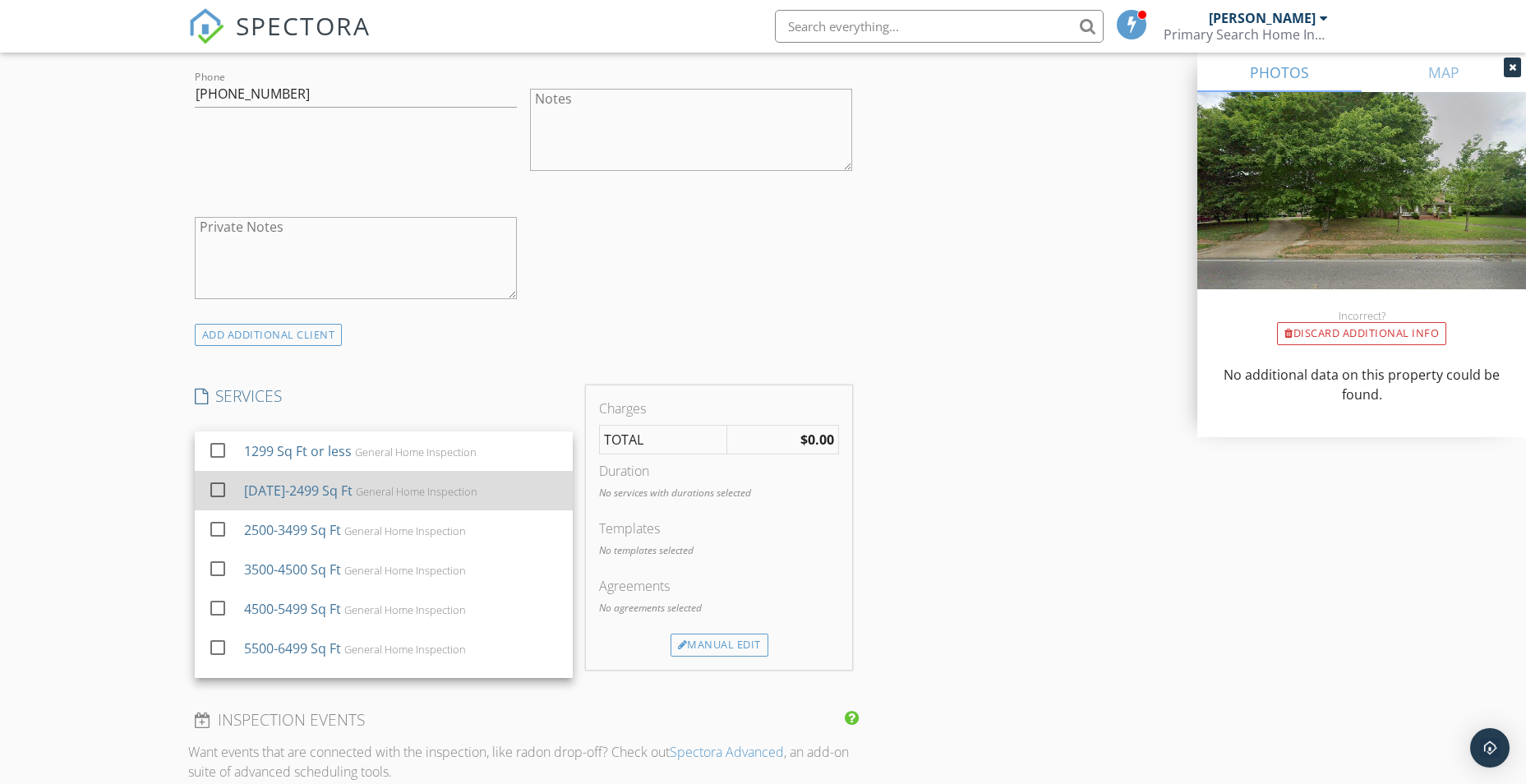
click at [278, 486] on div "[DATE]-2499 Sq Ft" at bounding box center [297, 490] width 108 height 19
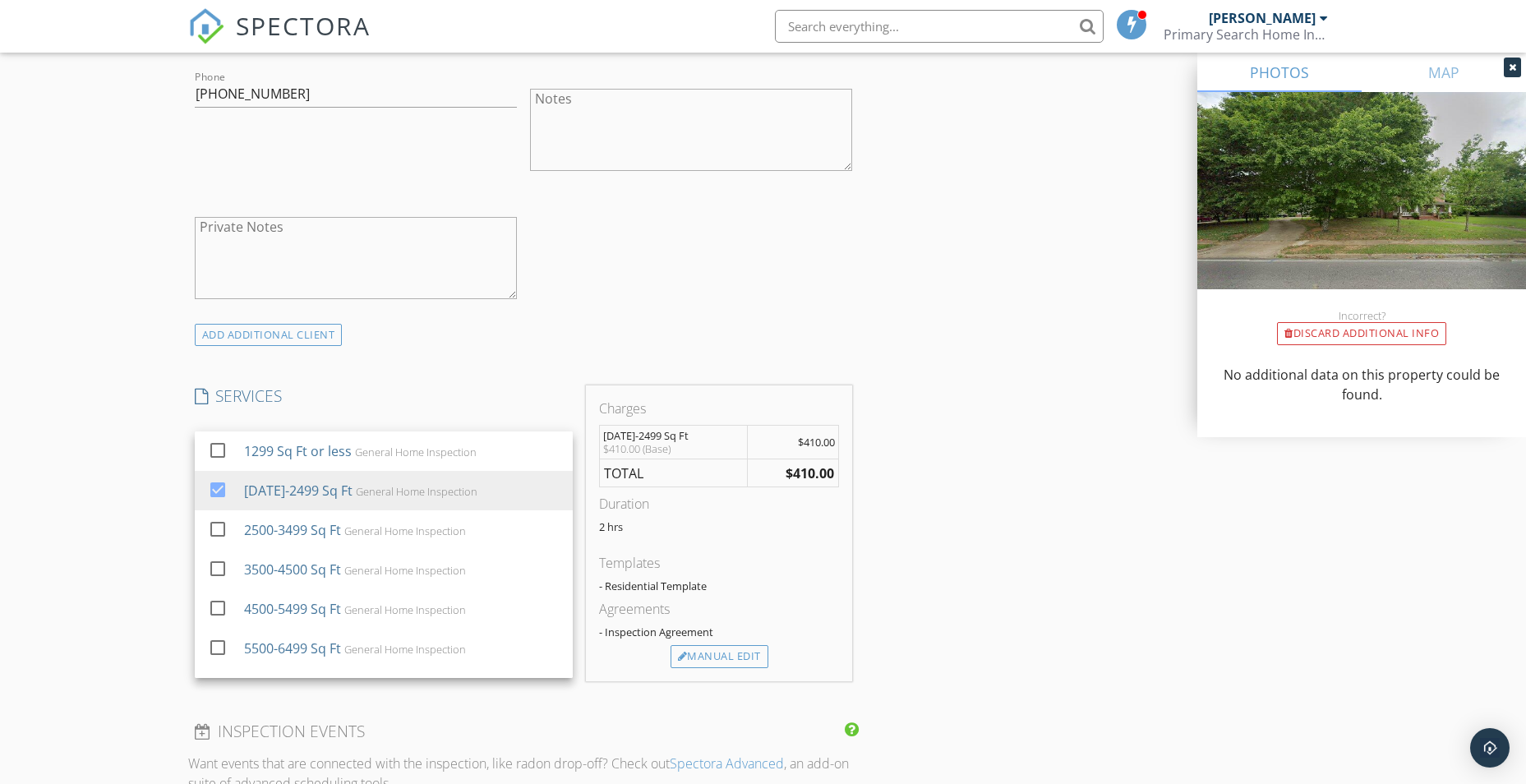
click at [74, 479] on div "New Inspection Click here to use the New Order Form INSPECTOR(S) check_box [PER…" at bounding box center [763, 499] width 1526 height 2839
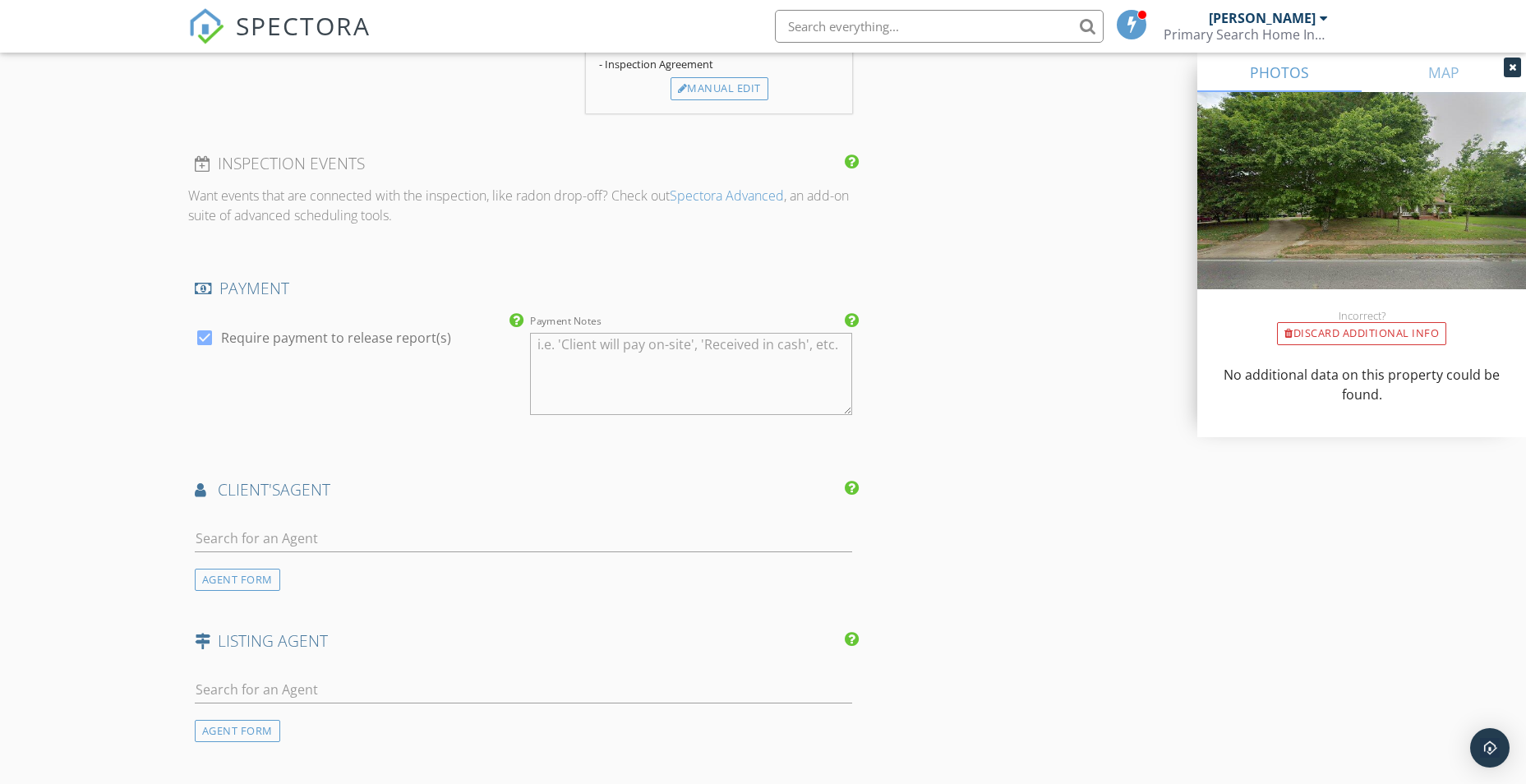
scroll to position [1674, 0]
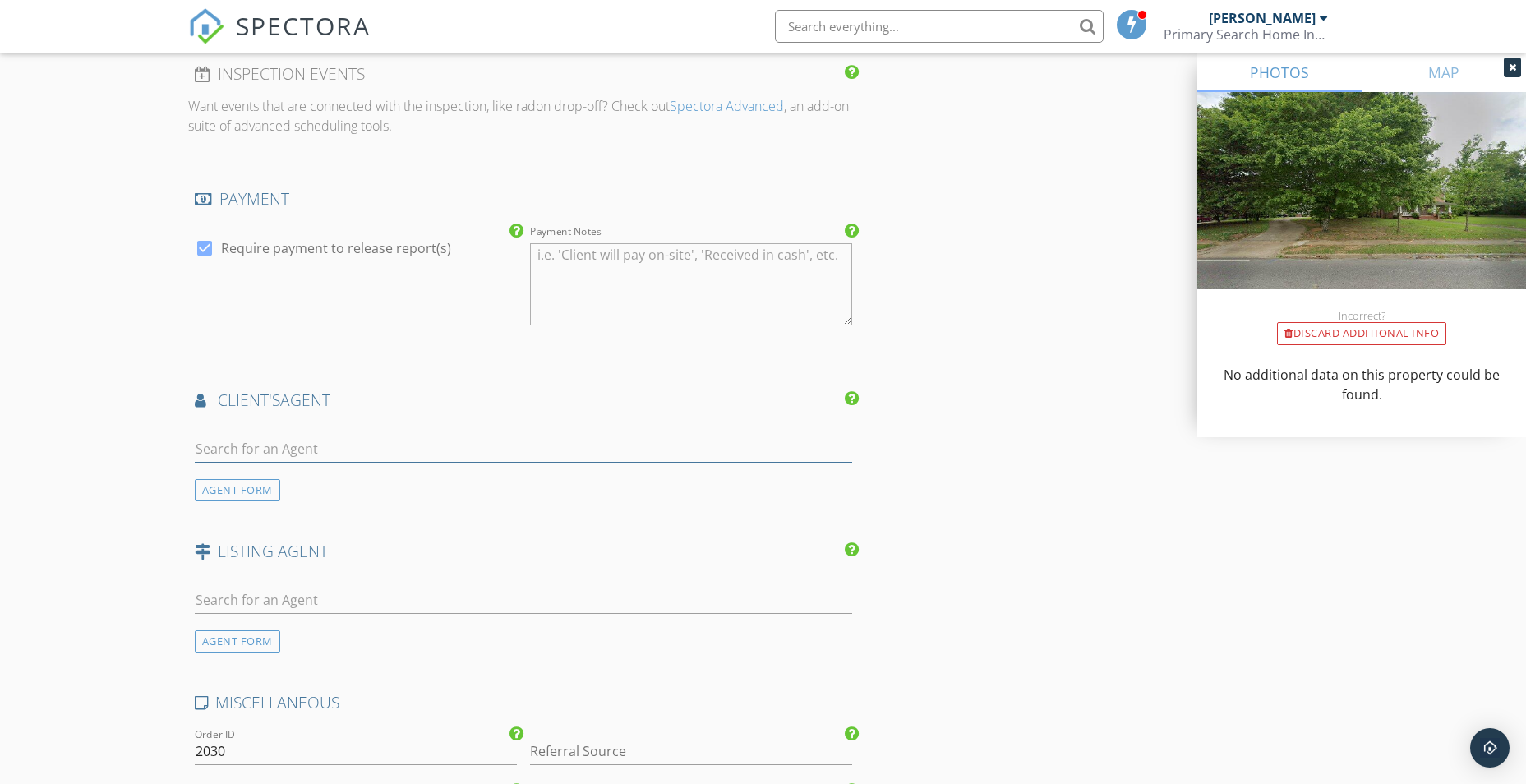
click at [221, 452] on input "text" at bounding box center [523, 449] width 658 height 27
type input "don"
click at [229, 478] on div "[PERSON_NAME] [PERSON_NAME] Vestavia" at bounding box center [281, 484] width 160 height 33
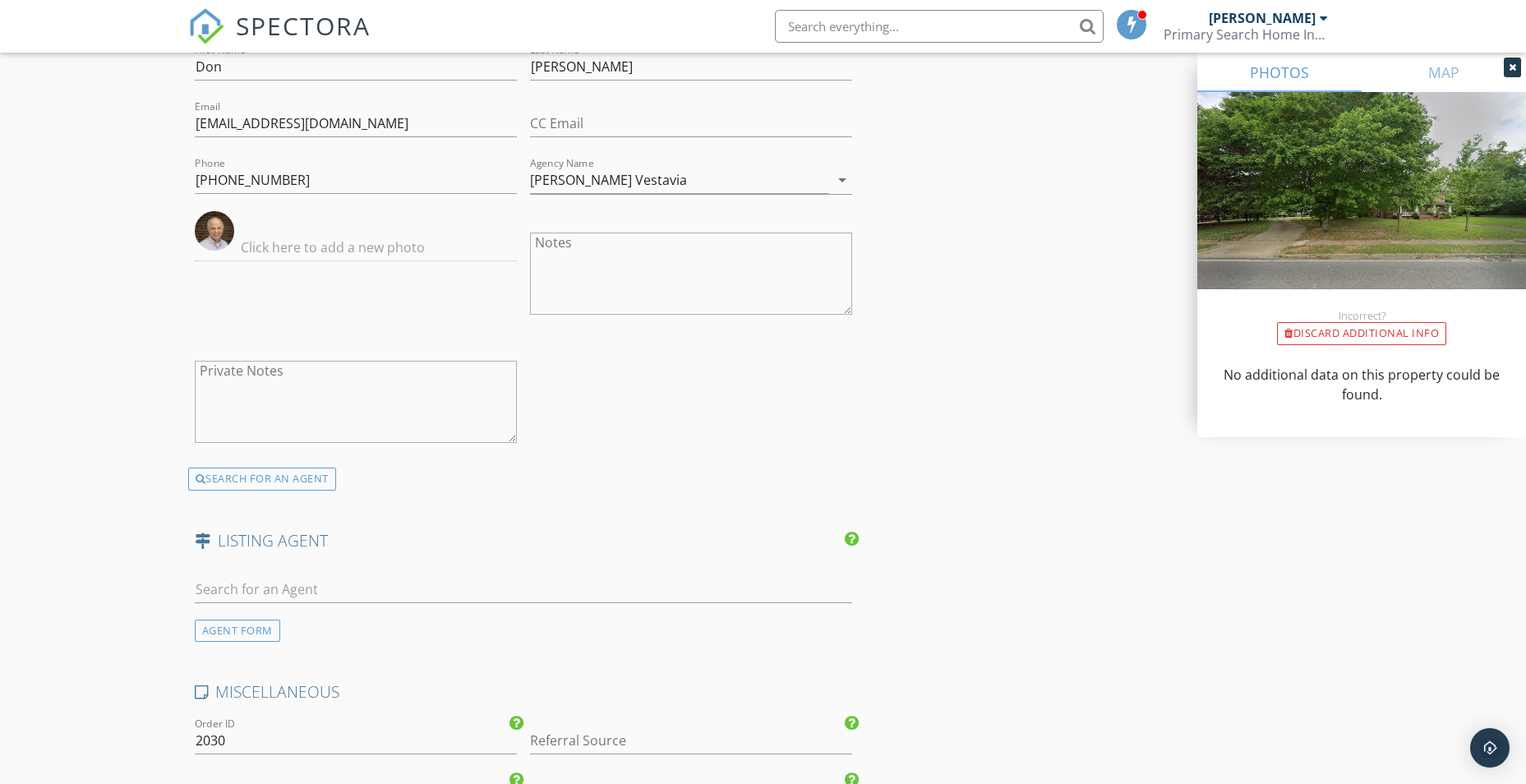
scroll to position [2084, 0]
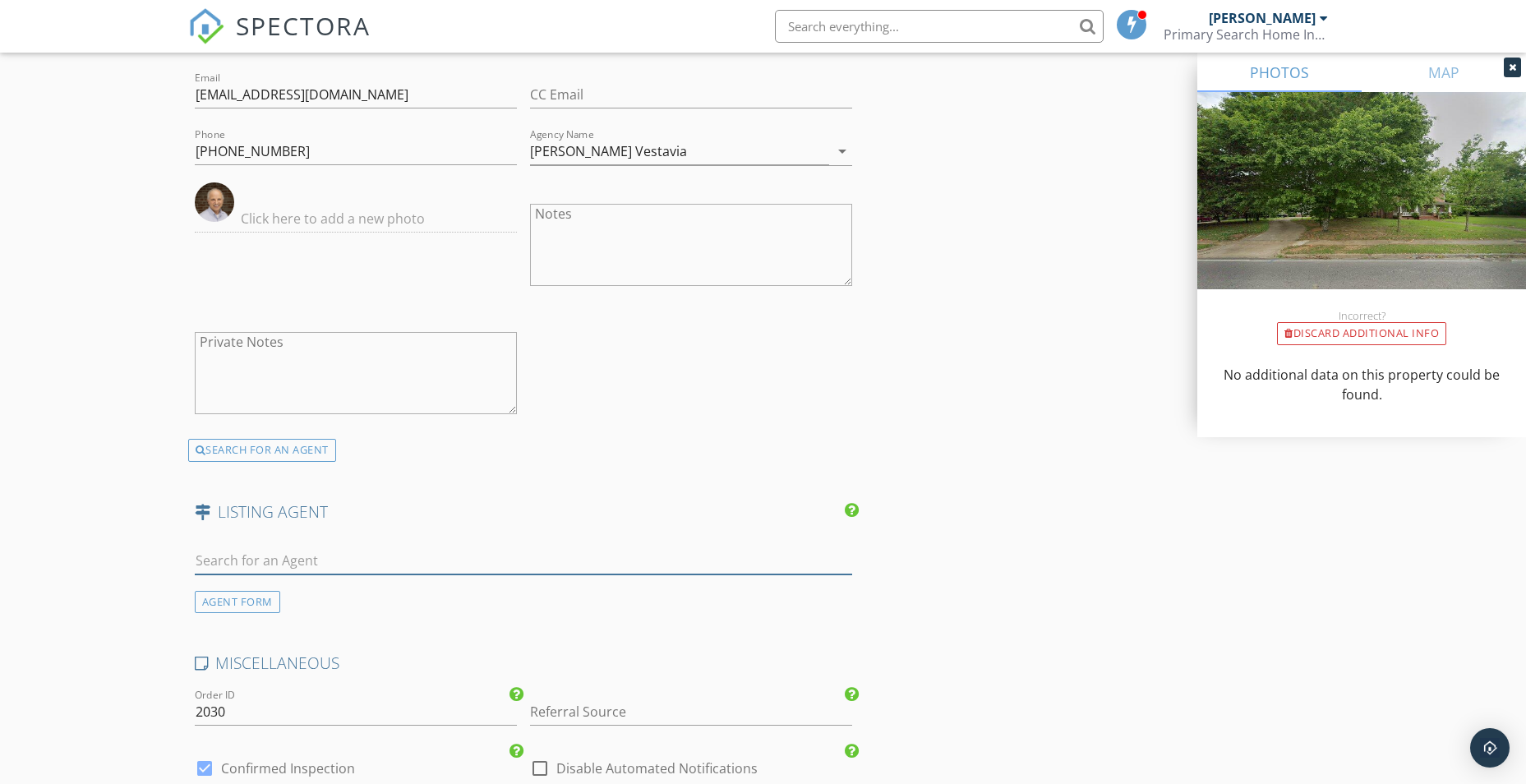
click at [242, 547] on input "text" at bounding box center [523, 561] width 658 height 27
type input "l"
click at [226, 603] on div "AGENT FORM" at bounding box center [237, 602] width 85 height 22
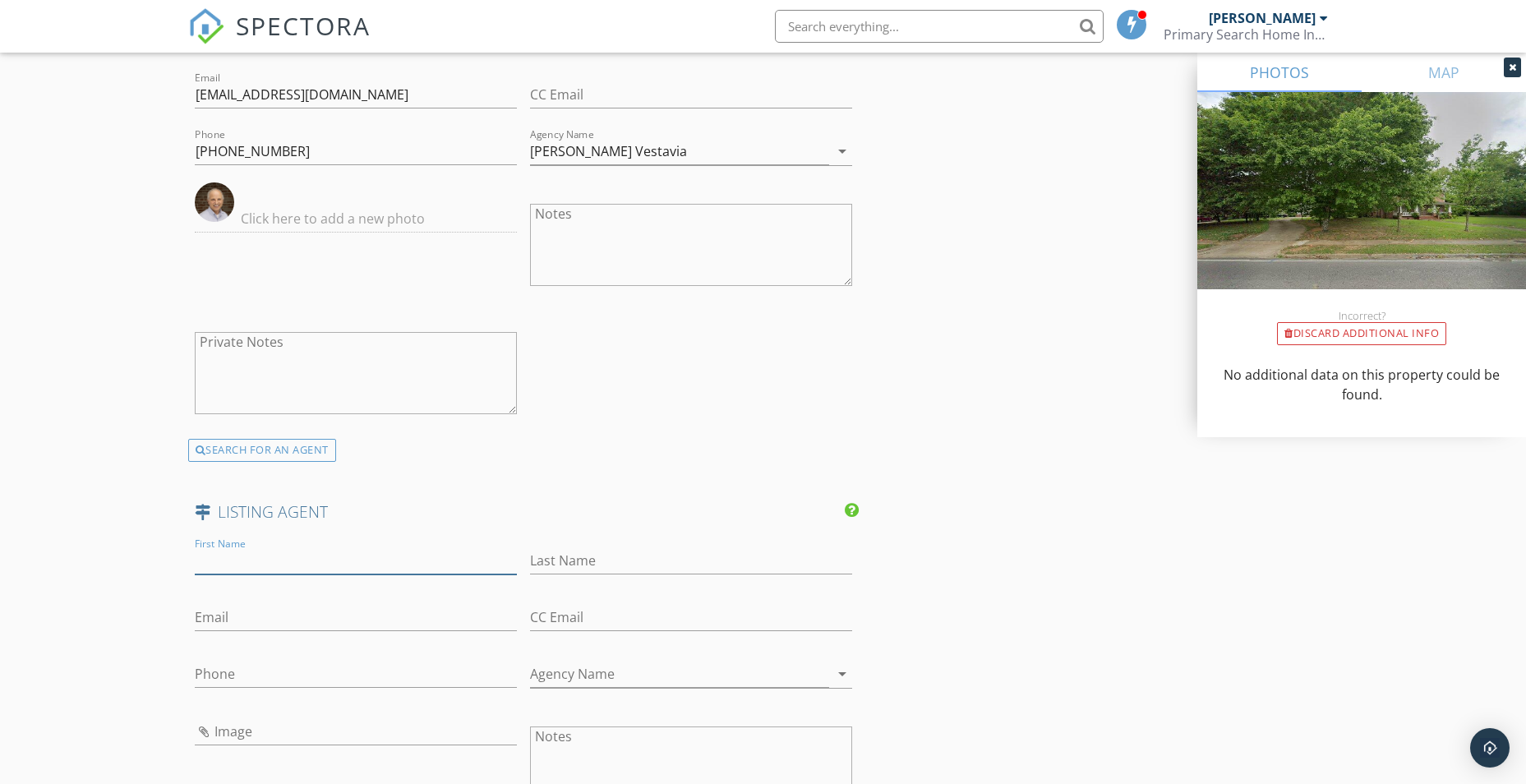
click at [230, 567] on input "First Name" at bounding box center [355, 561] width 322 height 27
type input "Laurie"
type input "Burgess"
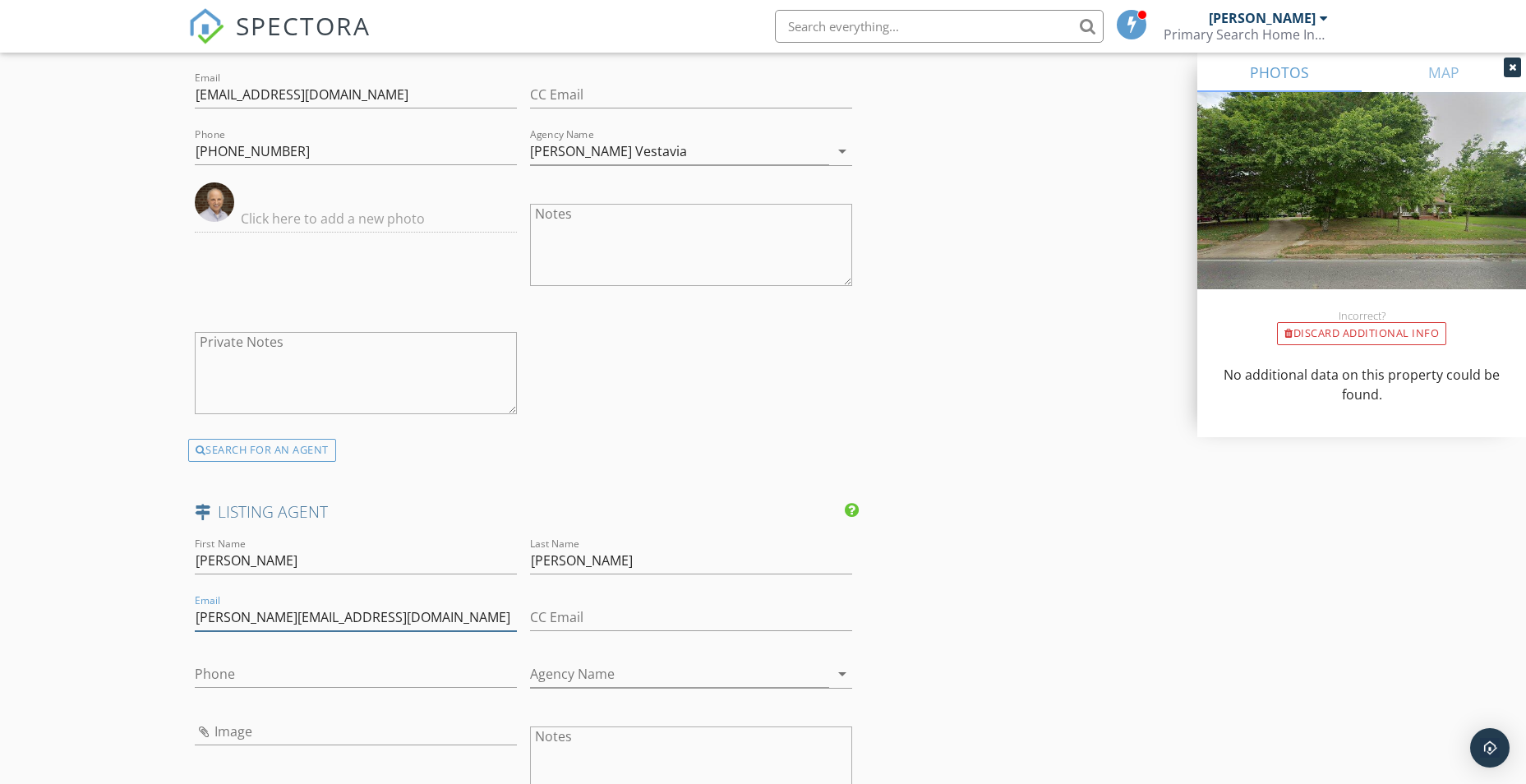
type input "[PERSON_NAME][EMAIL_ADDRESS][DOMAIN_NAME]"
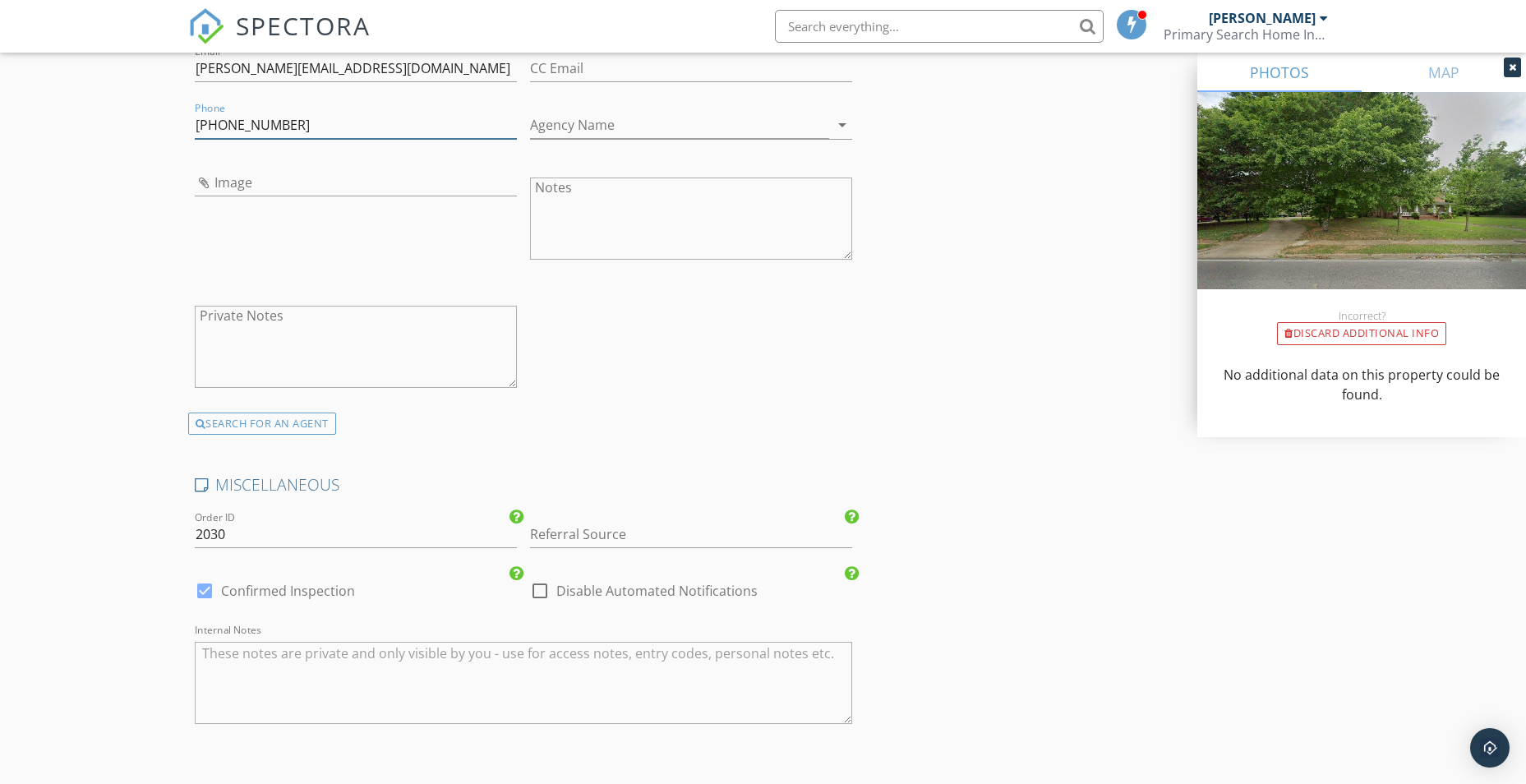
scroll to position [2660, 0]
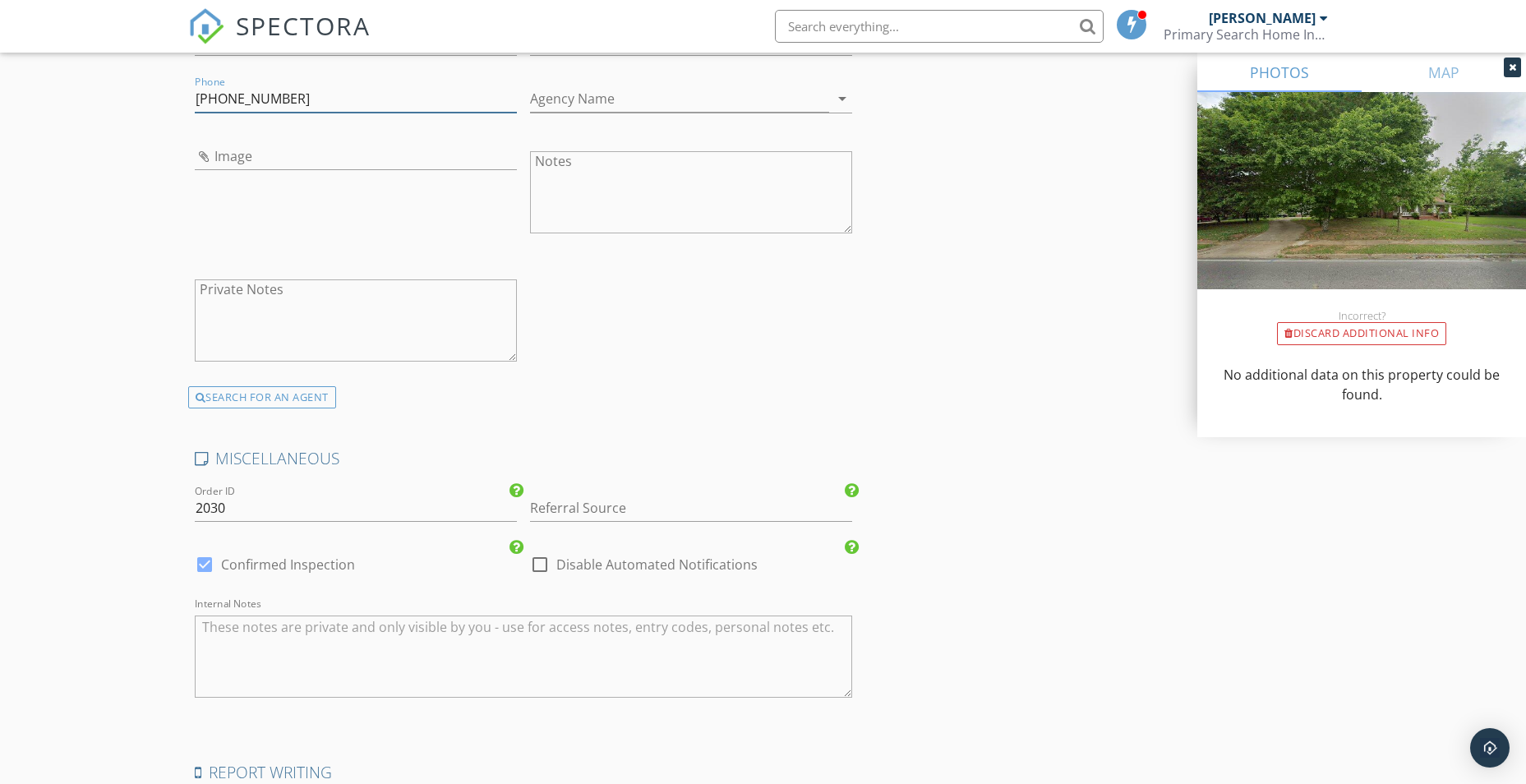
type input "[PHONE_NUMBER]"
click at [251, 516] on input "2030" at bounding box center [355, 508] width 322 height 27
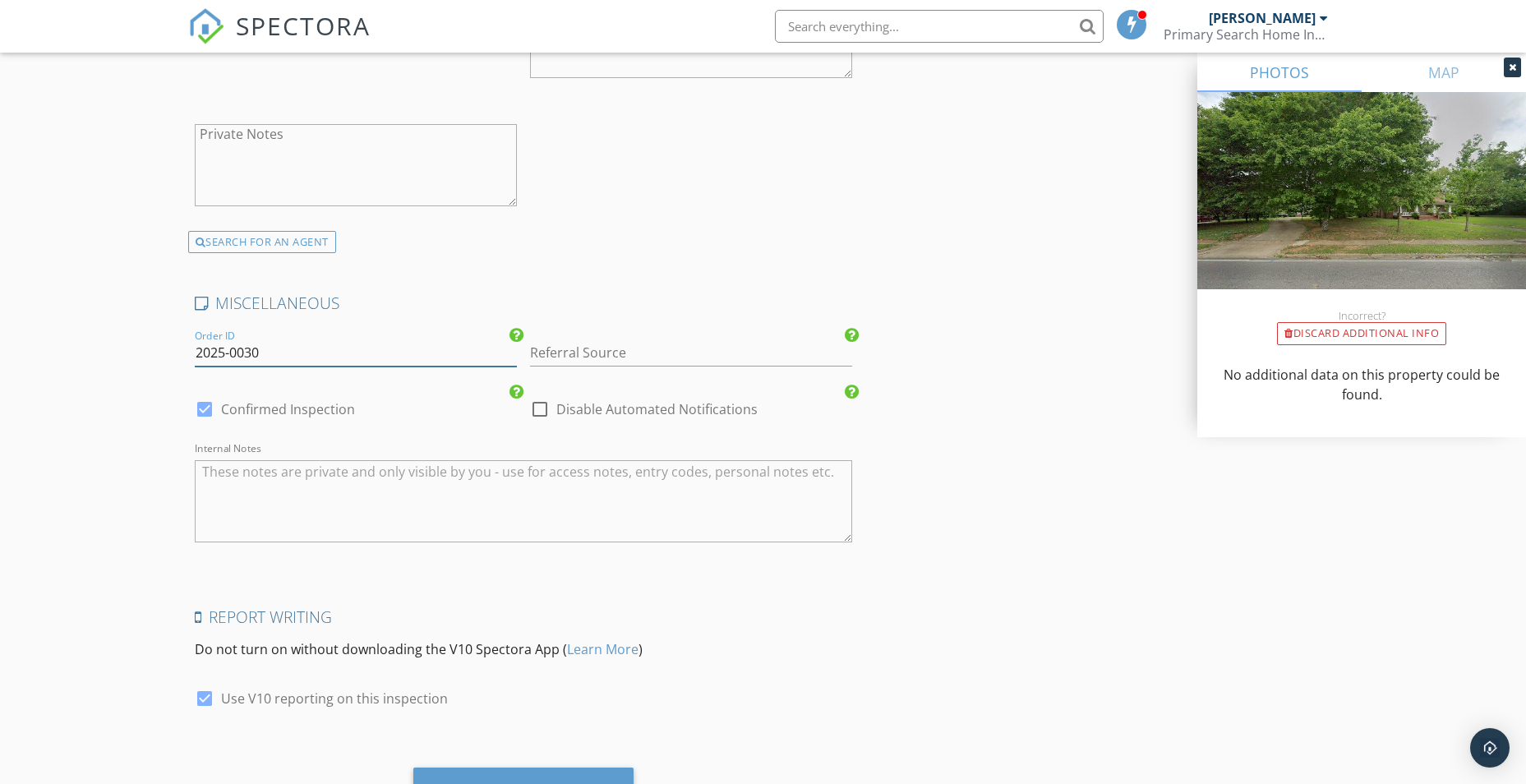
scroll to position [2824, 0]
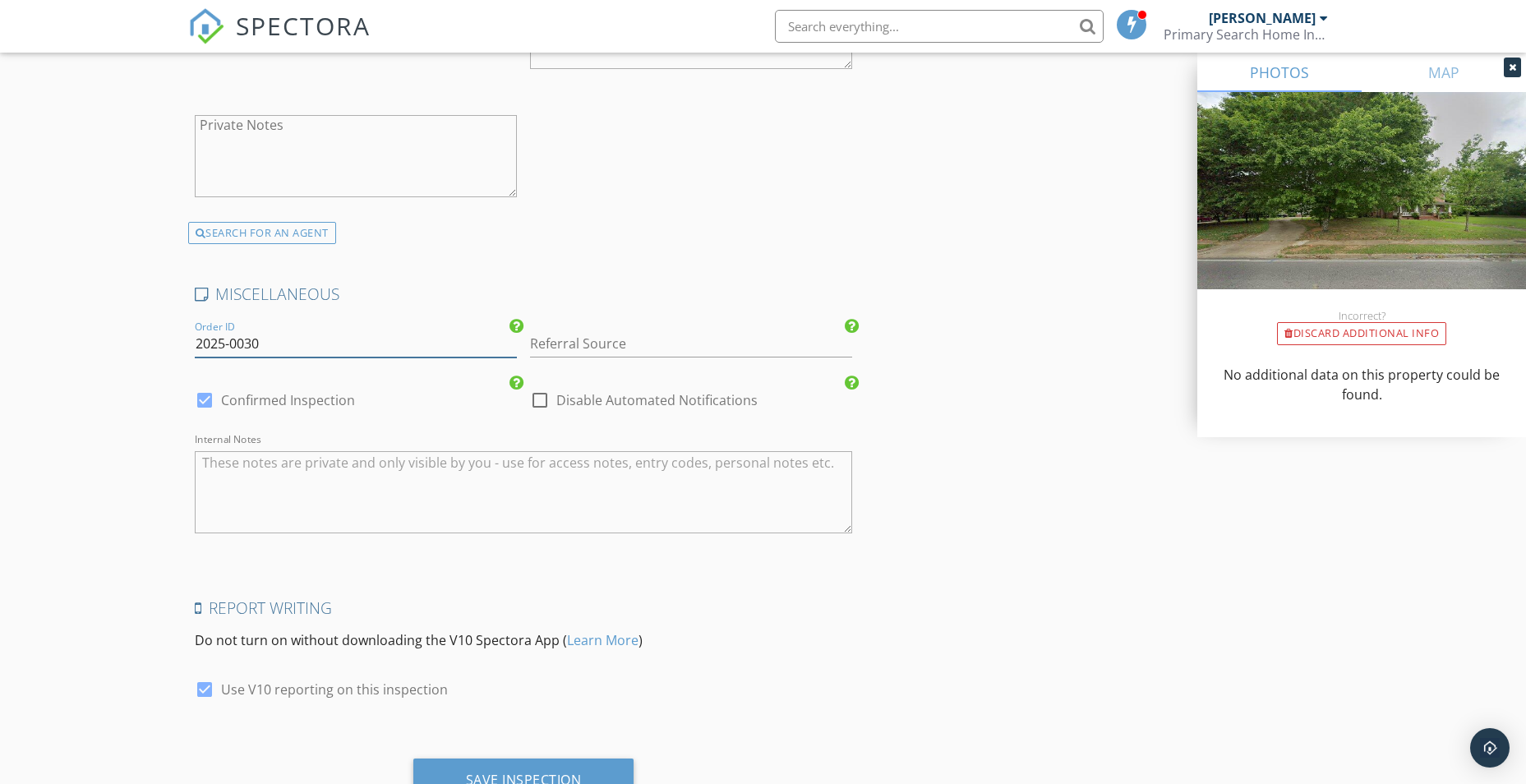
type input "2025-0030"
click at [238, 483] on textarea "Internal Notes" at bounding box center [523, 492] width 658 height 82
type textarea "C"
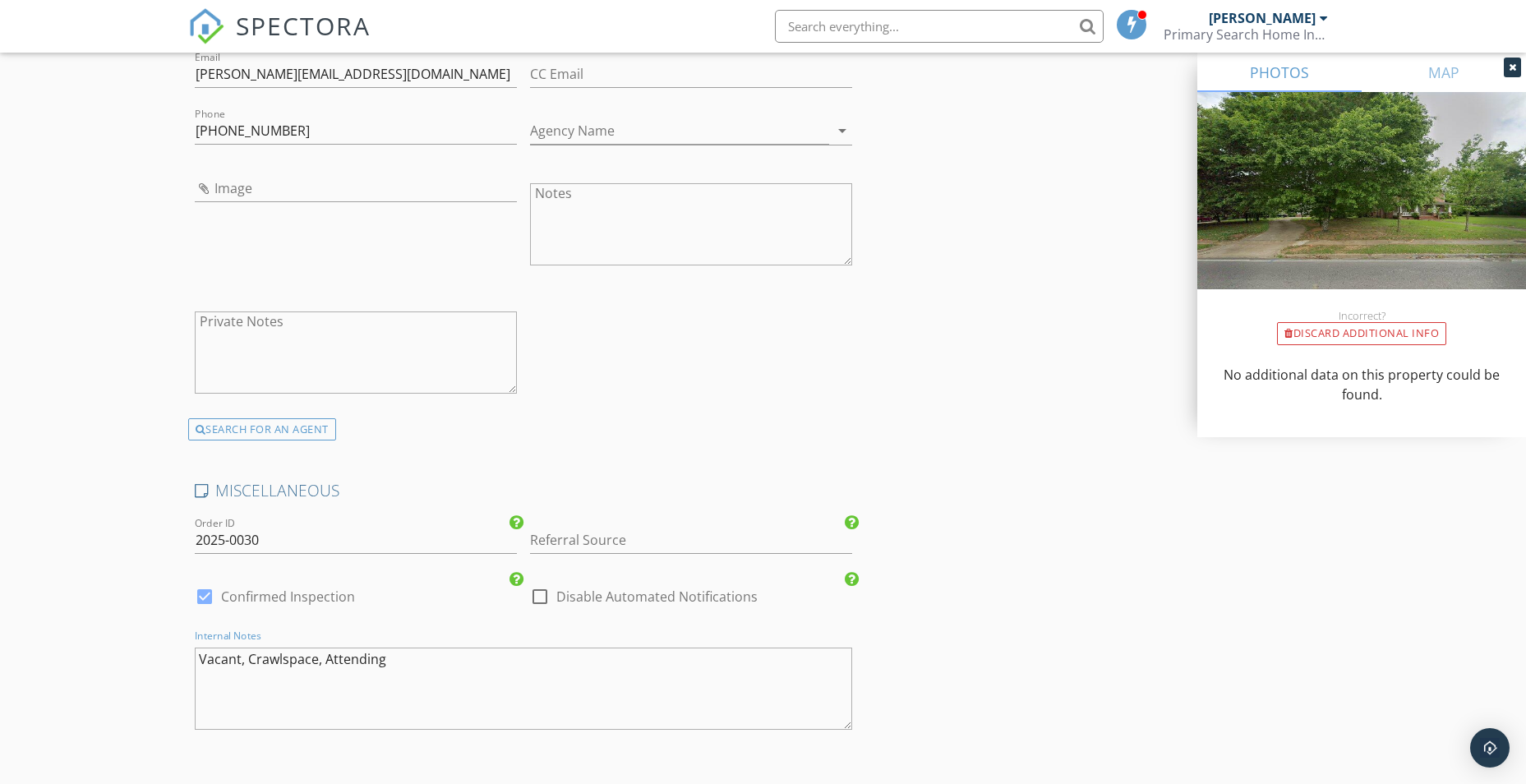
scroll to position [2894, 0]
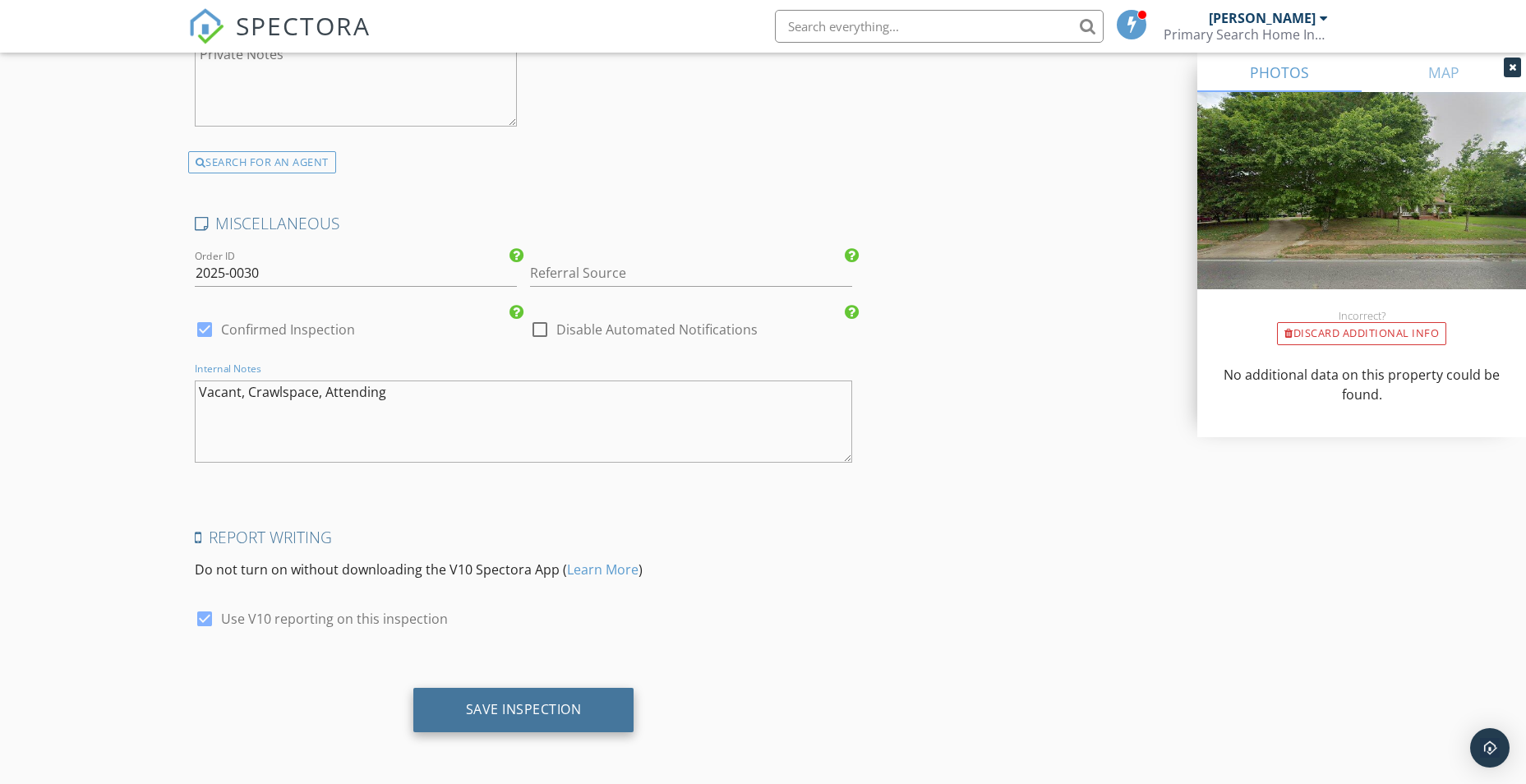
type textarea "Vacant, Crawlspace, Attending"
click at [499, 716] on div "Save Inspection" at bounding box center [523, 709] width 116 height 16
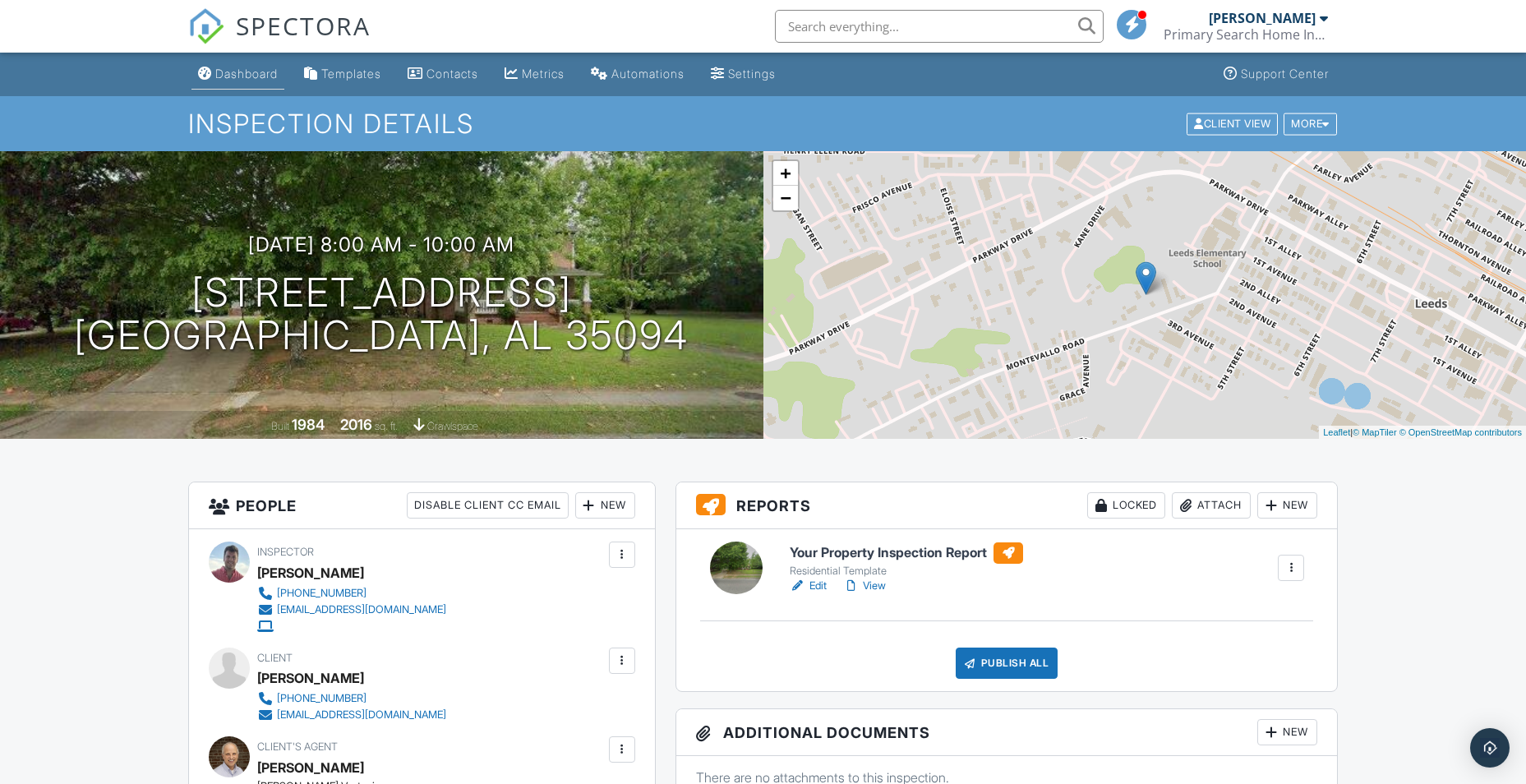
click at [254, 63] on link "Dashboard" at bounding box center [238, 74] width 93 height 30
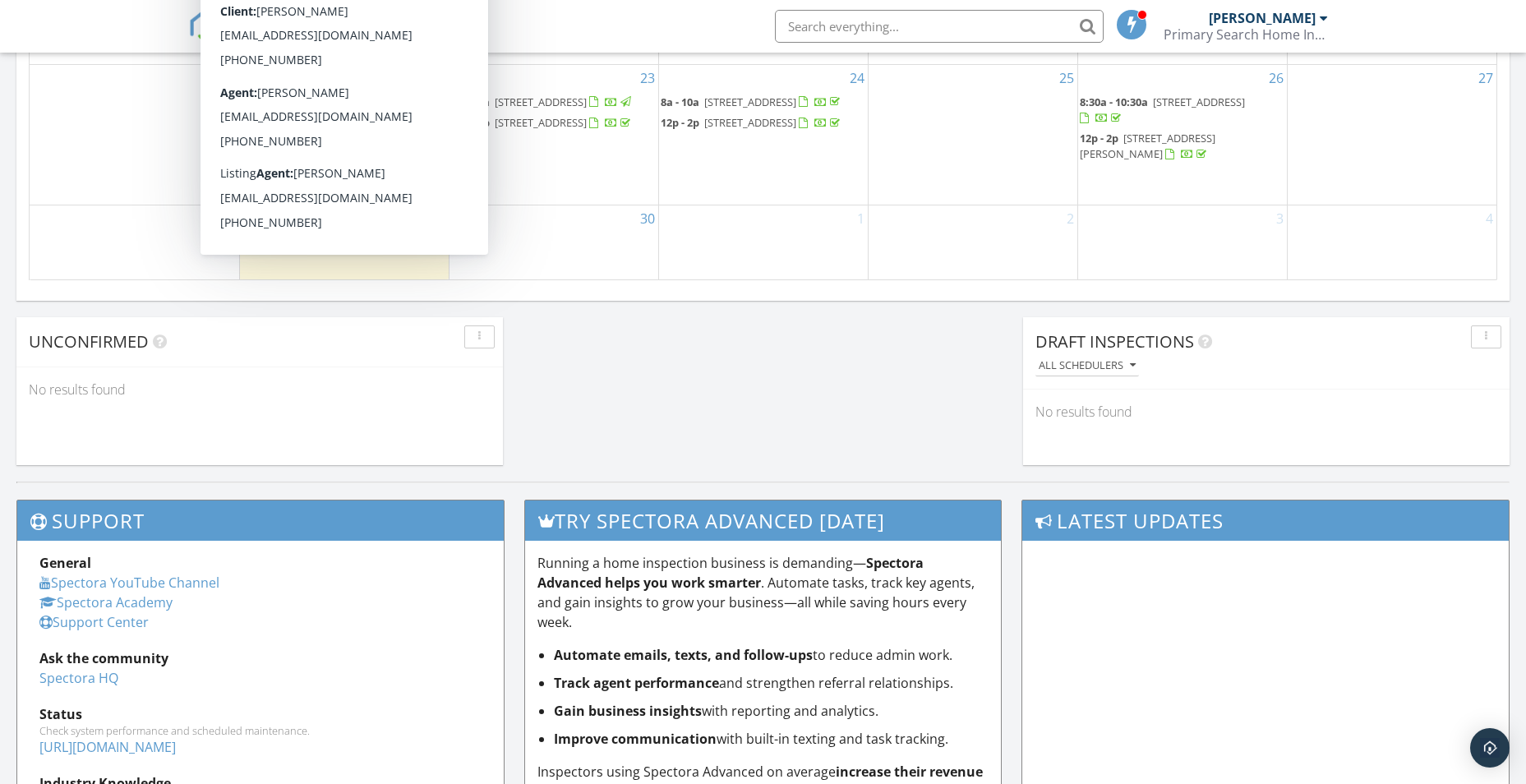
scroll to position [1332, 0]
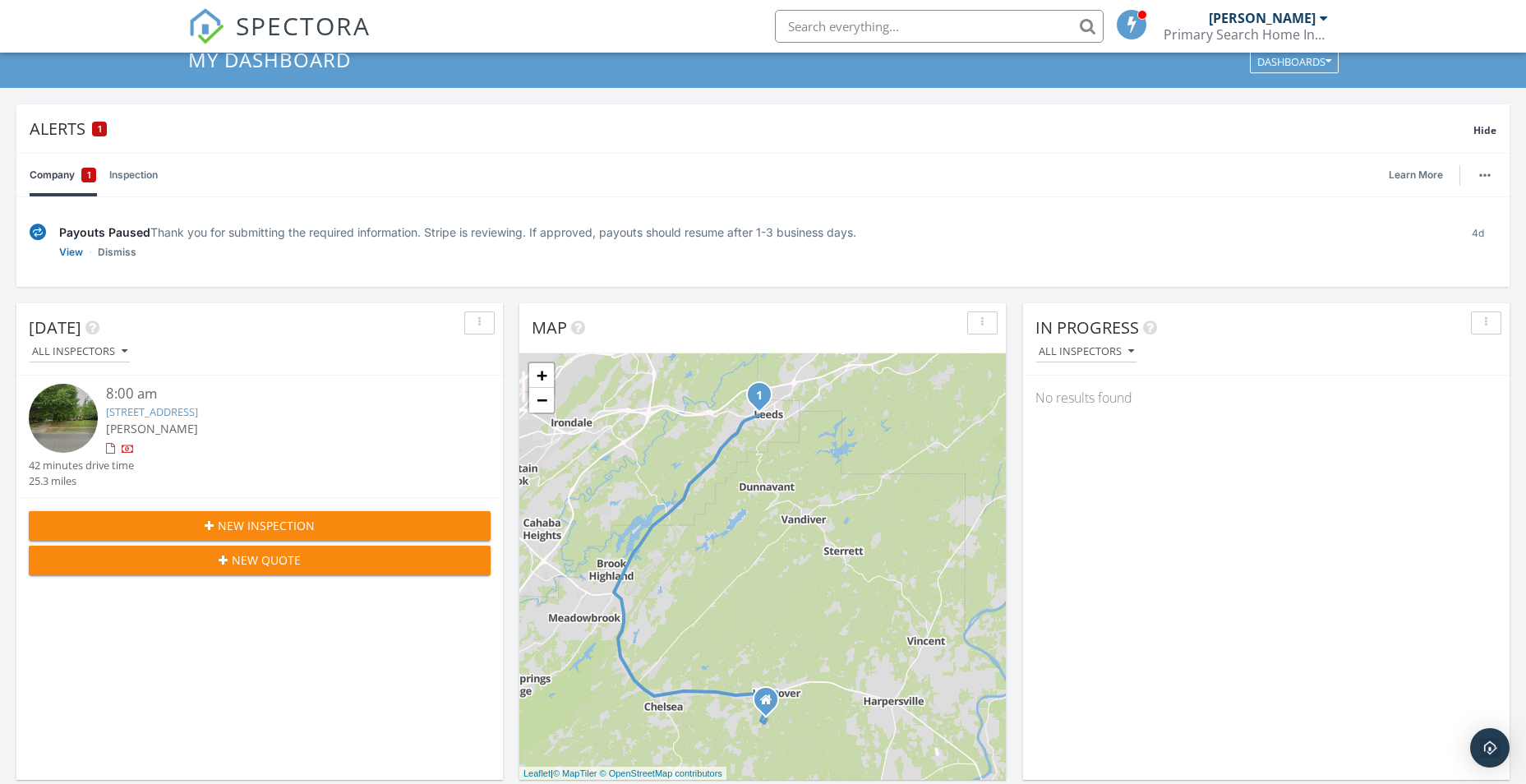
scroll to position [0, 0]
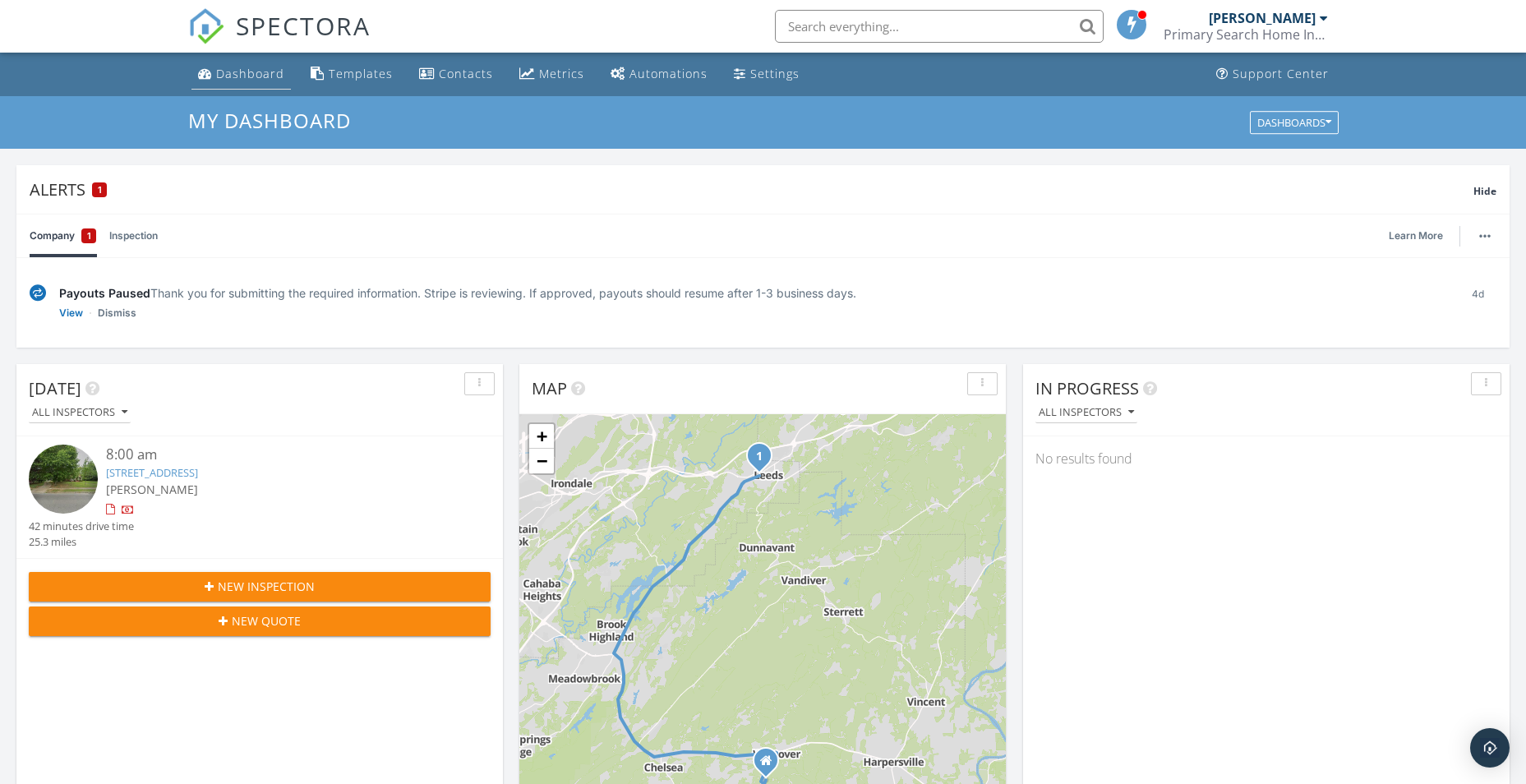
click at [254, 73] on div "Dashboard" at bounding box center [250, 74] width 68 height 15
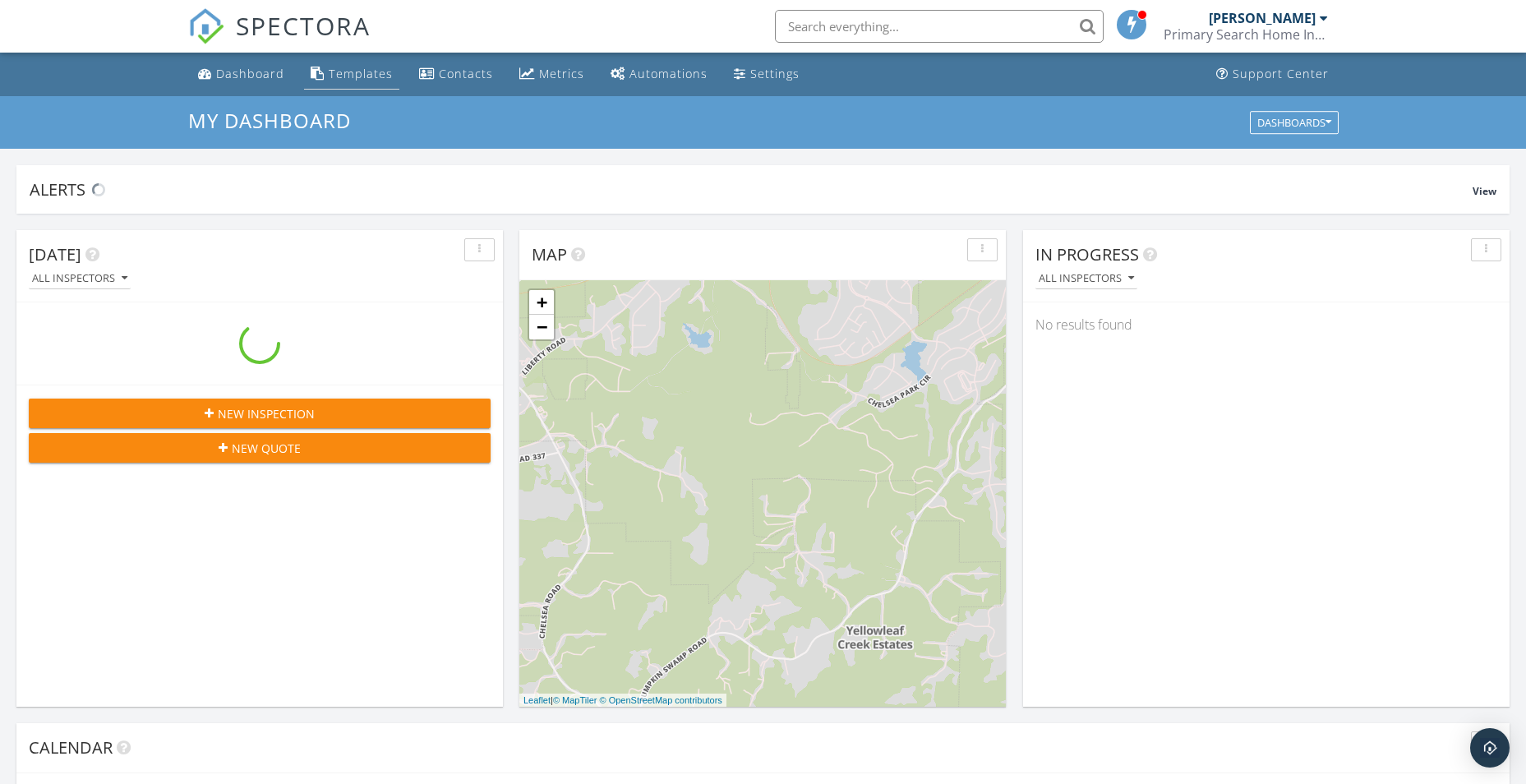
scroll to position [1521, 1551]
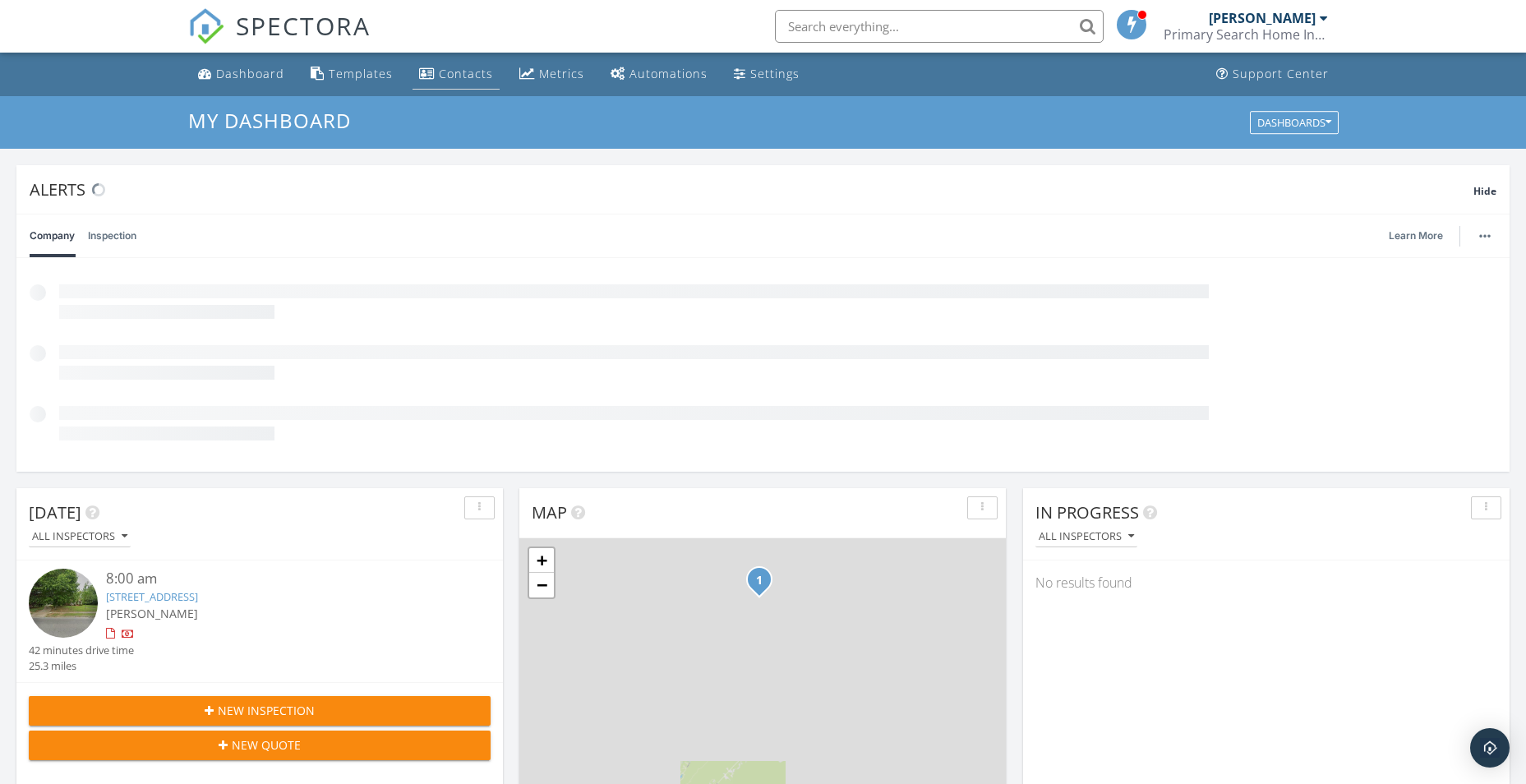
click at [460, 74] on div "Contacts" at bounding box center [466, 74] width 54 height 15
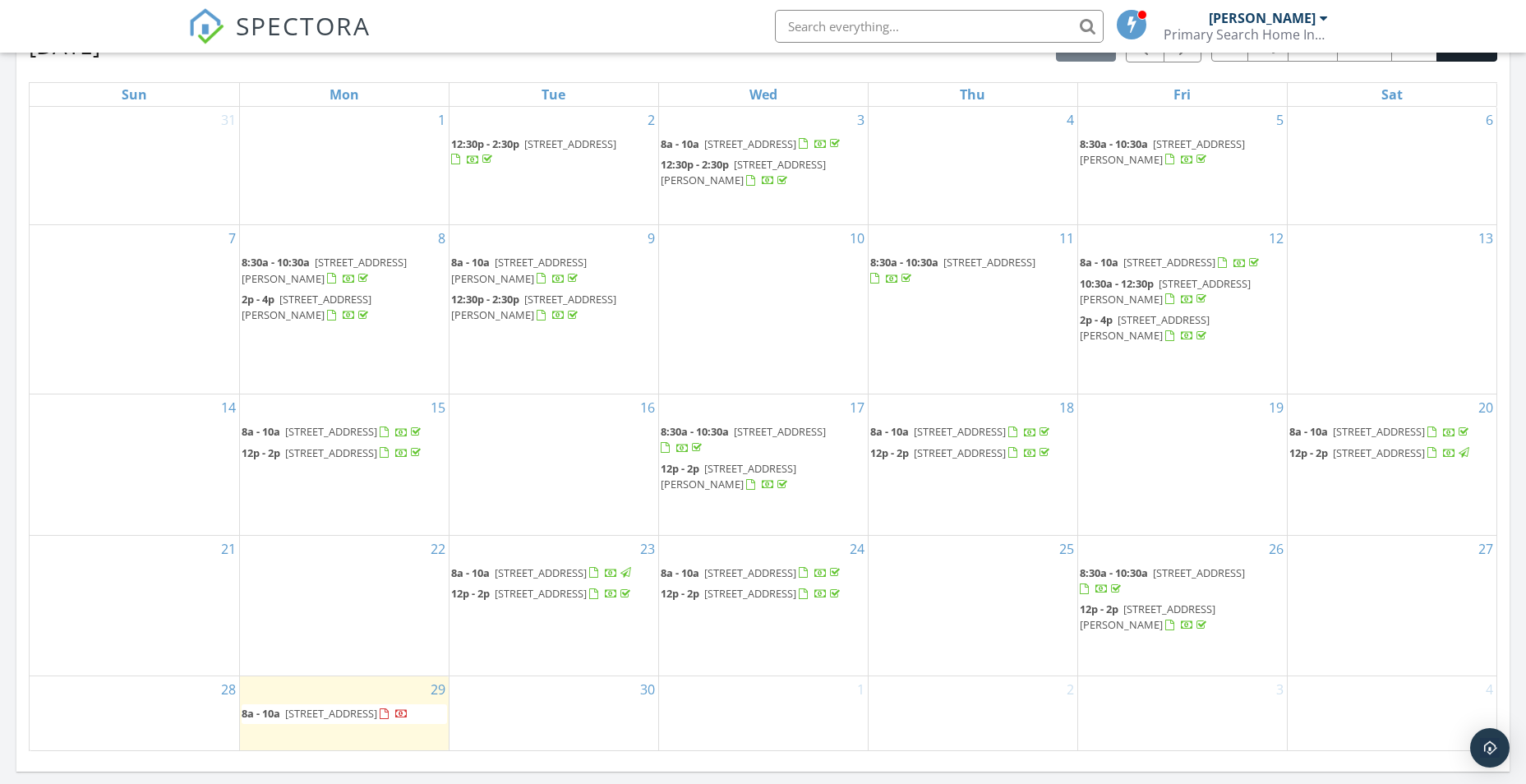
scroll to position [1190, 0]
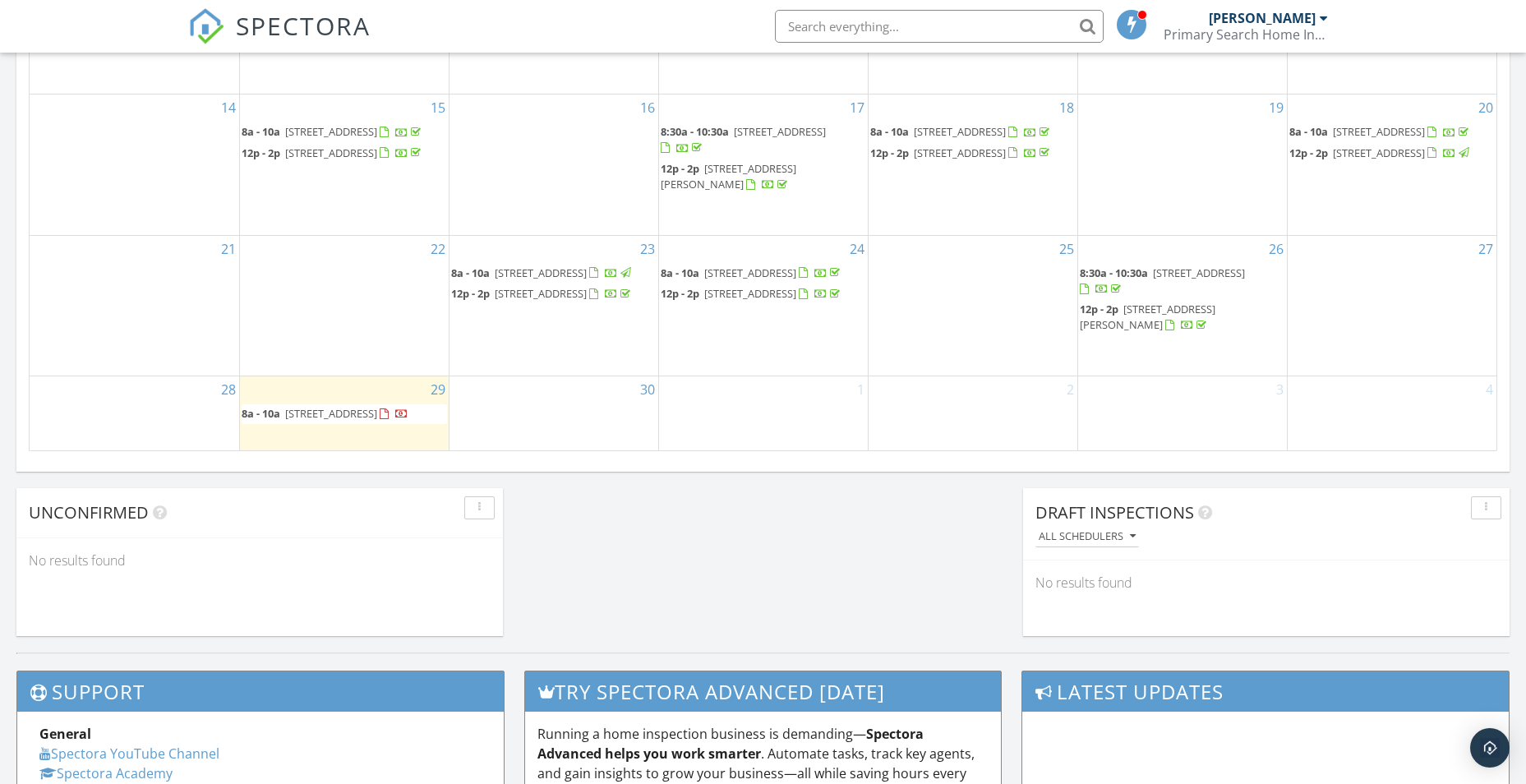
click at [368, 406] on span "[STREET_ADDRESS]" at bounding box center [330, 413] width 92 height 15
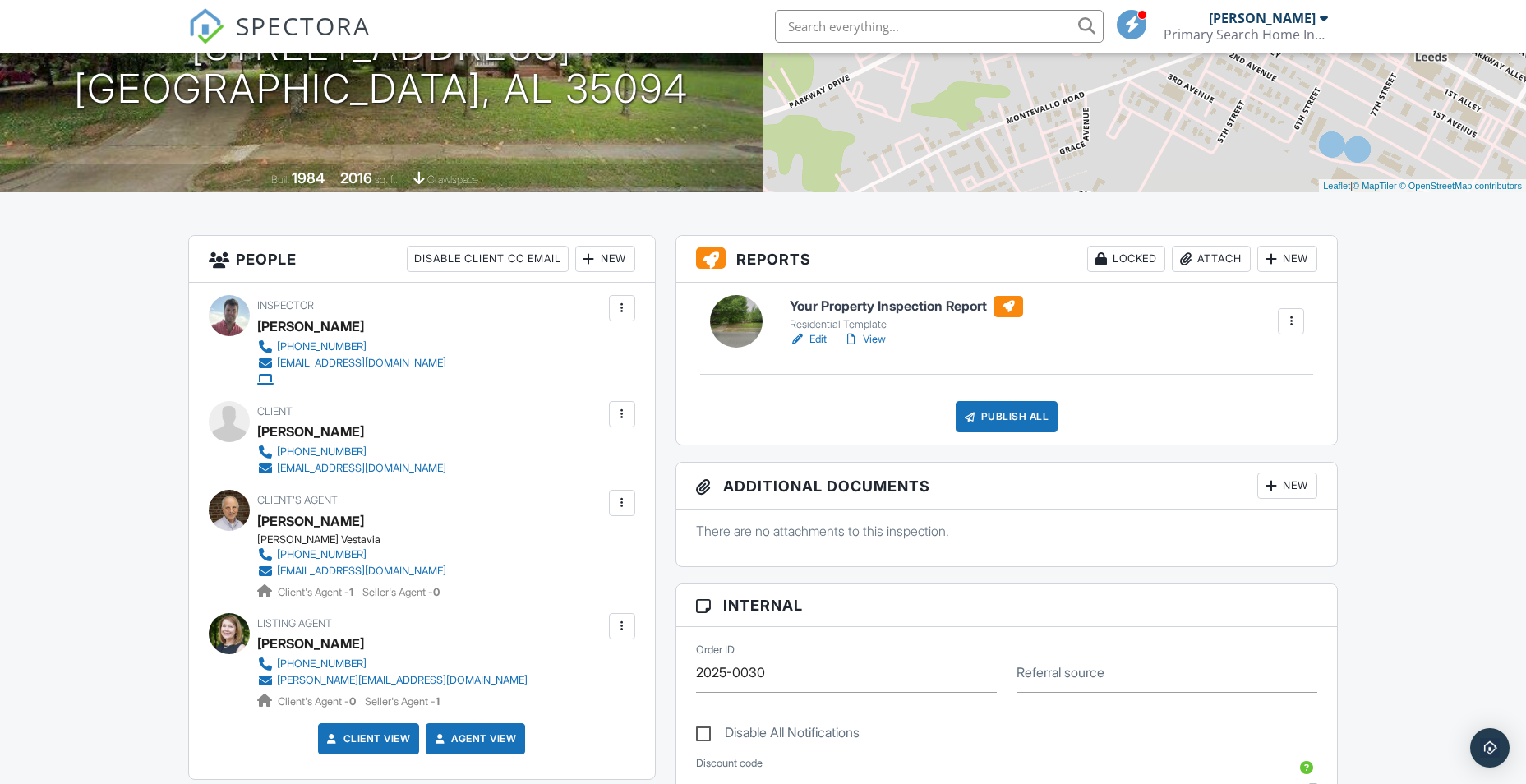
click at [634, 618] on div at bounding box center [622, 626] width 26 height 26
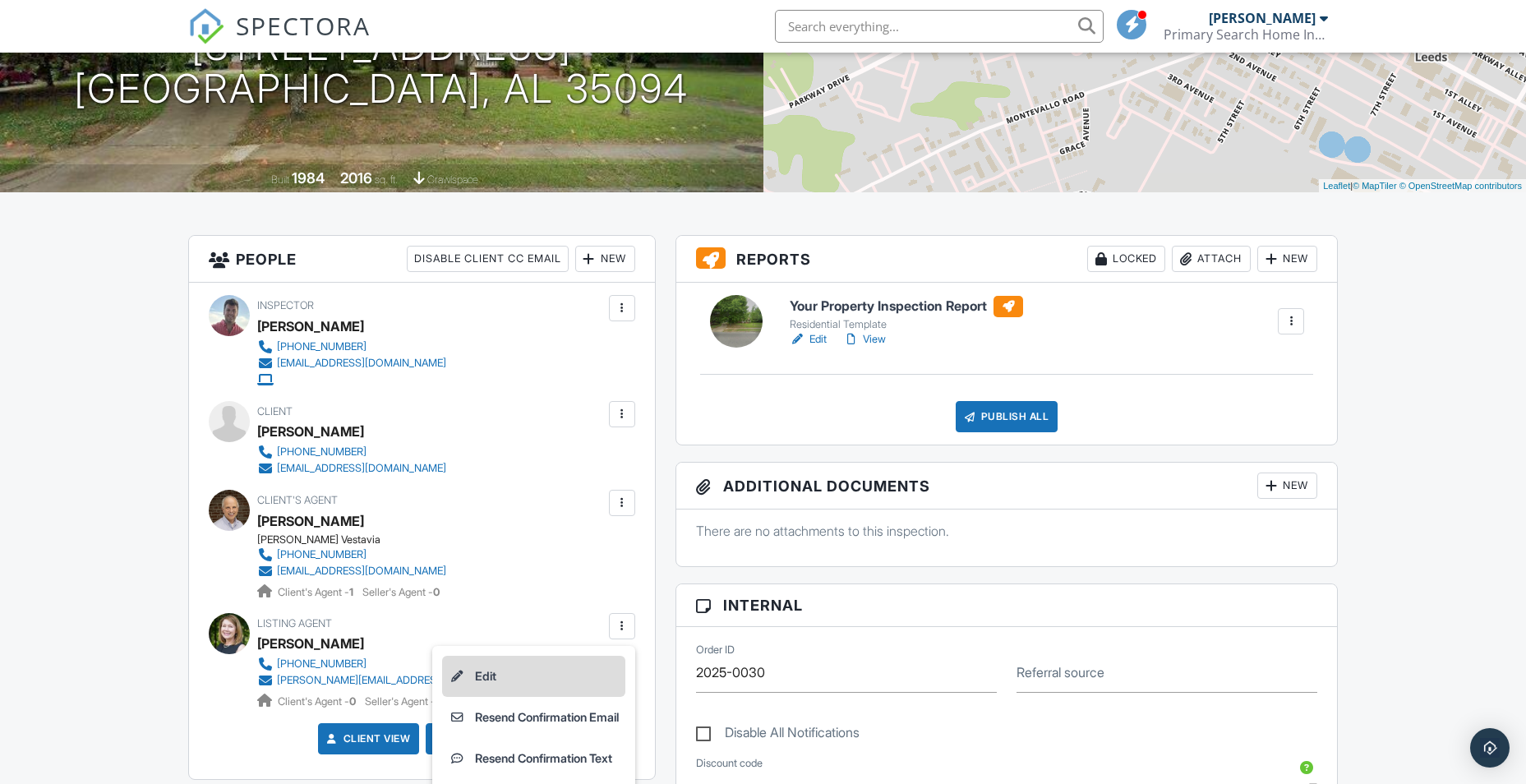
click at [487, 667] on li "Edit" at bounding box center [533, 676] width 183 height 41
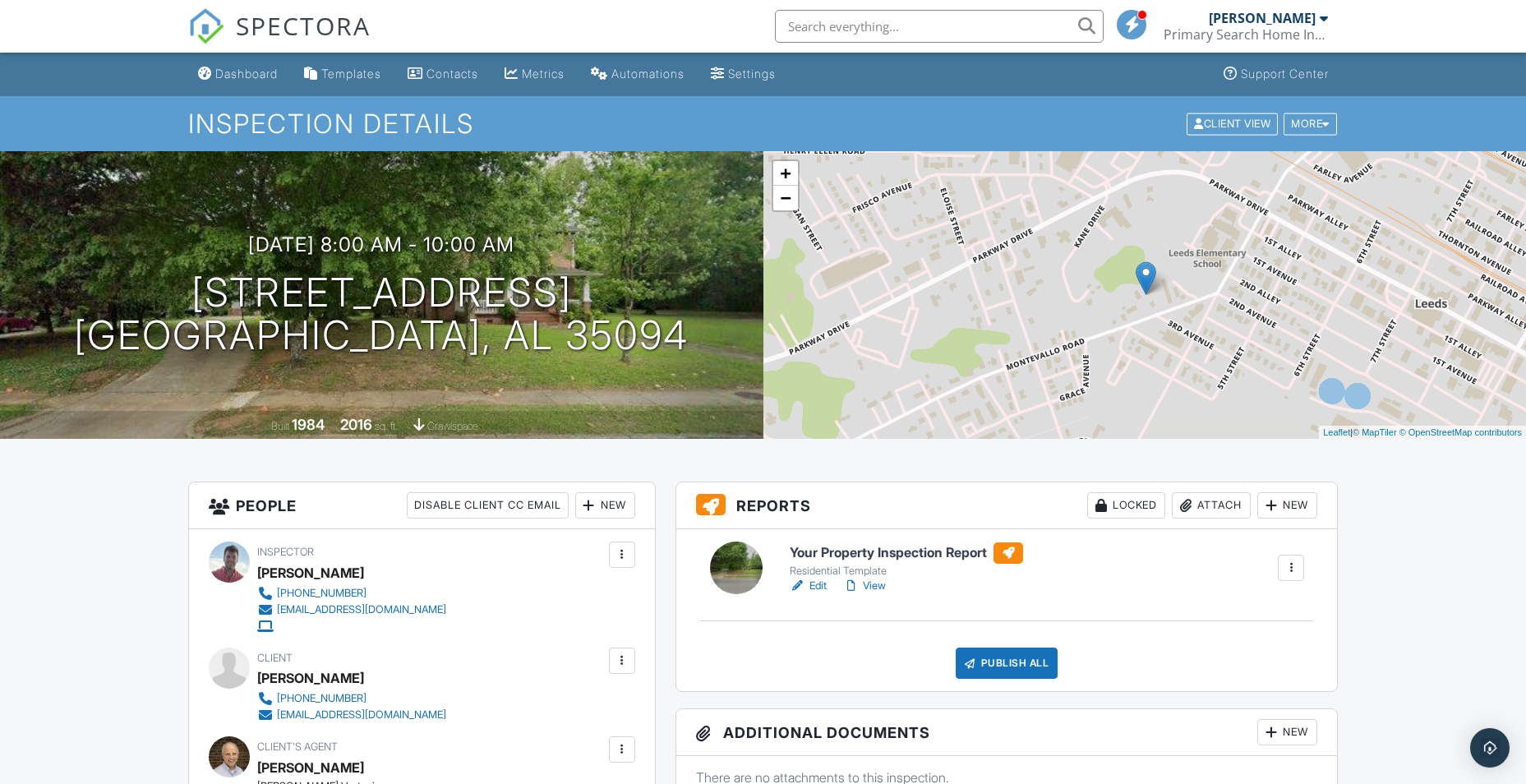
drag, startPoint x: 104, startPoint y: 576, endPoint x: -3, endPoint y: 519, distance: 121.2
